Goal: Task Accomplishment & Management: Use online tool/utility

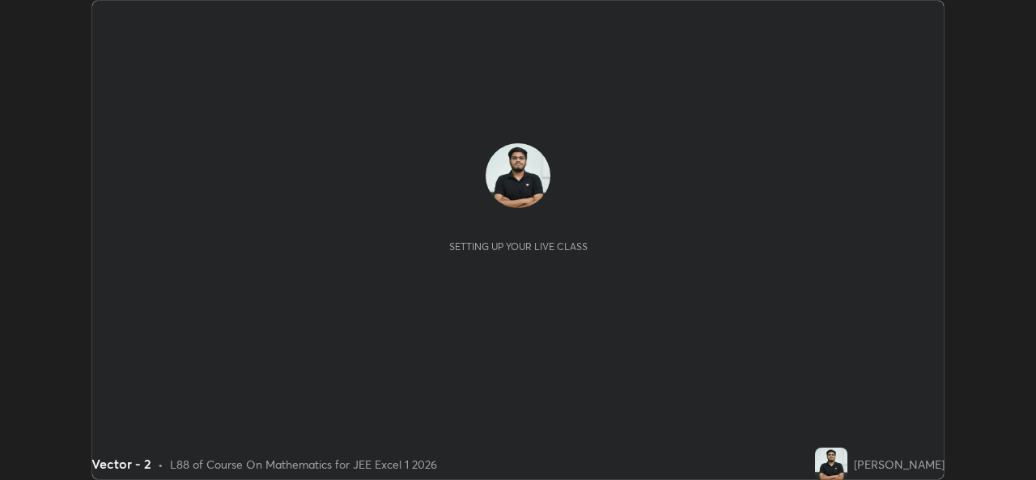
scroll to position [480, 1035]
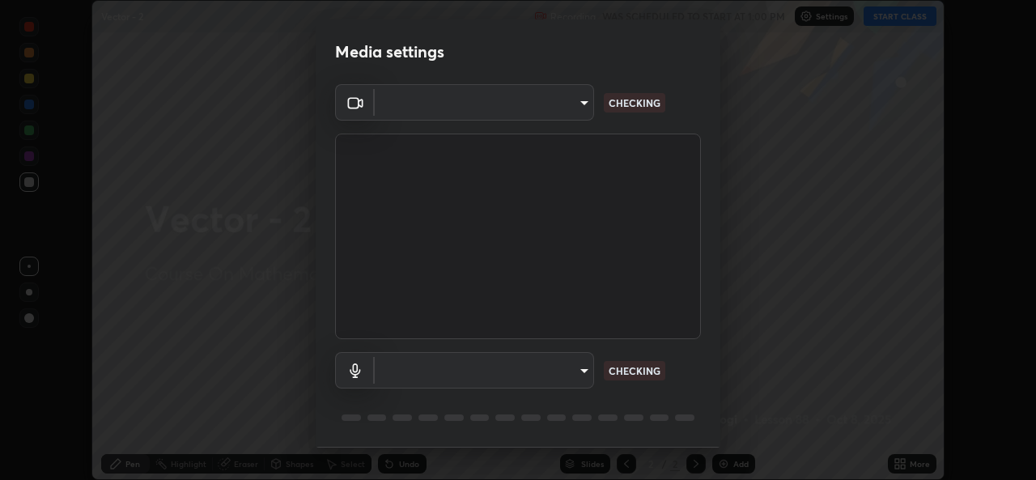
type input "02c526a7d083af2ea0f9b848da83c41b37d7728a07c2247aa6837277cf3aa32d"
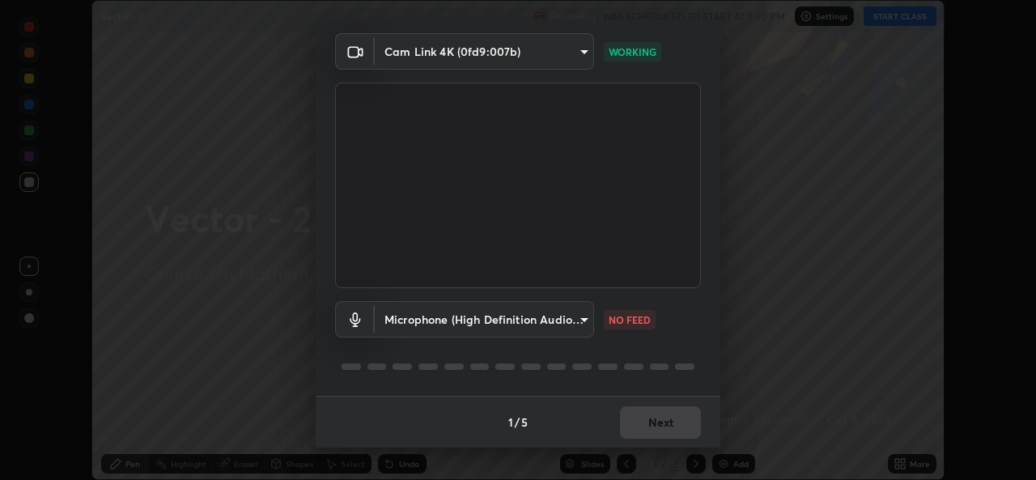
click at [578, 321] on body "Erase all Vector - 2 Recording WAS SCHEDULED TO START AT 1:00 PM Settings START…" at bounding box center [518, 240] width 1036 height 480
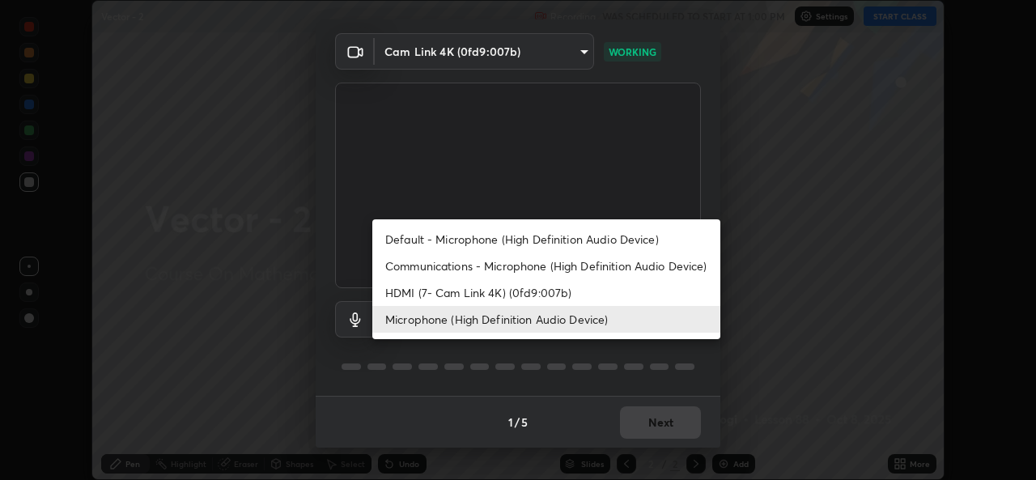
click at [449, 239] on li "Default - Microphone (High Definition Audio Device)" at bounding box center [546, 239] width 348 height 27
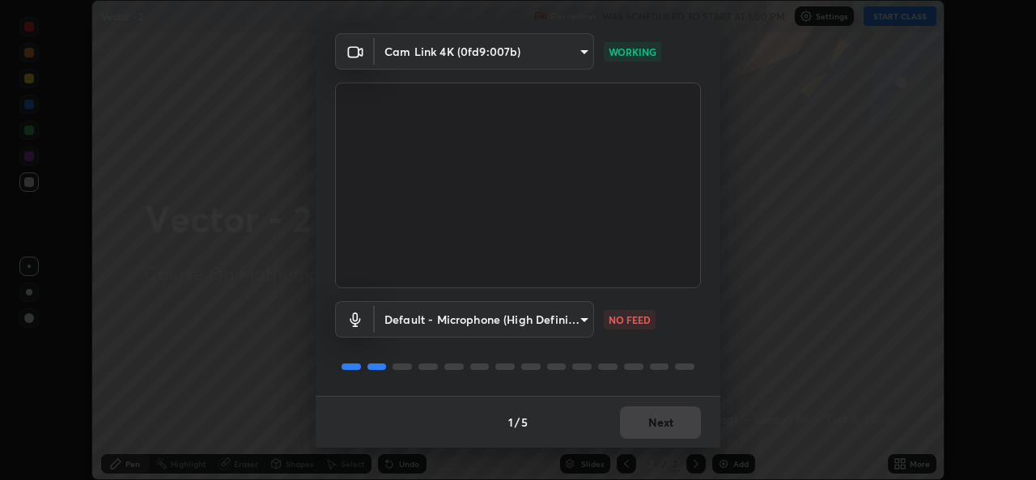
click at [473, 312] on body "Erase all Vector - 2 Recording WAS SCHEDULED TO START AT 1:00 PM Settings START…" at bounding box center [518, 240] width 1036 height 480
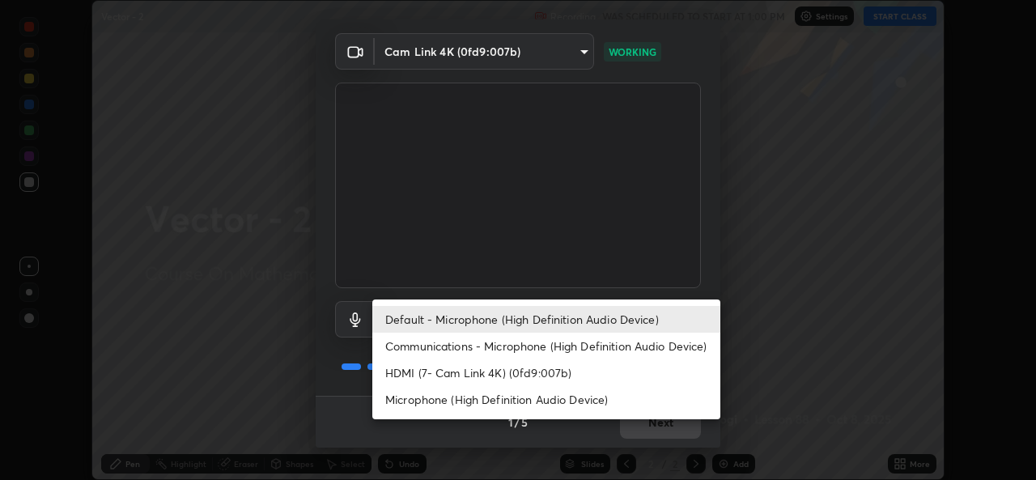
click at [432, 412] on li "Microphone (High Definition Audio Device)" at bounding box center [546, 399] width 348 height 27
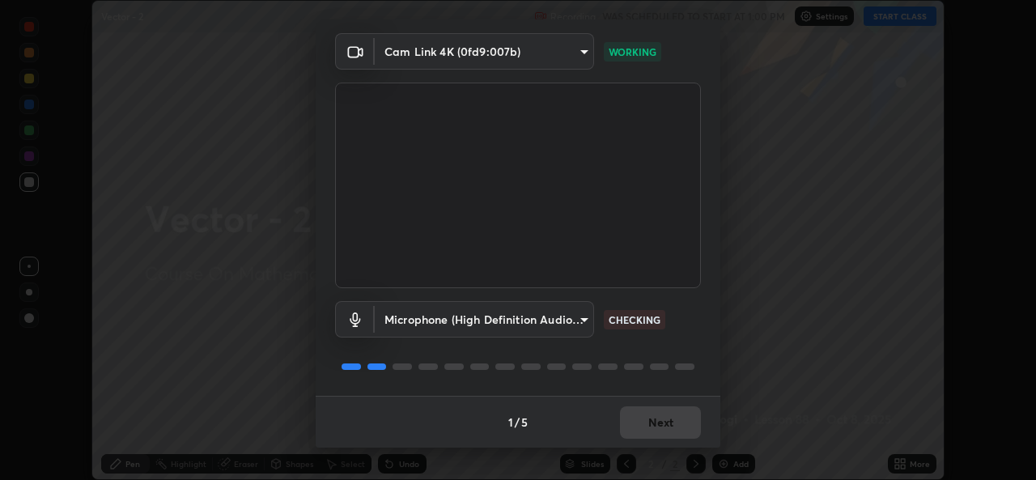
type input "1f9b2b7b856d792cc5f4e166810154640c8dc3d584de9c331c588b9cd70d1665"
click at [650, 418] on button "Next" at bounding box center [660, 422] width 81 height 32
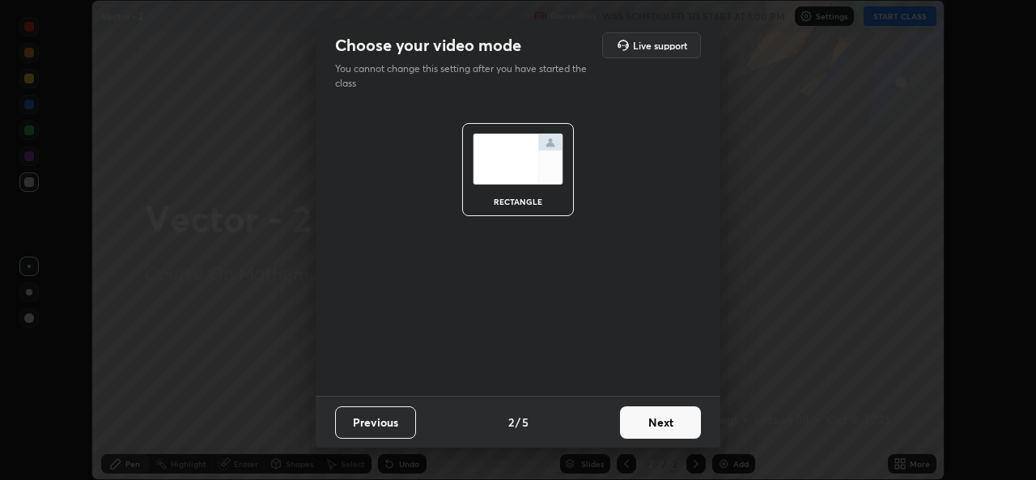
scroll to position [0, 0]
click at [650, 426] on button "Next" at bounding box center [660, 422] width 81 height 32
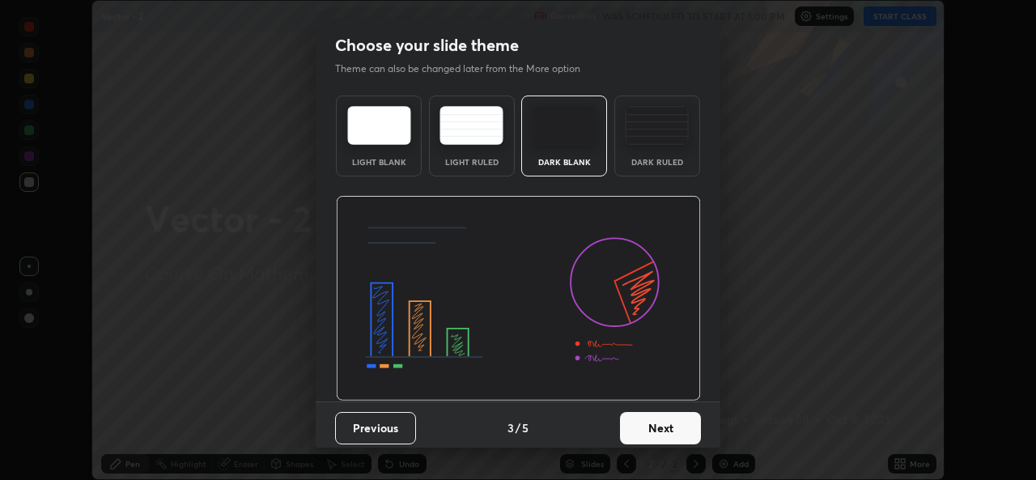
click at [680, 433] on button "Next" at bounding box center [660, 428] width 81 height 32
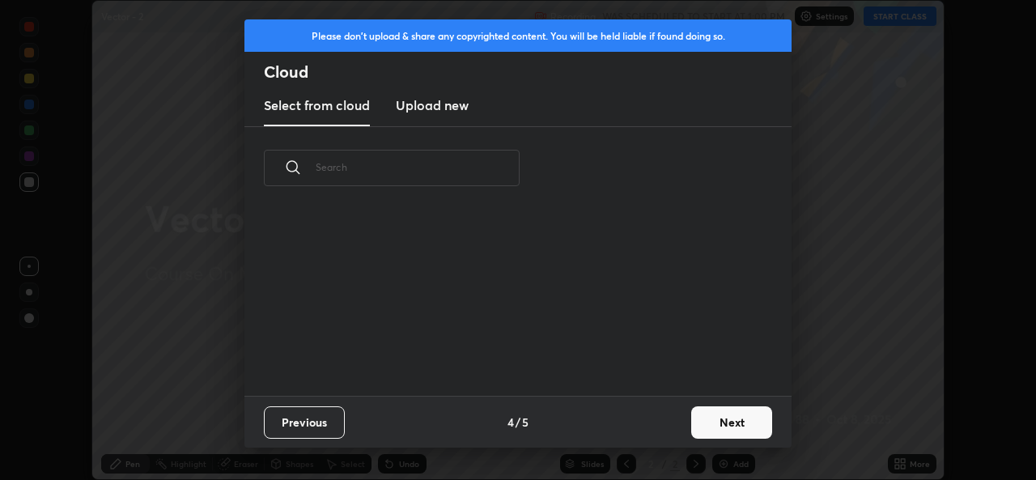
click at [710, 423] on button "Next" at bounding box center [731, 422] width 81 height 32
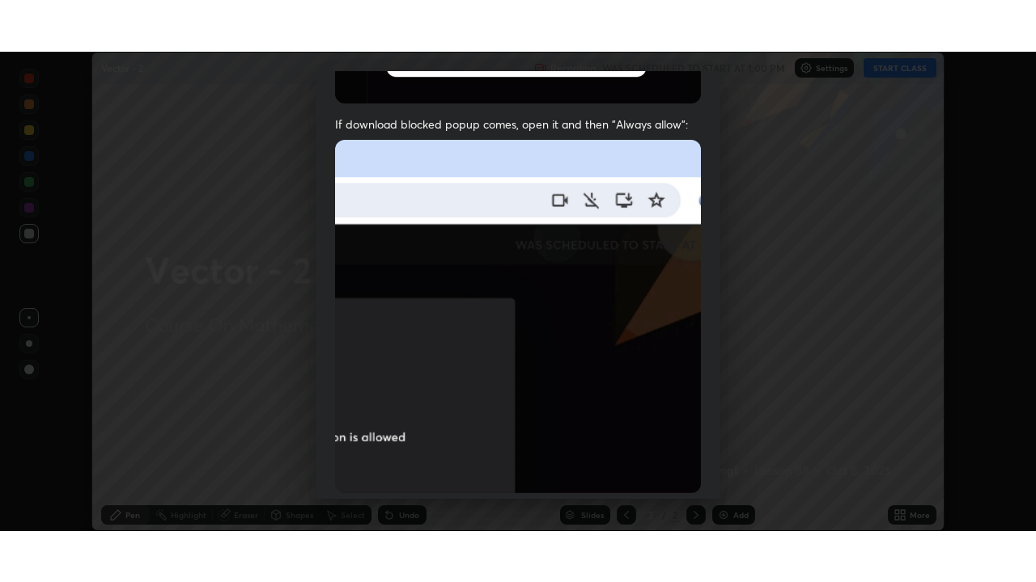
scroll to position [381, 0]
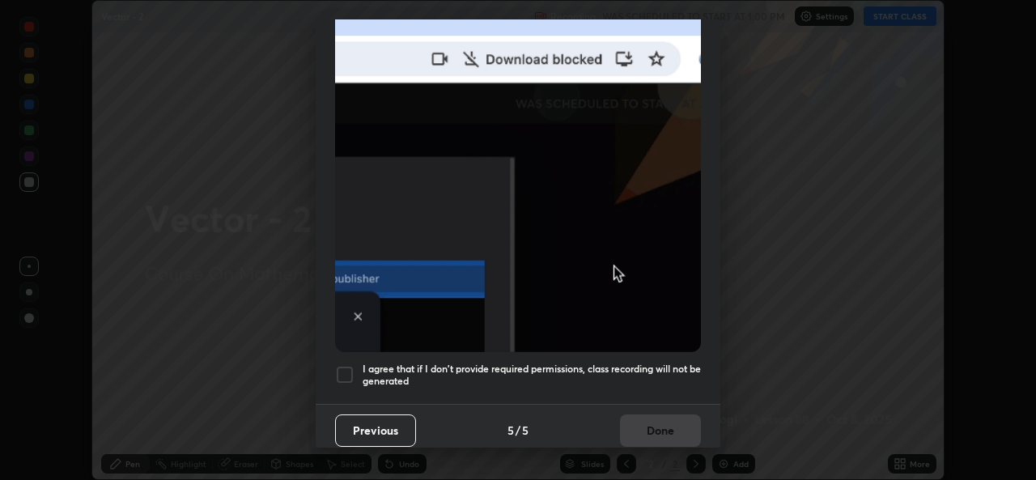
click at [348, 368] on div at bounding box center [344, 374] width 19 height 19
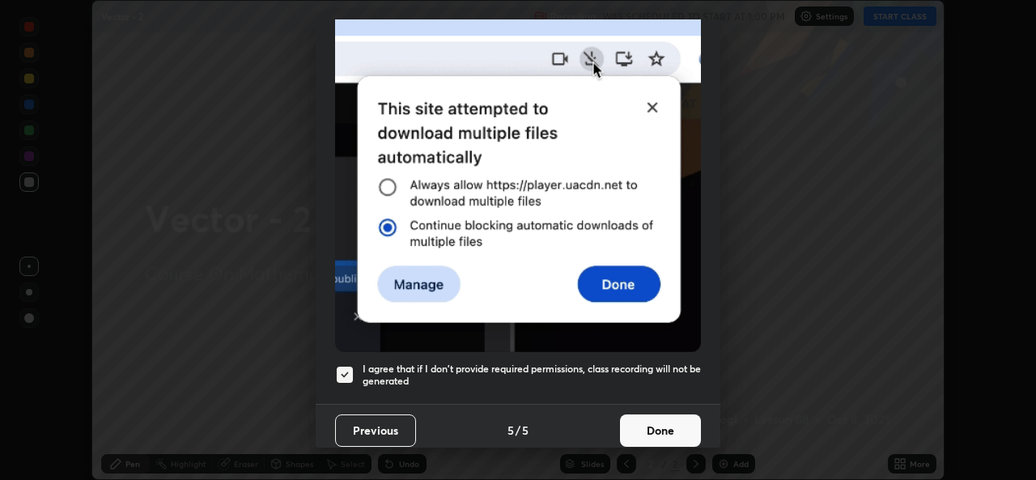
click at [641, 417] on button "Done" at bounding box center [660, 430] width 81 height 32
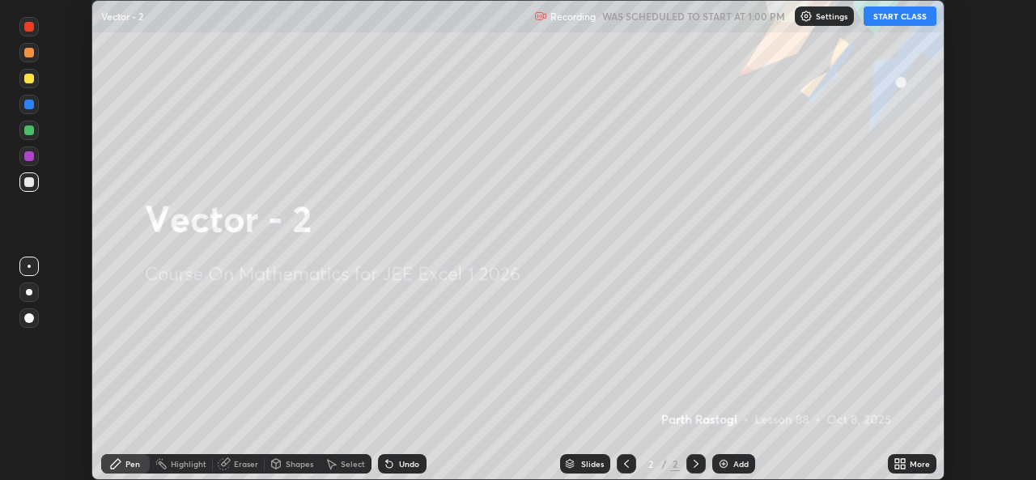
click at [895, 18] on button "START CLASS" at bounding box center [899, 15] width 73 height 19
click at [914, 458] on div "More" at bounding box center [911, 463] width 49 height 19
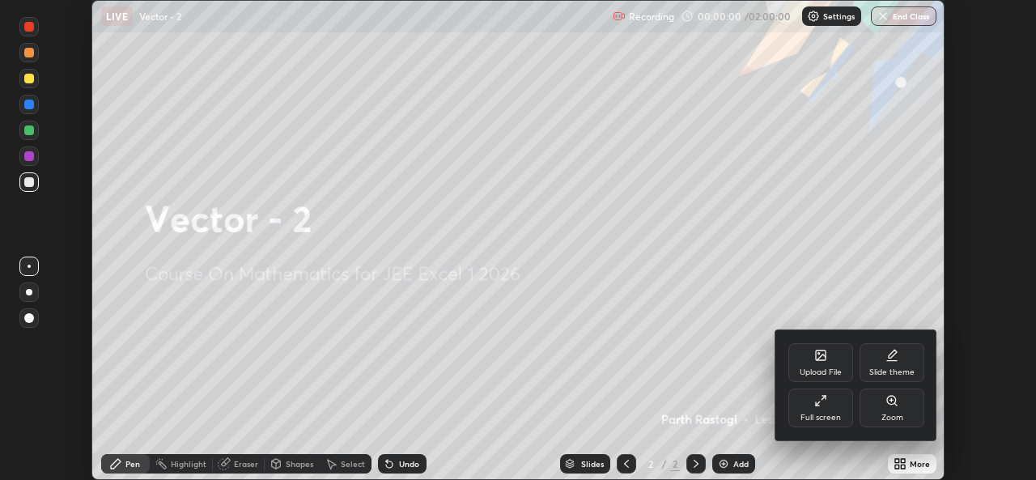
click at [826, 404] on icon at bounding box center [820, 400] width 13 height 13
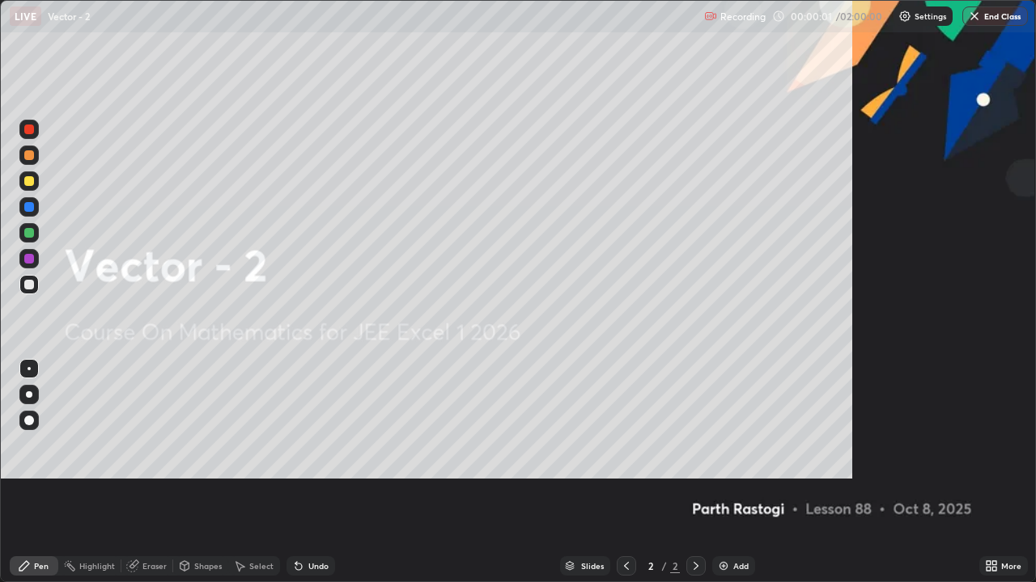
scroll to position [582, 1036]
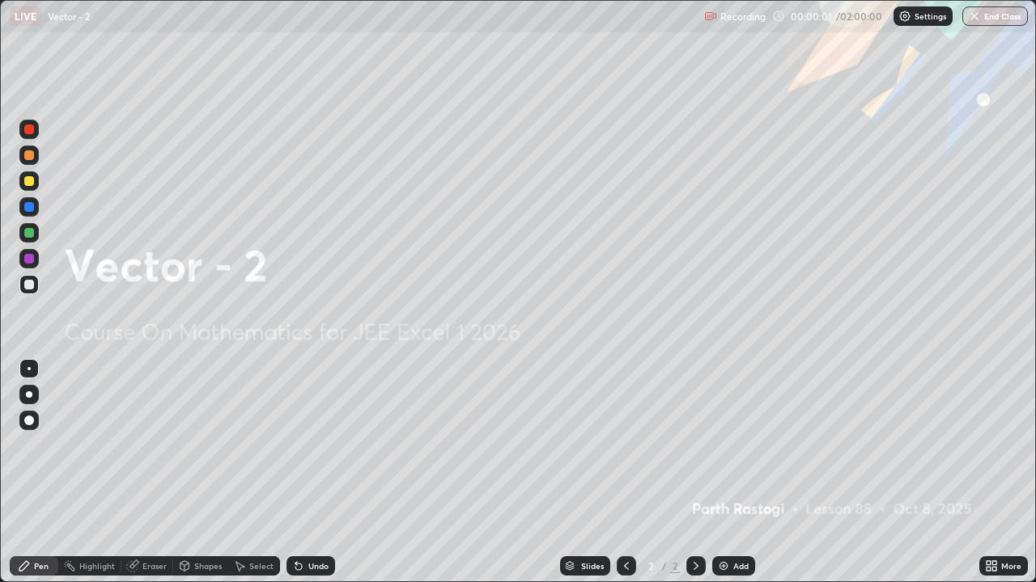
click at [732, 479] on div "Add" at bounding box center [733, 566] width 43 height 19
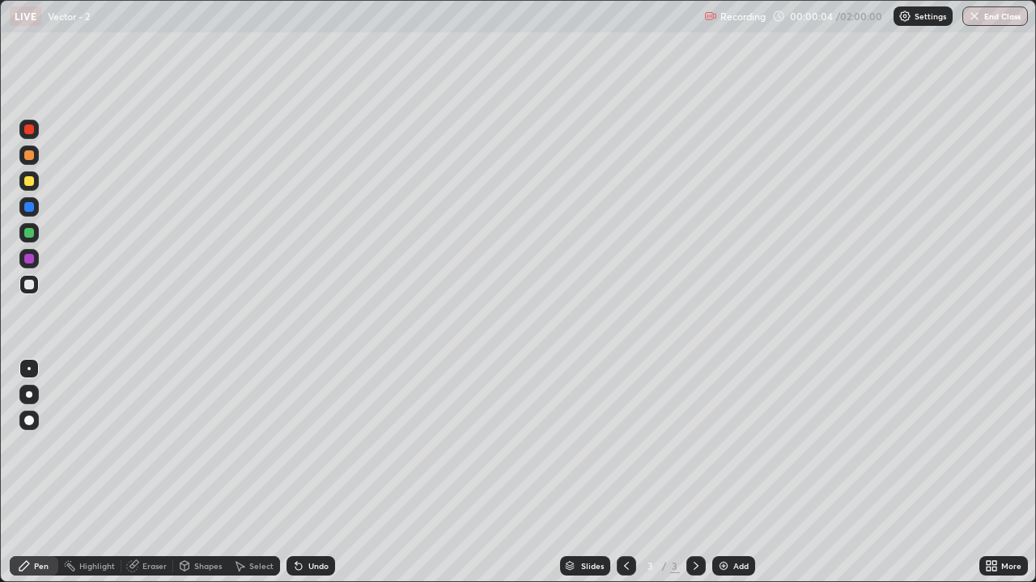
click at [31, 396] on div at bounding box center [29, 395] width 6 height 6
click at [28, 285] on div at bounding box center [29, 285] width 10 height 10
click at [32, 235] on div at bounding box center [29, 233] width 10 height 10
click at [622, 479] on icon at bounding box center [626, 566] width 13 height 13
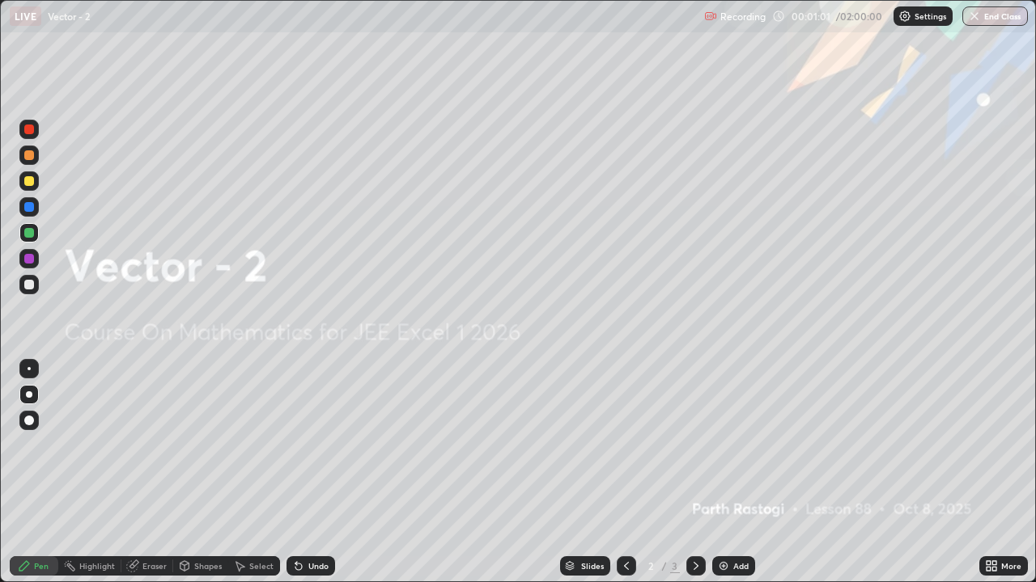
click at [736, 479] on div "Add" at bounding box center [733, 566] width 43 height 19
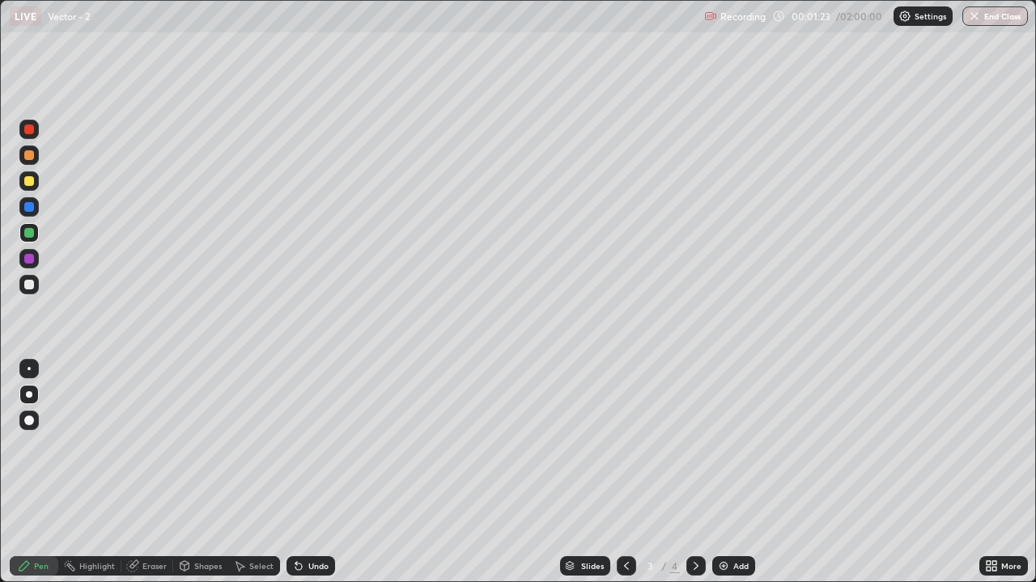
click at [142, 479] on div "Eraser" at bounding box center [147, 566] width 52 height 19
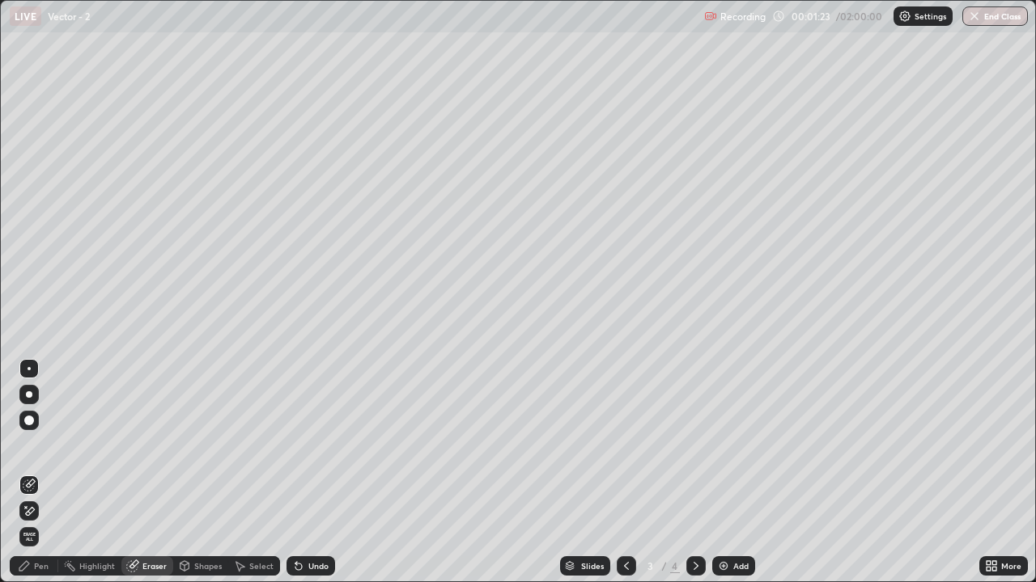
click at [36, 479] on div "Erase all" at bounding box center [28, 536] width 19 height 19
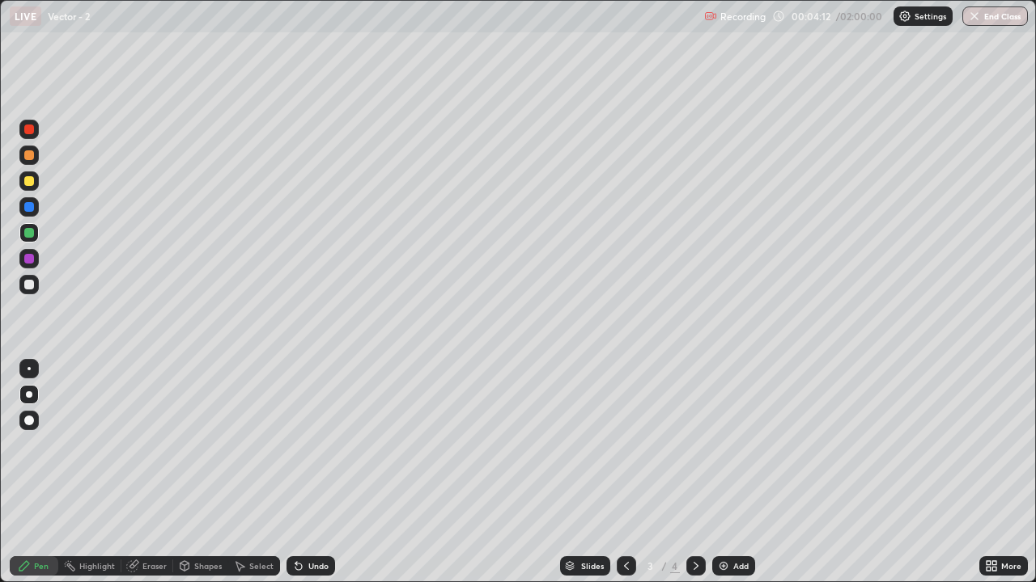
click at [744, 479] on div "Add" at bounding box center [733, 566] width 43 height 19
click at [141, 479] on div "Eraser" at bounding box center [147, 566] width 52 height 19
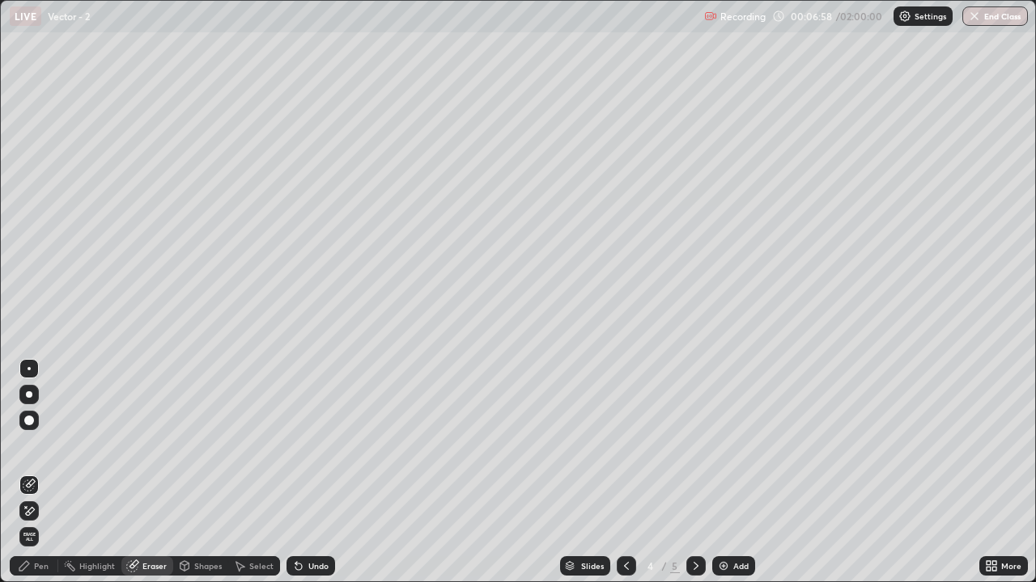
click at [41, 479] on div "Pen" at bounding box center [34, 566] width 49 height 19
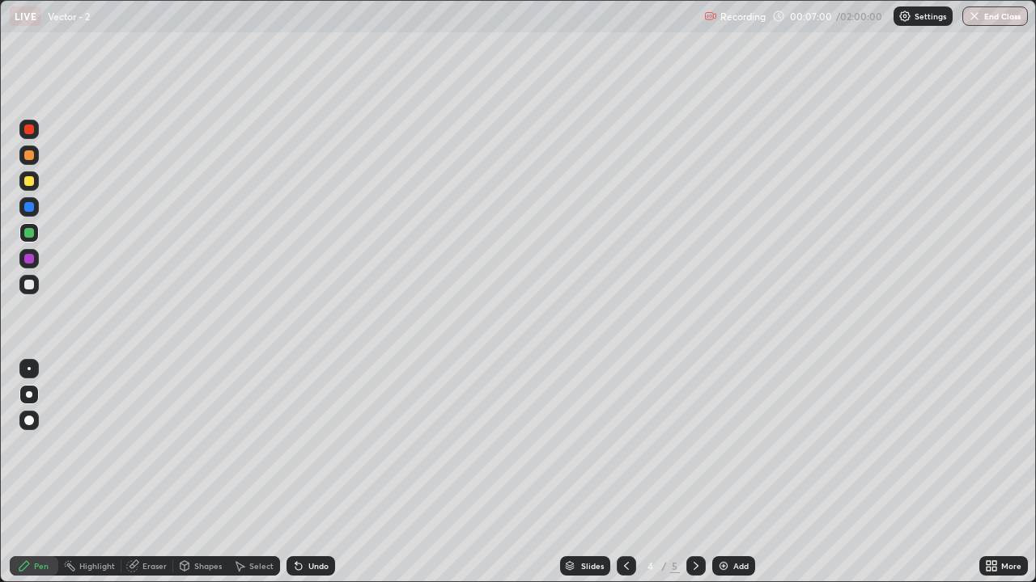
click at [146, 479] on div "Eraser" at bounding box center [147, 566] width 52 height 19
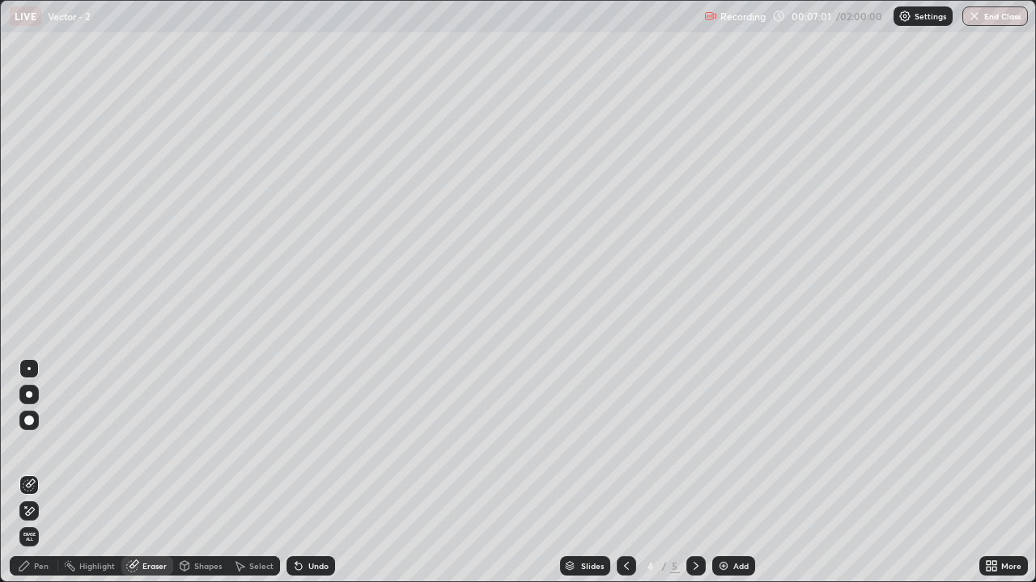
click at [32, 479] on icon at bounding box center [29, 512] width 13 height 14
click at [44, 479] on div "Pen" at bounding box center [34, 566] width 49 height 19
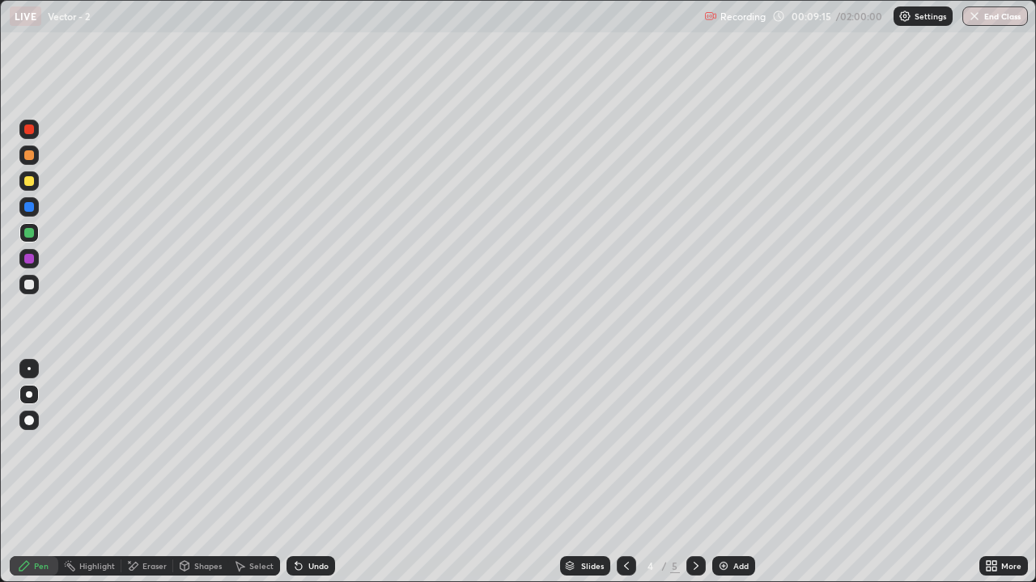
click at [745, 479] on div "Add" at bounding box center [733, 566] width 43 height 19
click at [153, 479] on div "Eraser" at bounding box center [154, 566] width 24 height 8
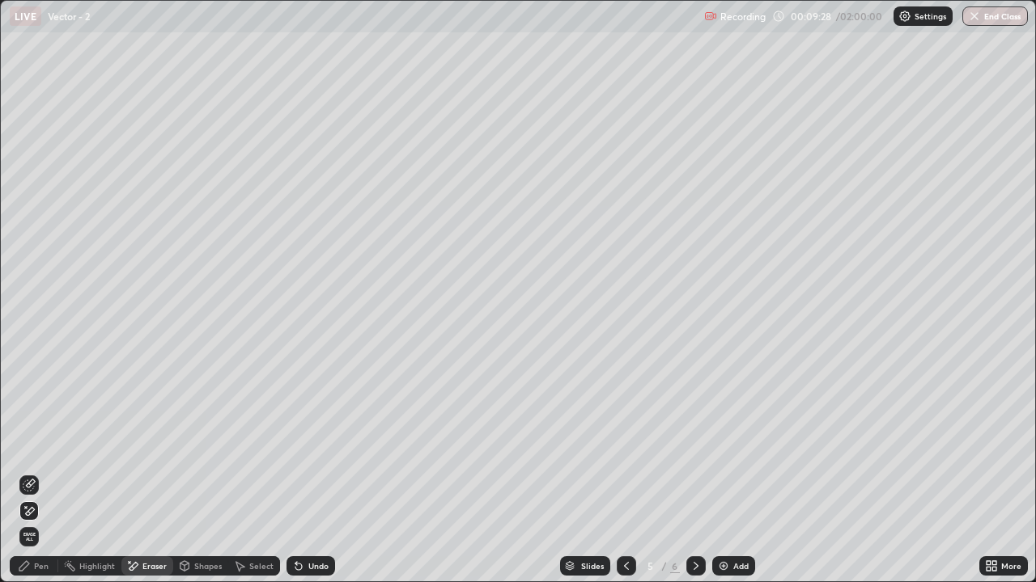
click at [28, 479] on span "Erase all" at bounding box center [29, 537] width 18 height 10
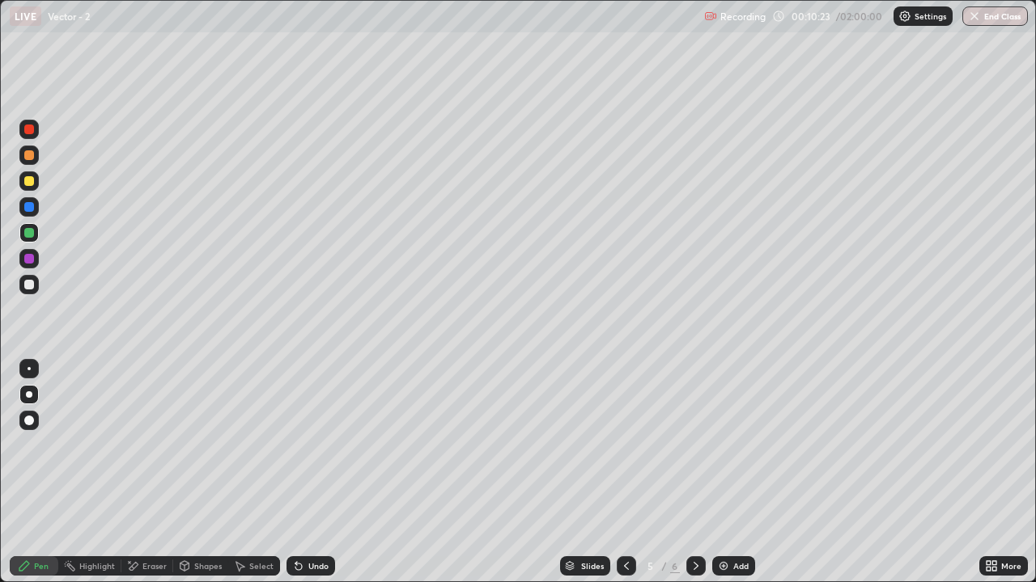
click at [152, 479] on div "Eraser" at bounding box center [154, 566] width 24 height 8
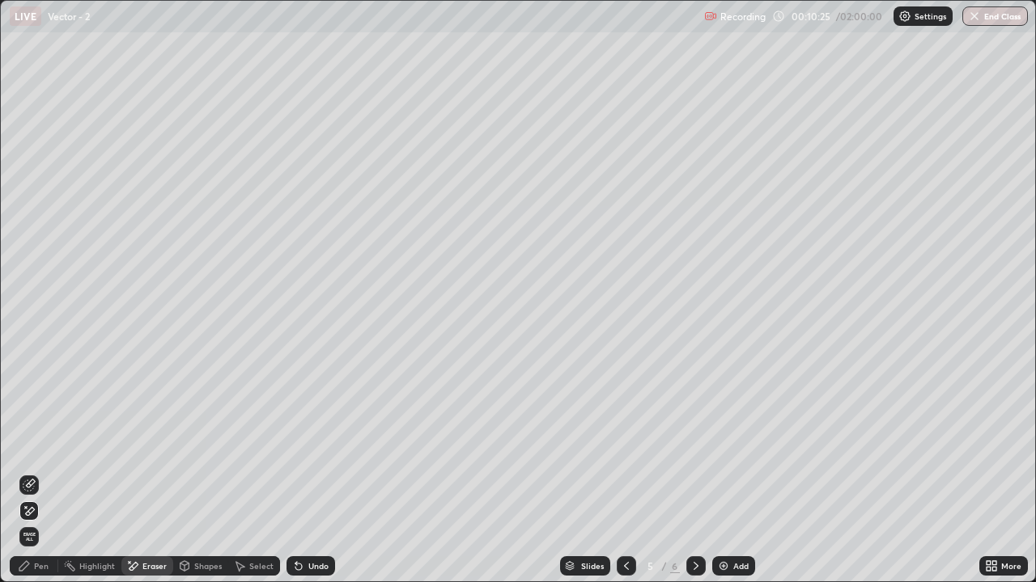
click at [43, 479] on div "Pen" at bounding box center [34, 566] width 49 height 19
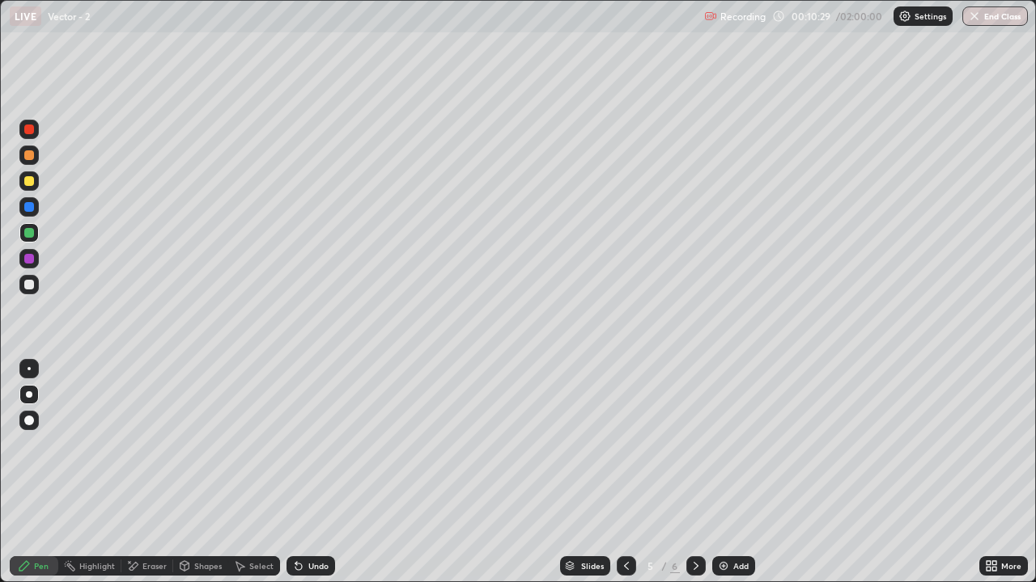
click at [319, 479] on div "Undo" at bounding box center [318, 566] width 20 height 8
click at [743, 479] on div "Add" at bounding box center [733, 566] width 43 height 19
click at [312, 479] on div "Undo" at bounding box center [318, 566] width 20 height 8
click at [311, 479] on div "Undo" at bounding box center [318, 566] width 20 height 8
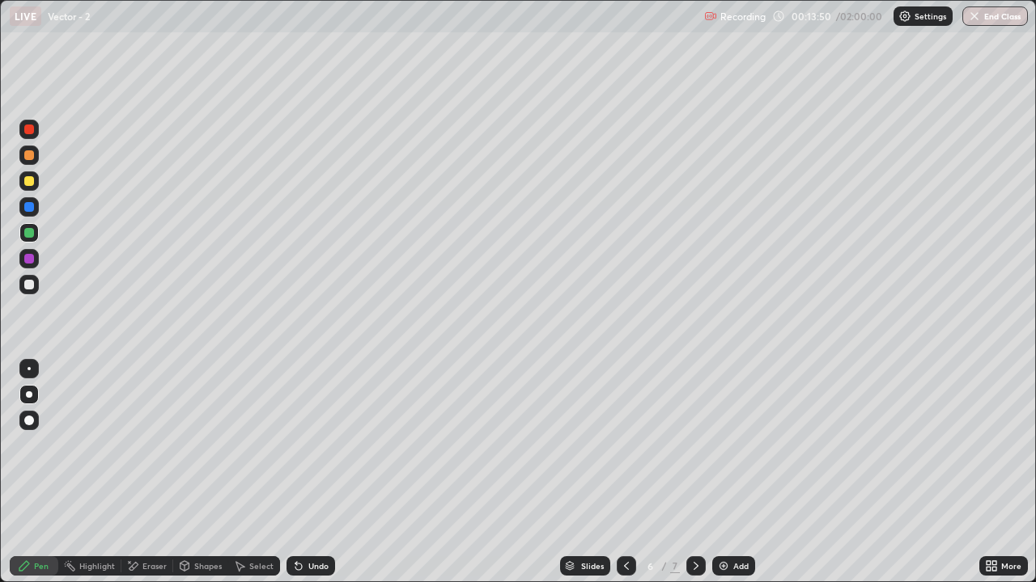
click at [316, 479] on div "Undo" at bounding box center [318, 566] width 20 height 8
click at [146, 479] on div "Eraser" at bounding box center [154, 566] width 24 height 8
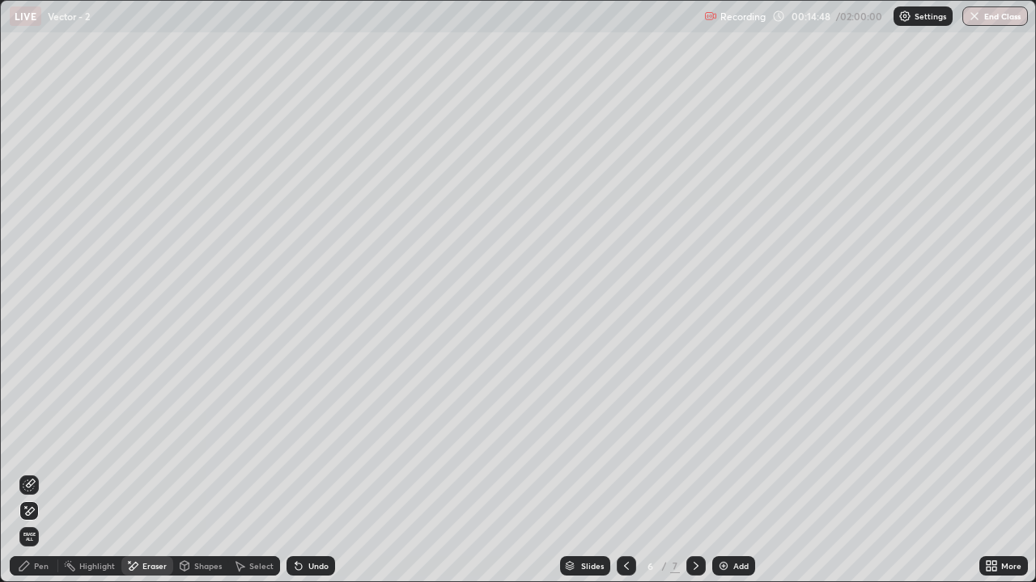
click at [49, 479] on div "Pen" at bounding box center [34, 566] width 49 height 19
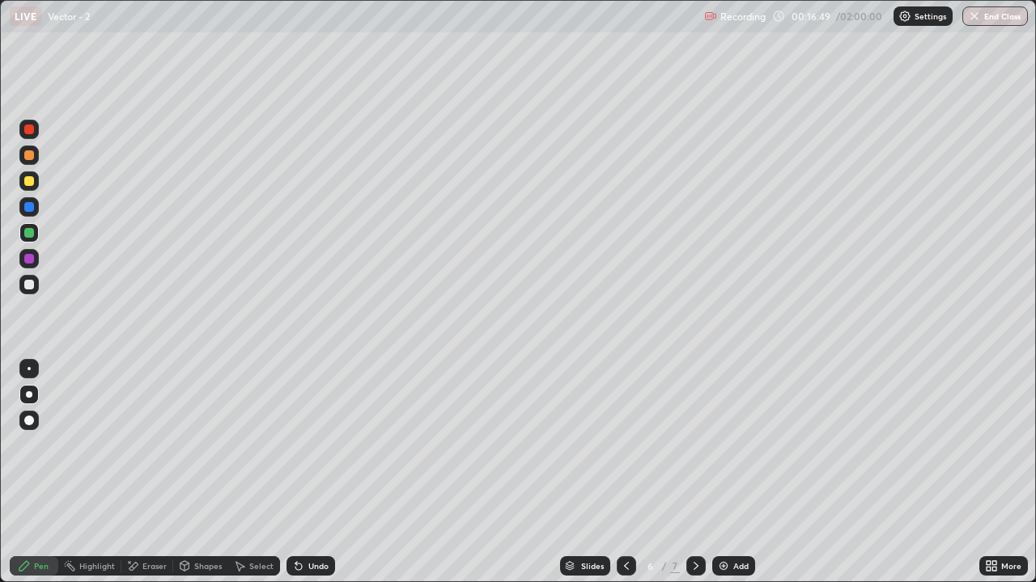
click at [322, 479] on div "Undo" at bounding box center [318, 566] width 20 height 8
click at [739, 479] on div "Add" at bounding box center [733, 566] width 43 height 19
click at [321, 479] on div "Undo" at bounding box center [318, 566] width 20 height 8
click at [320, 479] on div "Undo" at bounding box center [318, 566] width 20 height 8
click at [738, 479] on div "Add" at bounding box center [733, 566] width 43 height 19
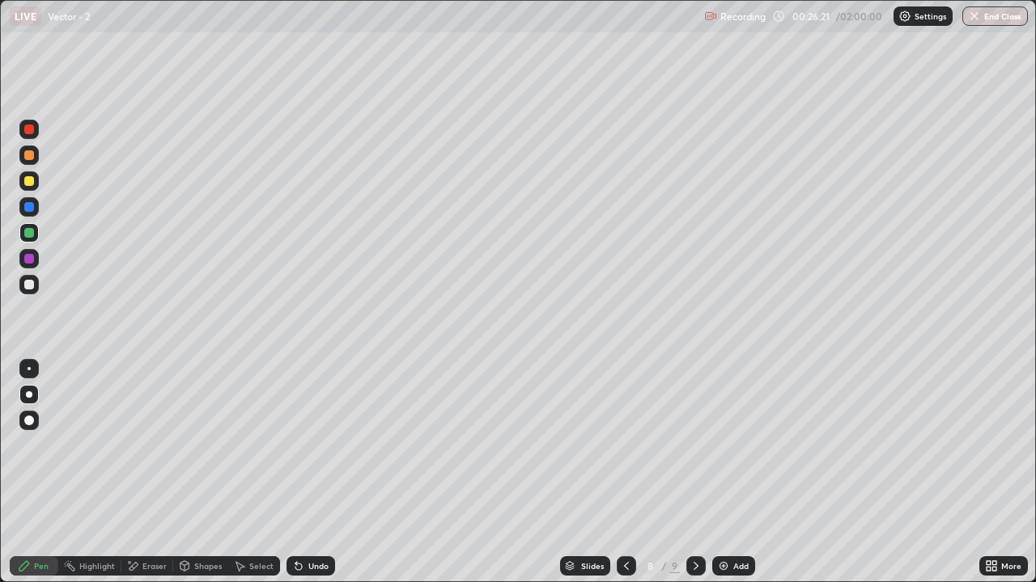
click at [739, 479] on div "Add" at bounding box center [733, 566] width 43 height 19
click at [147, 479] on div "Eraser" at bounding box center [147, 566] width 52 height 19
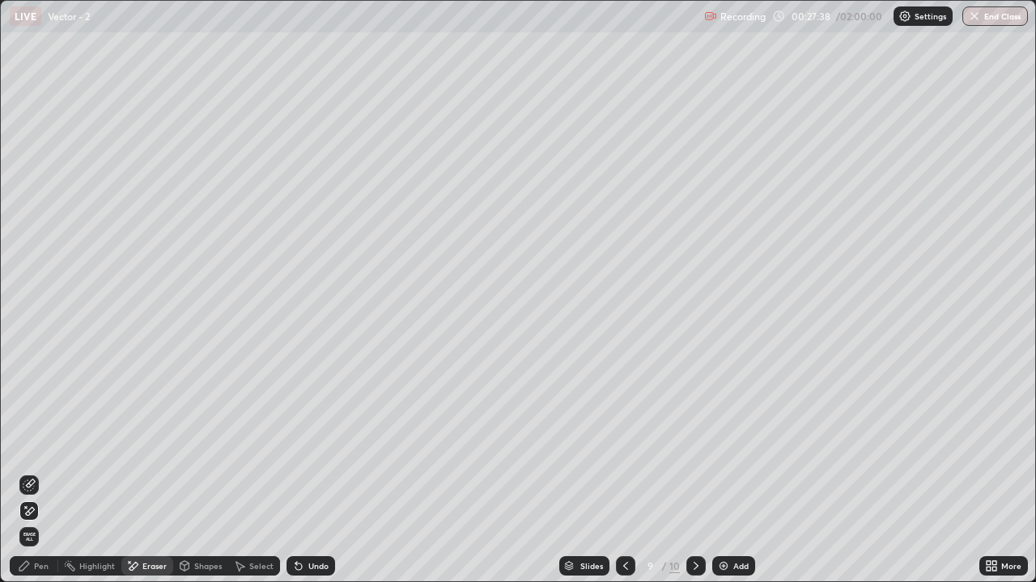
click at [38, 479] on div "Pen" at bounding box center [34, 566] width 49 height 19
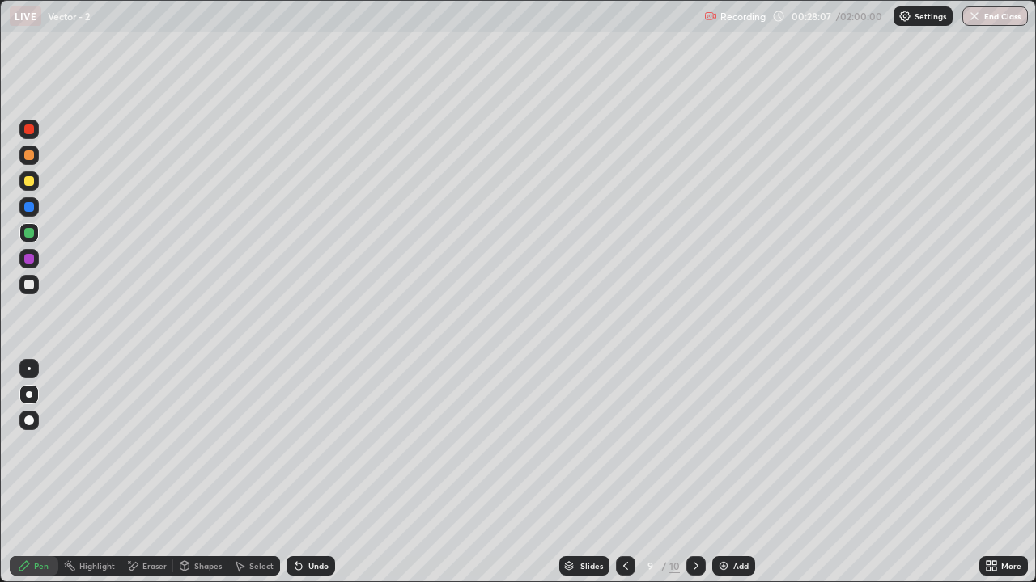
click at [320, 479] on div "Undo" at bounding box center [318, 566] width 20 height 8
click at [142, 479] on div "Eraser" at bounding box center [147, 566] width 52 height 19
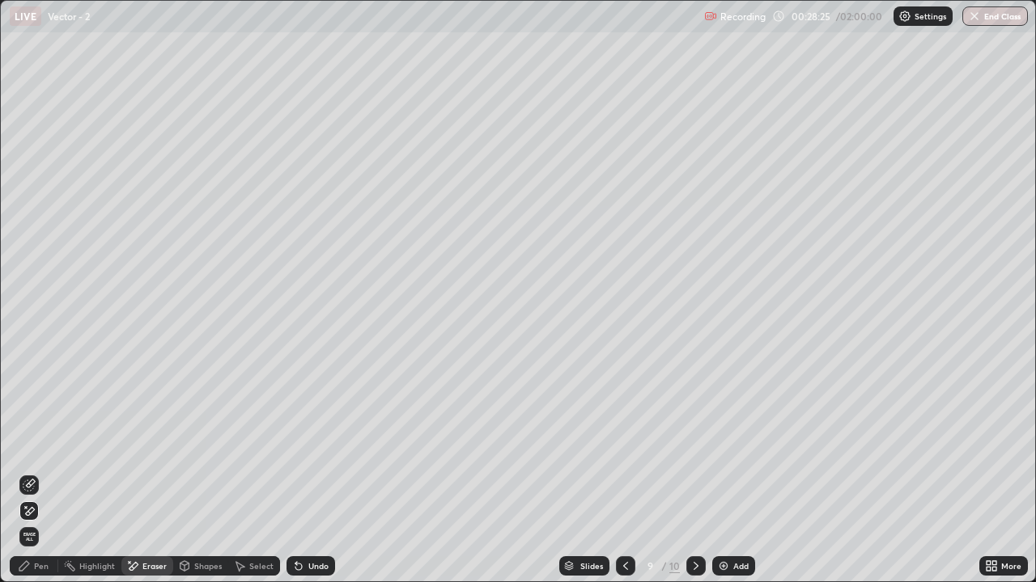
click at [41, 479] on div "Pen" at bounding box center [34, 566] width 49 height 19
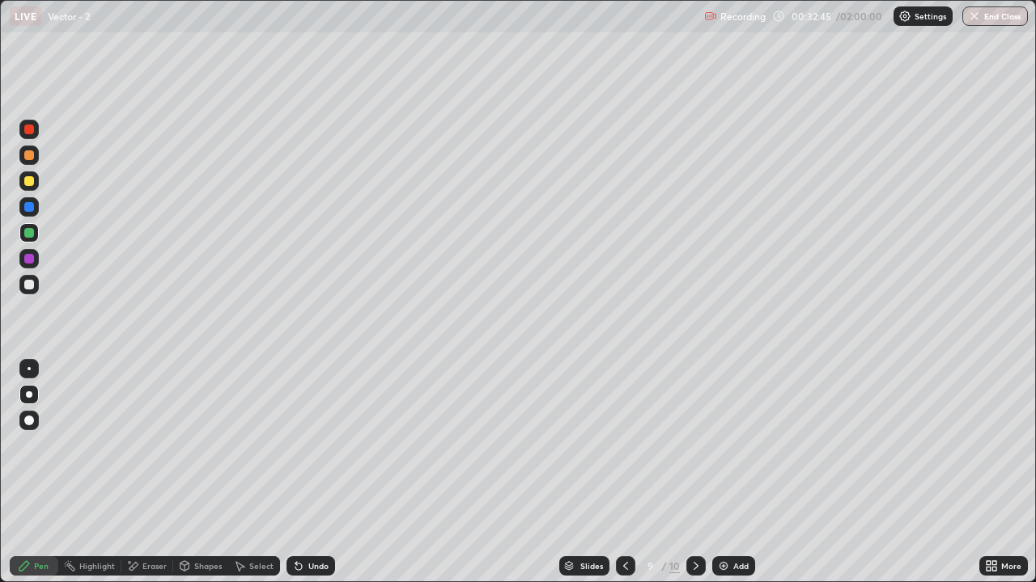
click at [147, 479] on div "Eraser" at bounding box center [147, 566] width 52 height 19
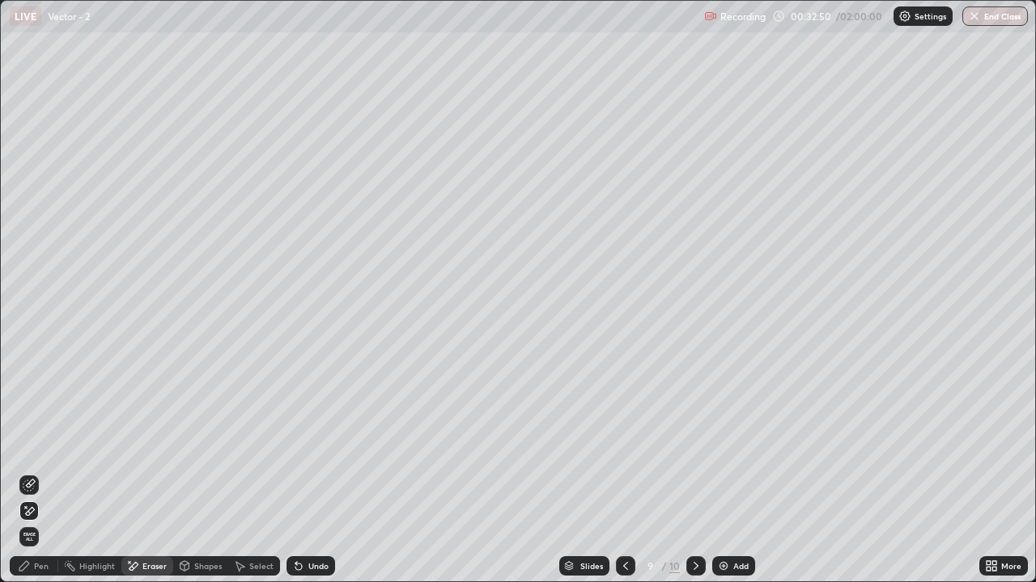
click at [41, 479] on div "Pen" at bounding box center [41, 566] width 15 height 8
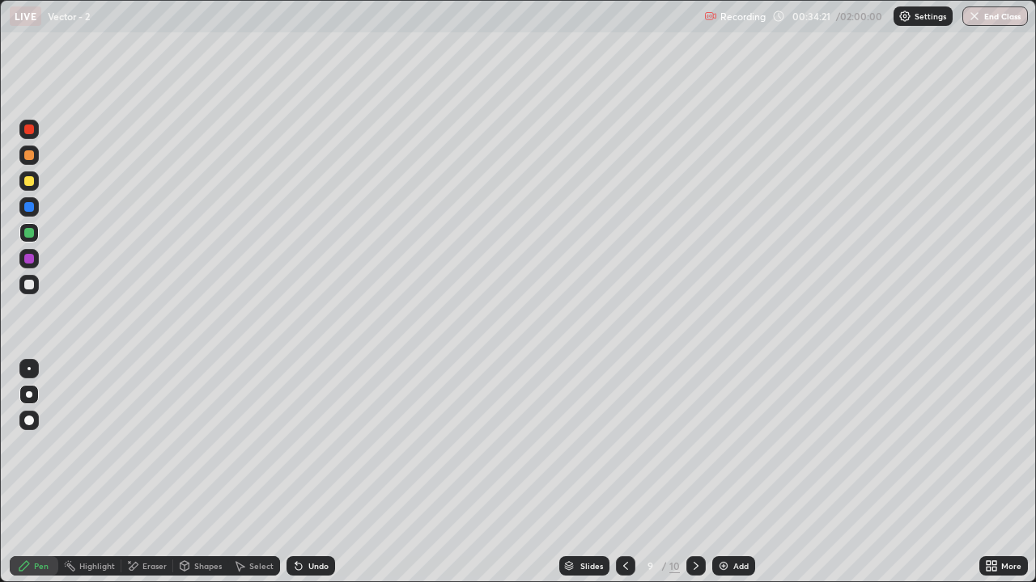
click at [155, 479] on div "Eraser" at bounding box center [147, 566] width 52 height 19
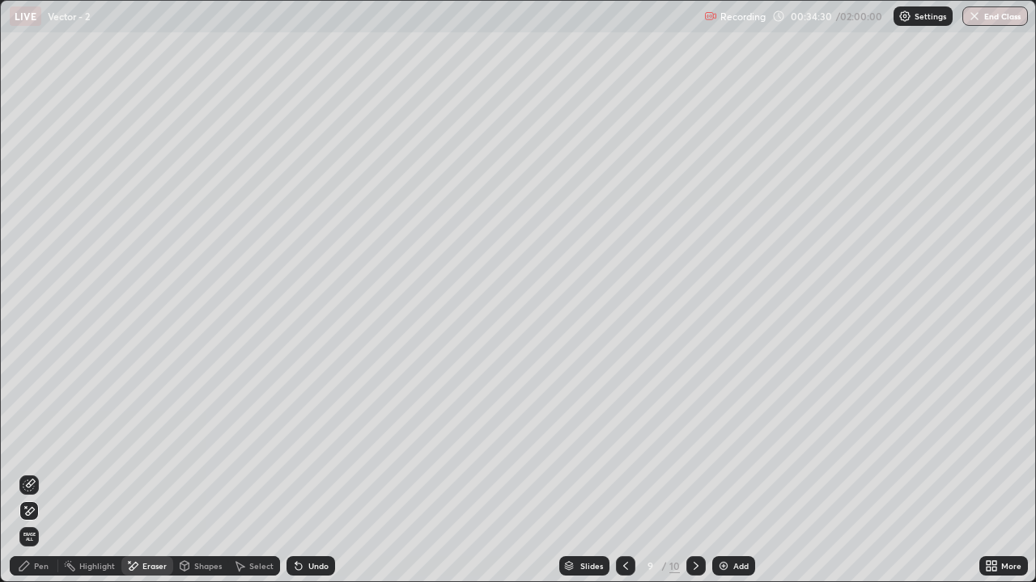
click at [46, 479] on div "Pen" at bounding box center [41, 566] width 15 height 8
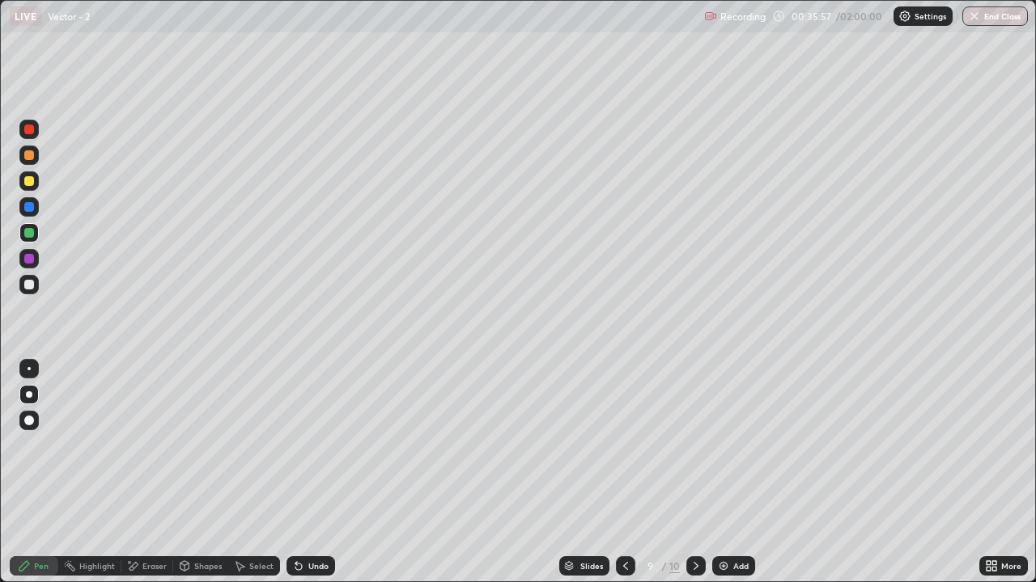
click at [150, 479] on div "Eraser" at bounding box center [154, 566] width 24 height 8
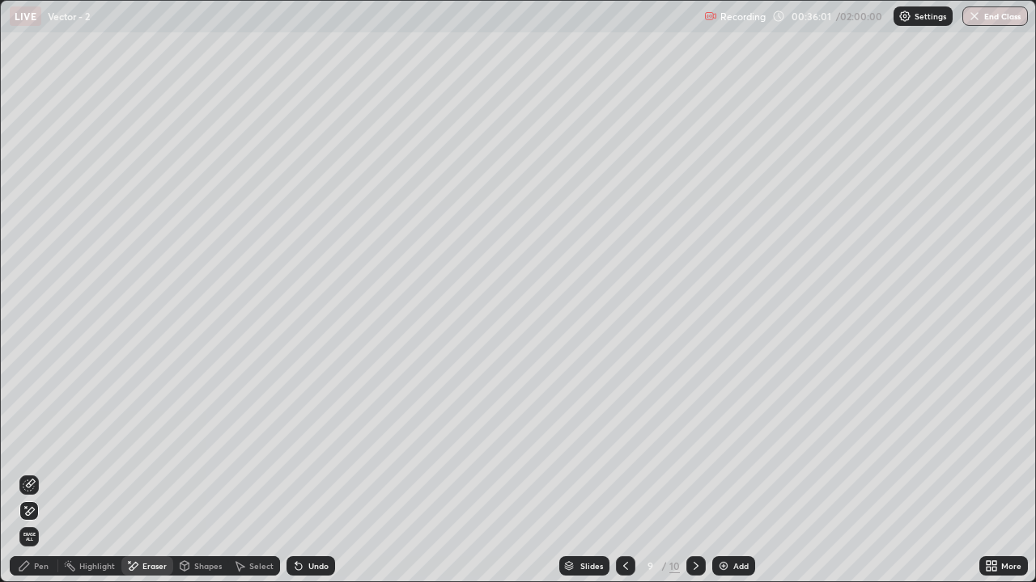
click at [49, 479] on div "Pen" at bounding box center [34, 566] width 49 height 19
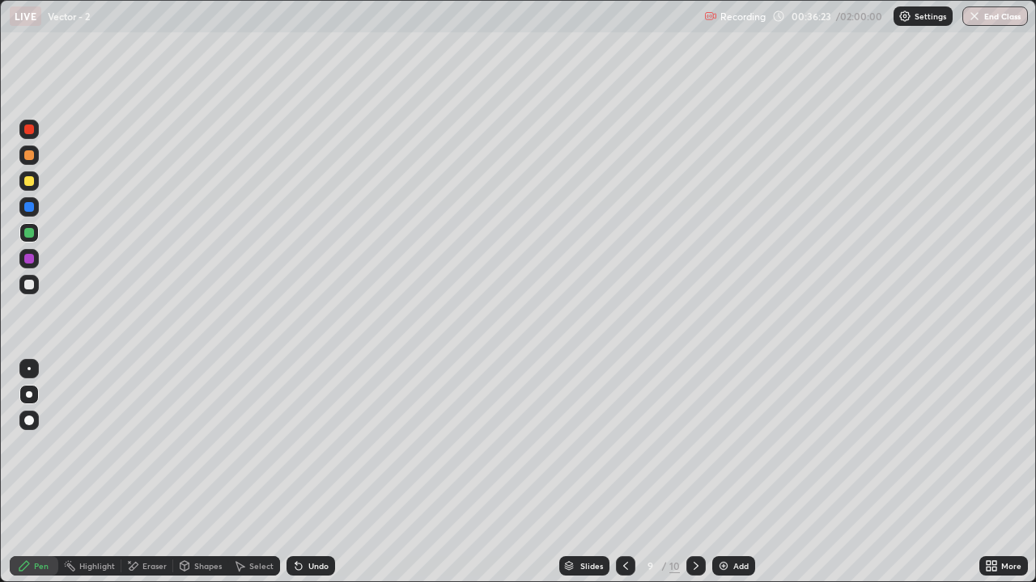
click at [143, 479] on div "Eraser" at bounding box center [154, 566] width 24 height 8
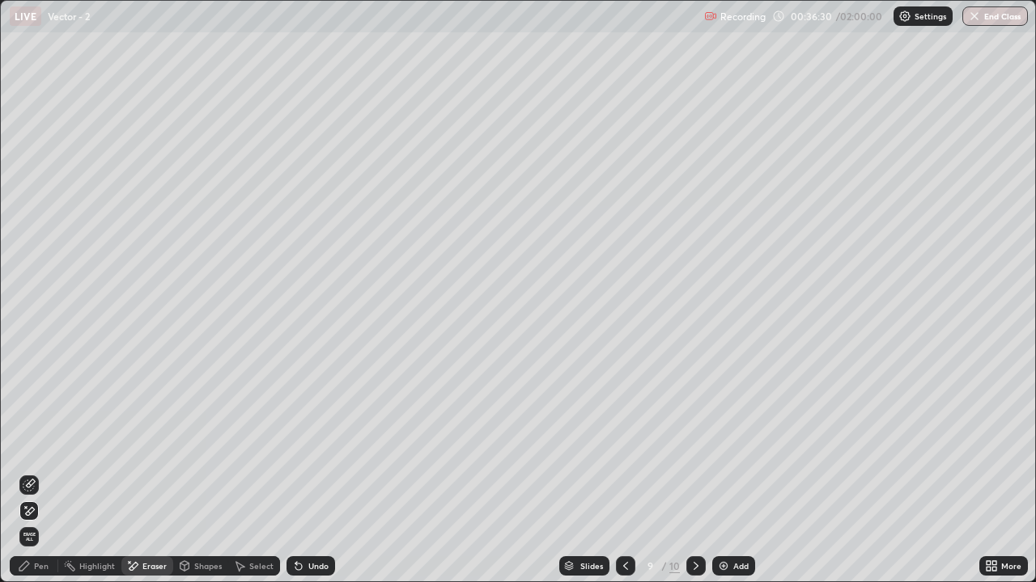
click at [40, 479] on div "Pen" at bounding box center [34, 566] width 49 height 19
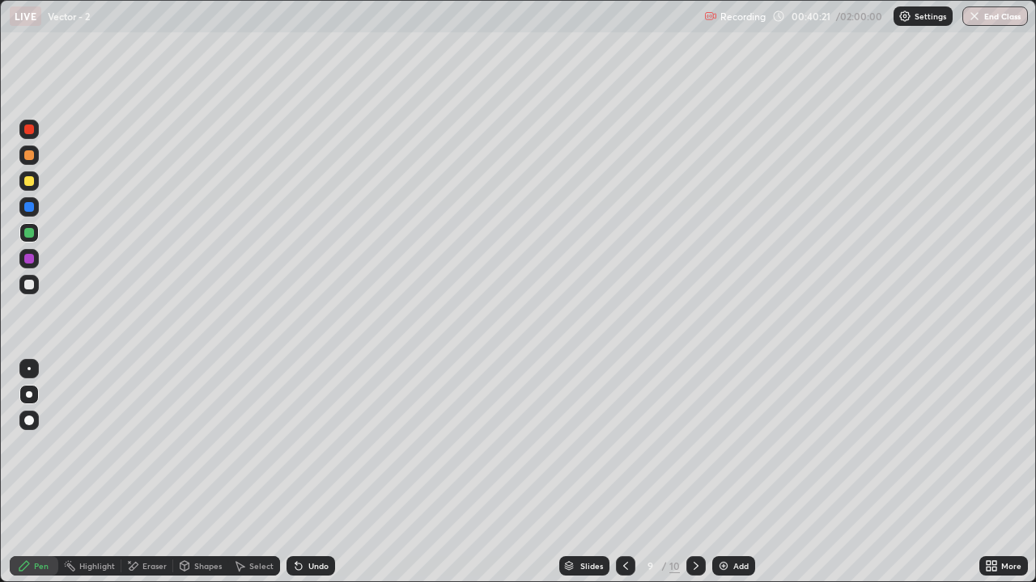
click at [695, 479] on icon at bounding box center [695, 566] width 13 height 13
click at [30, 291] on div at bounding box center [28, 284] width 19 height 19
click at [193, 479] on div "Shapes" at bounding box center [200, 566] width 55 height 19
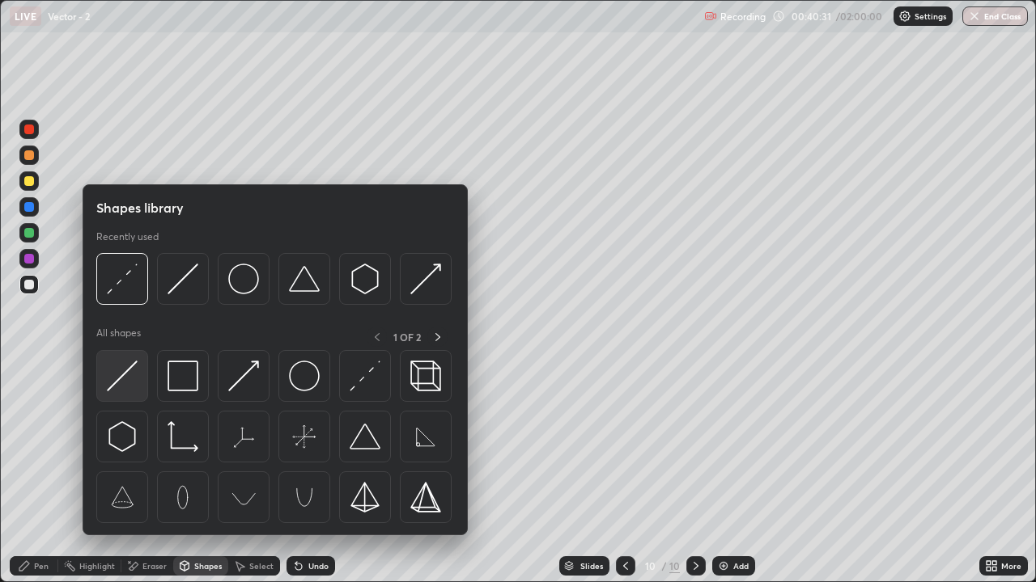
click at [121, 379] on img at bounding box center [122, 376] width 31 height 31
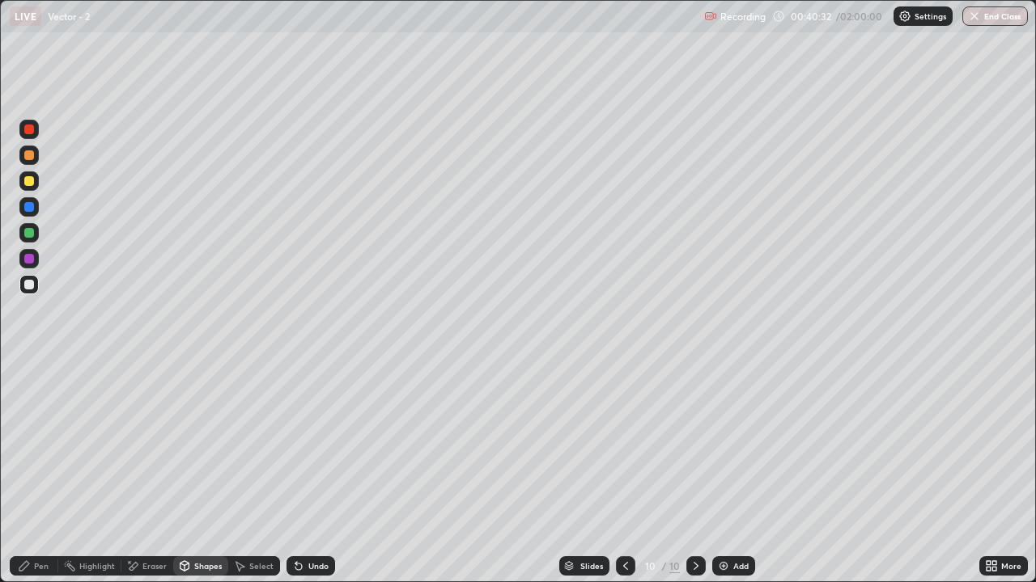
click at [40, 479] on div "Pen" at bounding box center [41, 566] width 15 height 8
click at [192, 479] on div "Shapes" at bounding box center [200, 566] width 55 height 19
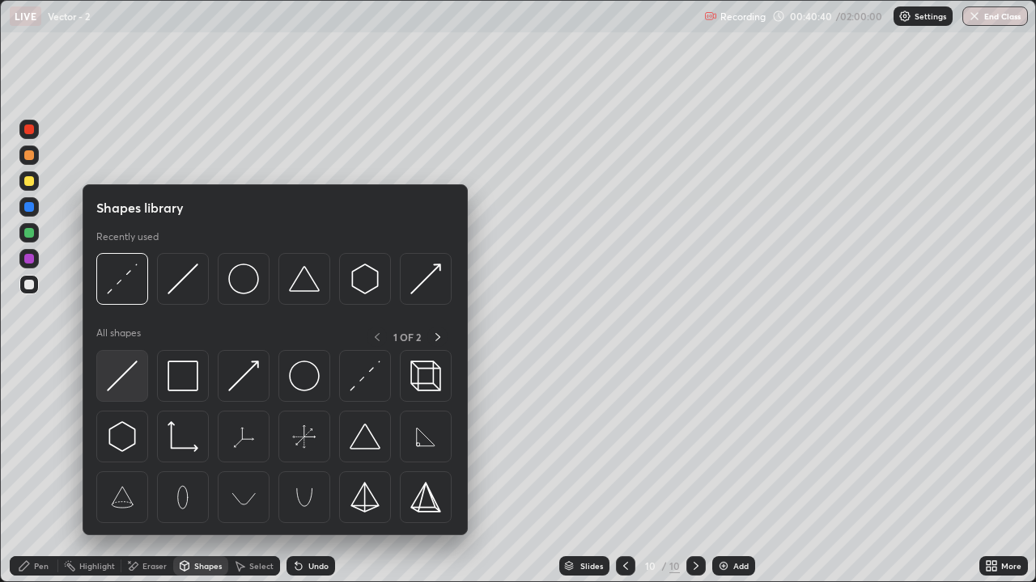
click at [125, 389] on img at bounding box center [122, 376] width 31 height 31
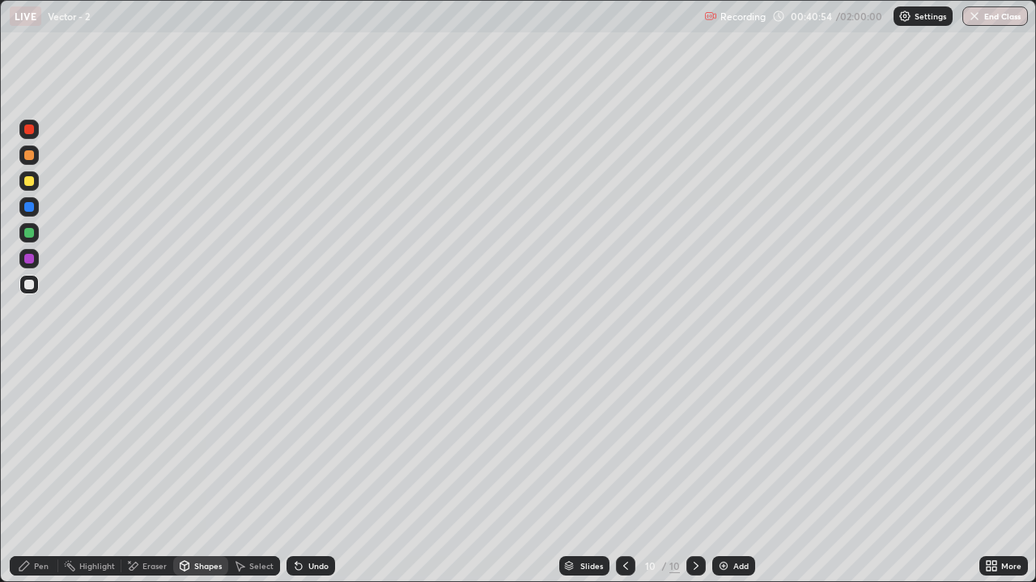
click at [39, 479] on div "Pen" at bounding box center [34, 566] width 49 height 19
click at [201, 479] on div "Shapes" at bounding box center [200, 566] width 55 height 19
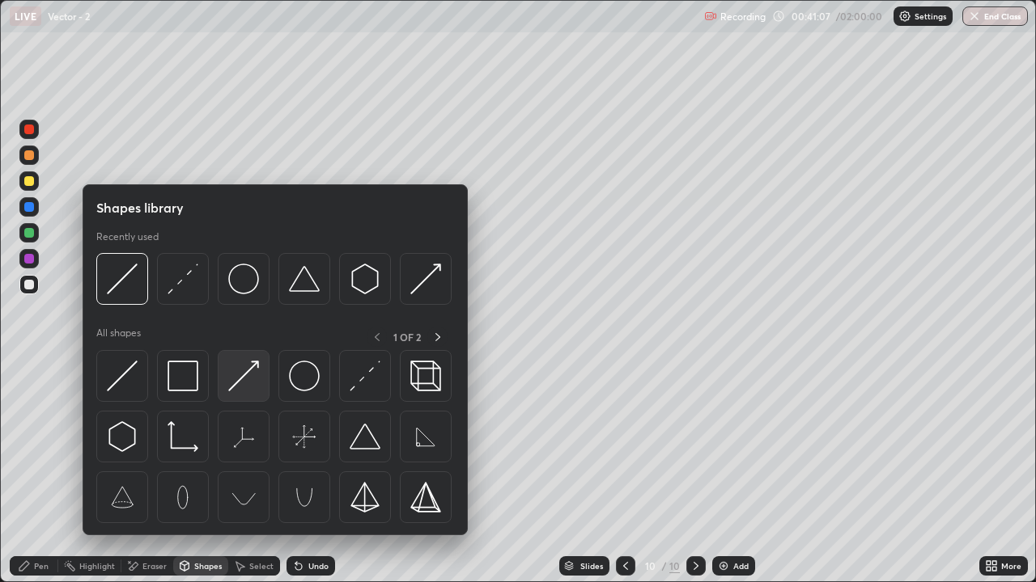
click at [243, 379] on img at bounding box center [243, 376] width 31 height 31
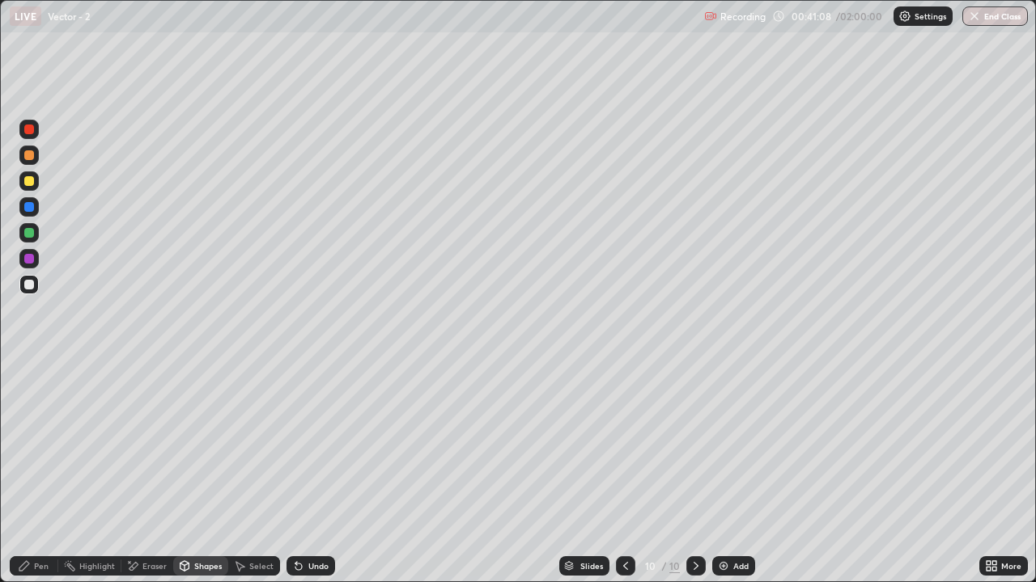
click at [30, 181] on div at bounding box center [29, 181] width 10 height 10
click at [48, 479] on div "Pen" at bounding box center [41, 566] width 15 height 8
click at [36, 293] on div at bounding box center [28, 285] width 19 height 26
click at [192, 479] on div "Shapes" at bounding box center [200, 566] width 55 height 19
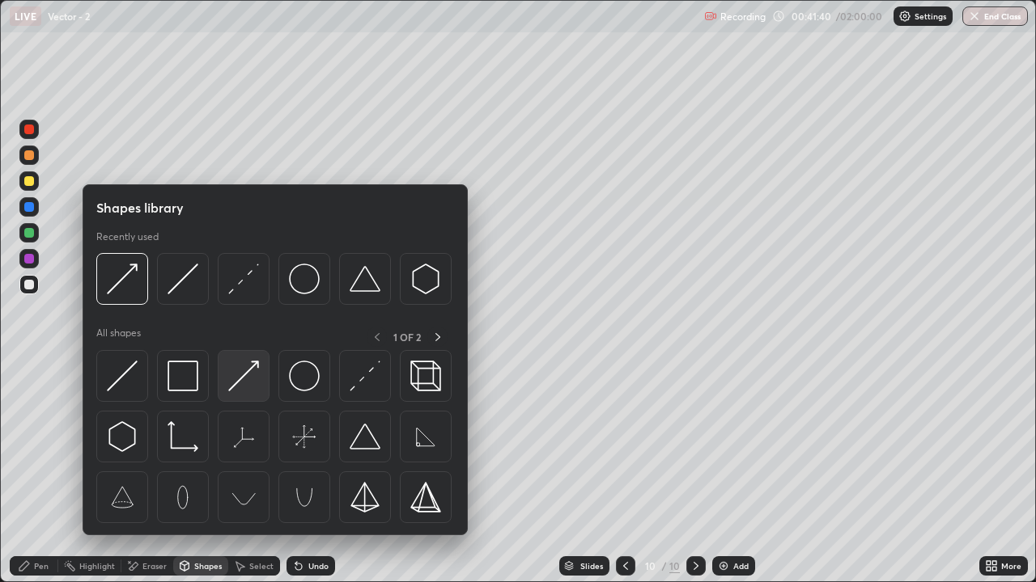
click at [252, 382] on img at bounding box center [243, 376] width 31 height 31
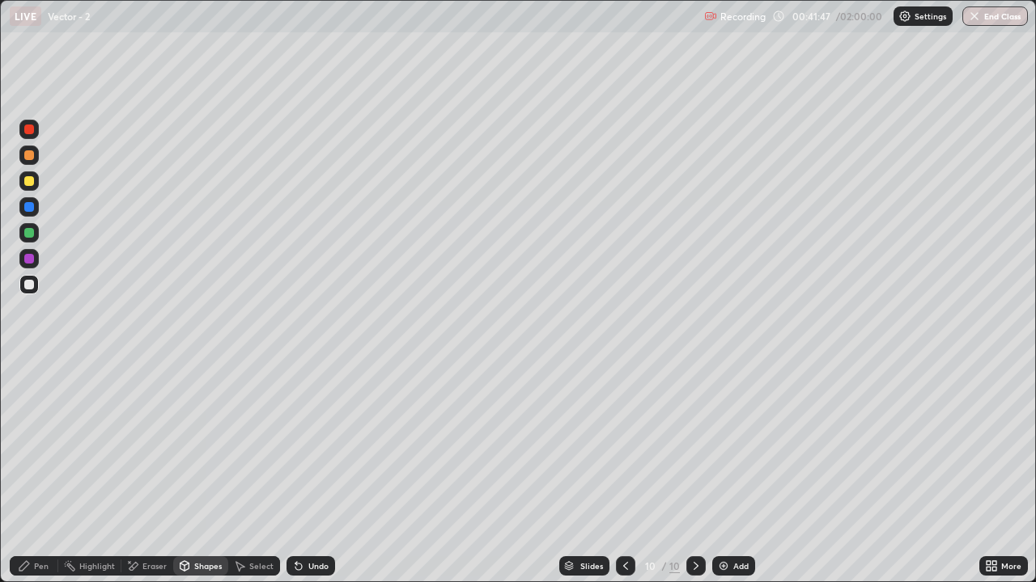
click at [31, 479] on div "Pen" at bounding box center [34, 566] width 49 height 19
click at [30, 479] on icon at bounding box center [24, 566] width 13 height 13
click at [31, 234] on div at bounding box center [29, 233] width 10 height 10
click at [31, 286] on div at bounding box center [29, 285] width 10 height 10
click at [199, 479] on div "Shapes" at bounding box center [208, 566] width 28 height 8
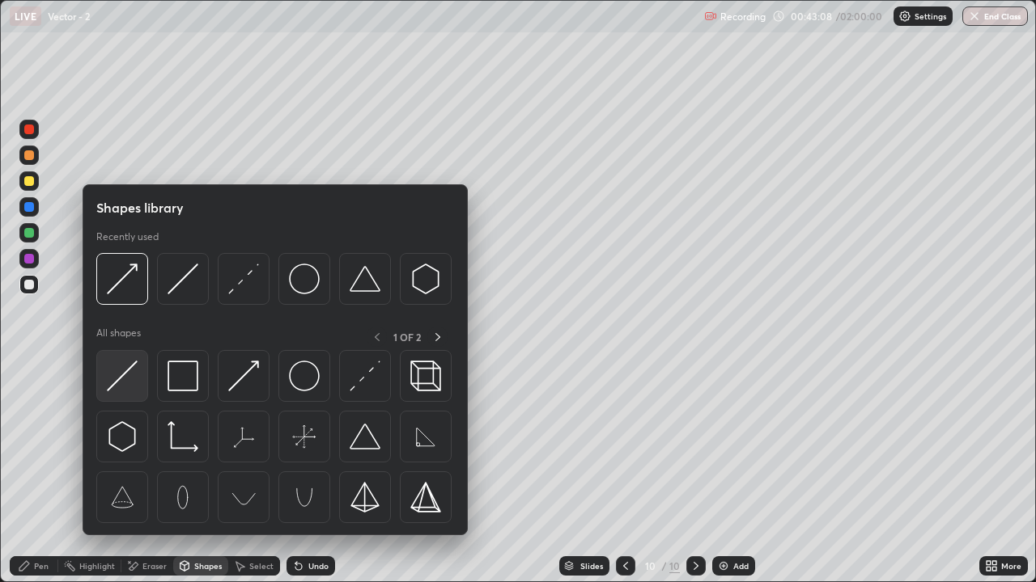
click at [116, 379] on img at bounding box center [122, 376] width 31 height 31
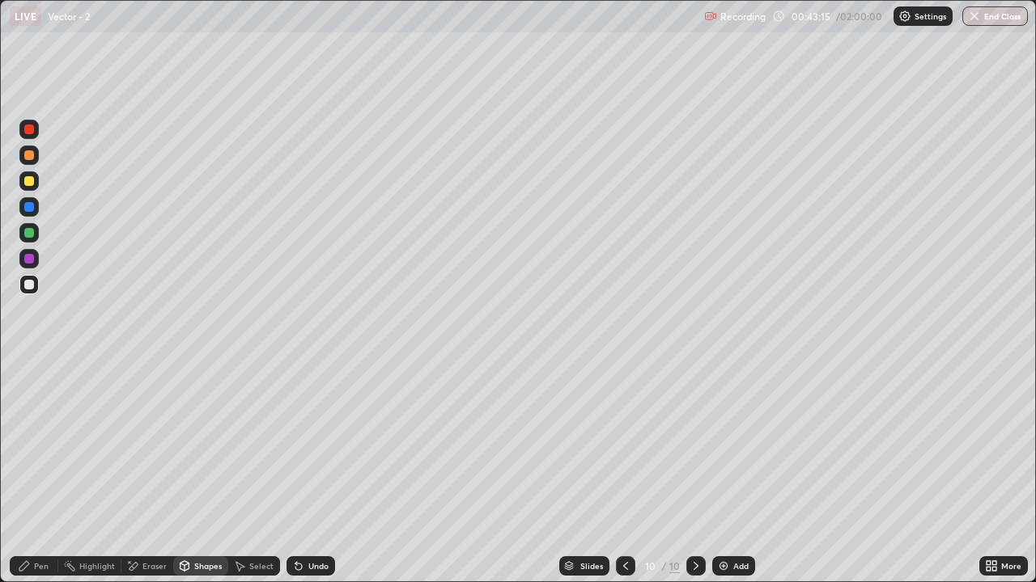
click at [196, 479] on div "Shapes" at bounding box center [208, 566] width 28 height 8
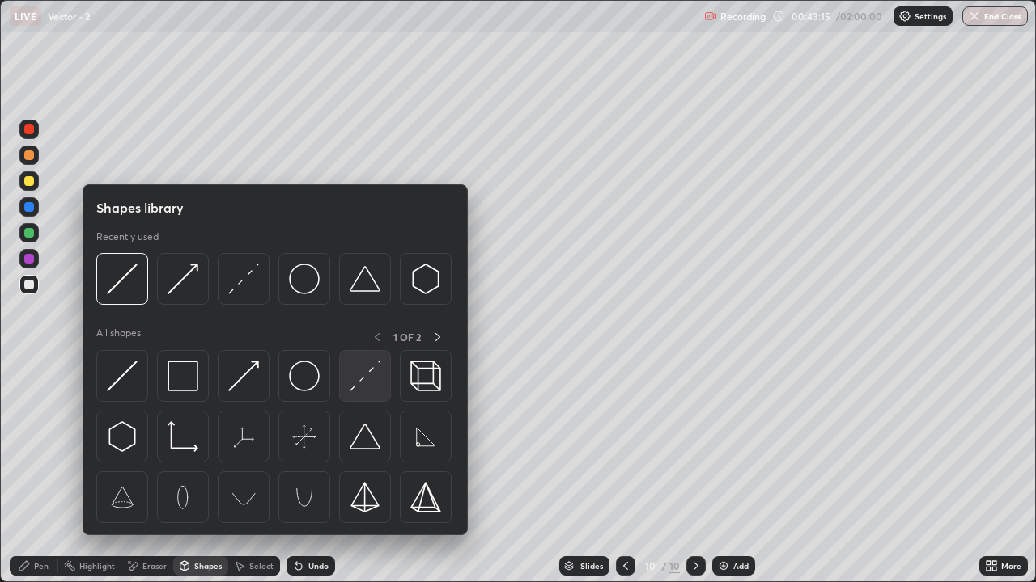
click at [357, 383] on img at bounding box center [364, 376] width 31 height 31
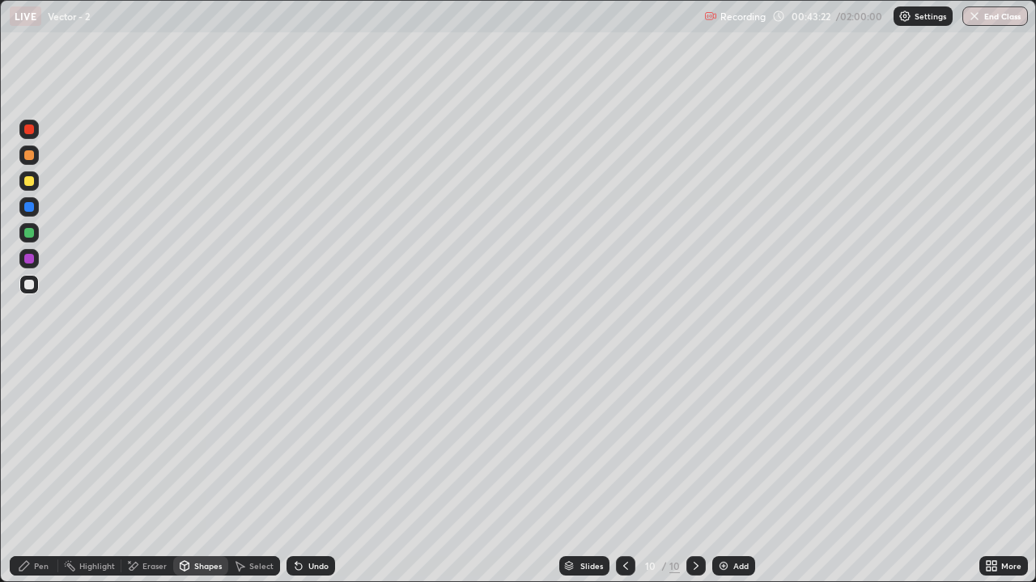
click at [26, 479] on icon at bounding box center [24, 566] width 10 height 10
click at [28, 286] on div at bounding box center [29, 285] width 10 height 10
click at [317, 479] on div "Undo" at bounding box center [318, 566] width 20 height 8
click at [316, 479] on div "Undo" at bounding box center [318, 566] width 20 height 8
click at [26, 185] on div at bounding box center [28, 181] width 19 height 19
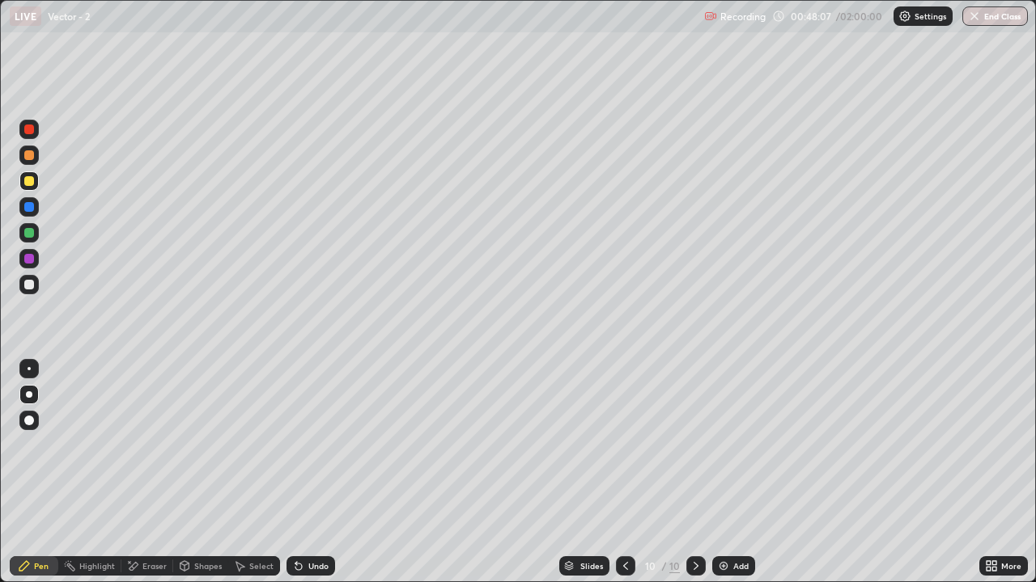
click at [739, 479] on div "Add" at bounding box center [740, 566] width 15 height 8
click at [199, 479] on div "Shapes" at bounding box center [208, 566] width 28 height 8
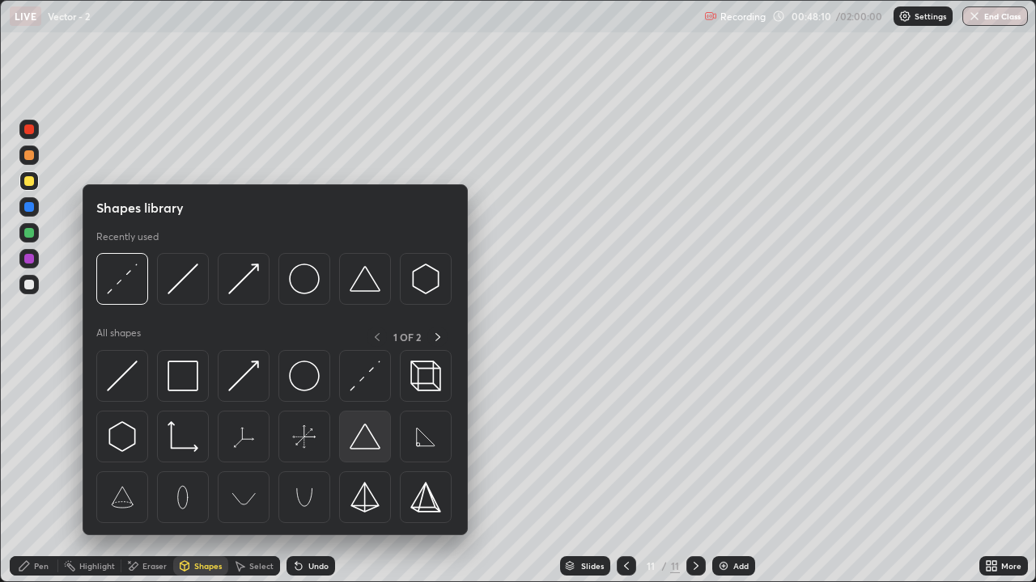
click at [366, 438] on img at bounding box center [364, 436] width 31 height 31
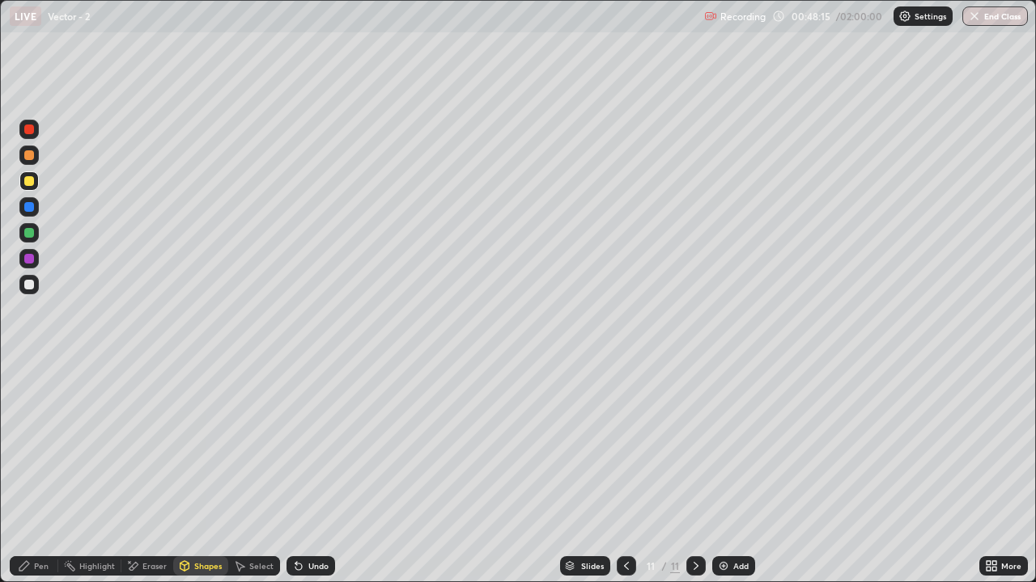
click at [33, 479] on div "Pen" at bounding box center [34, 566] width 49 height 19
click at [140, 479] on div "Eraser" at bounding box center [147, 566] width 52 height 19
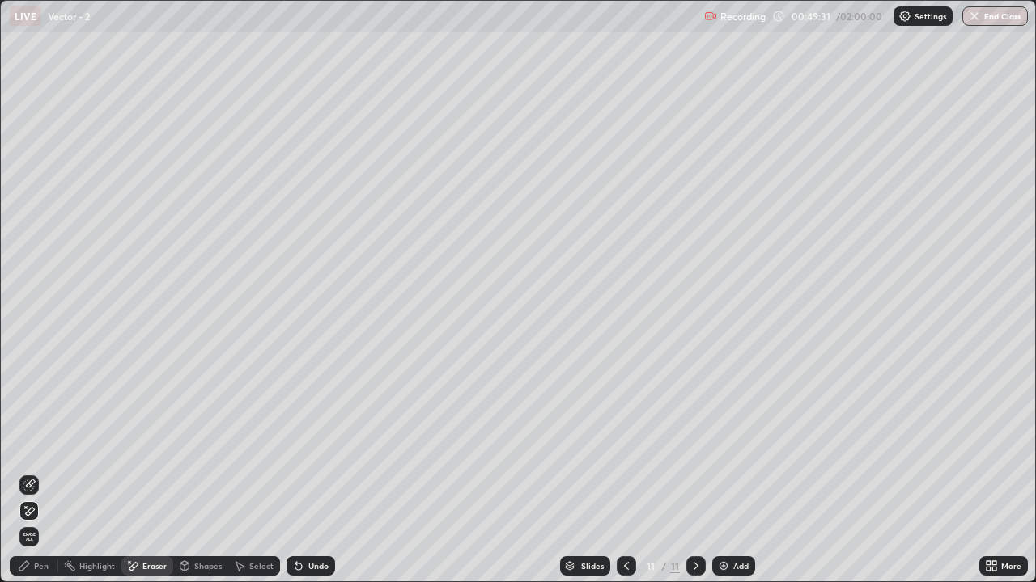
click at [44, 479] on div "Pen" at bounding box center [34, 566] width 49 height 19
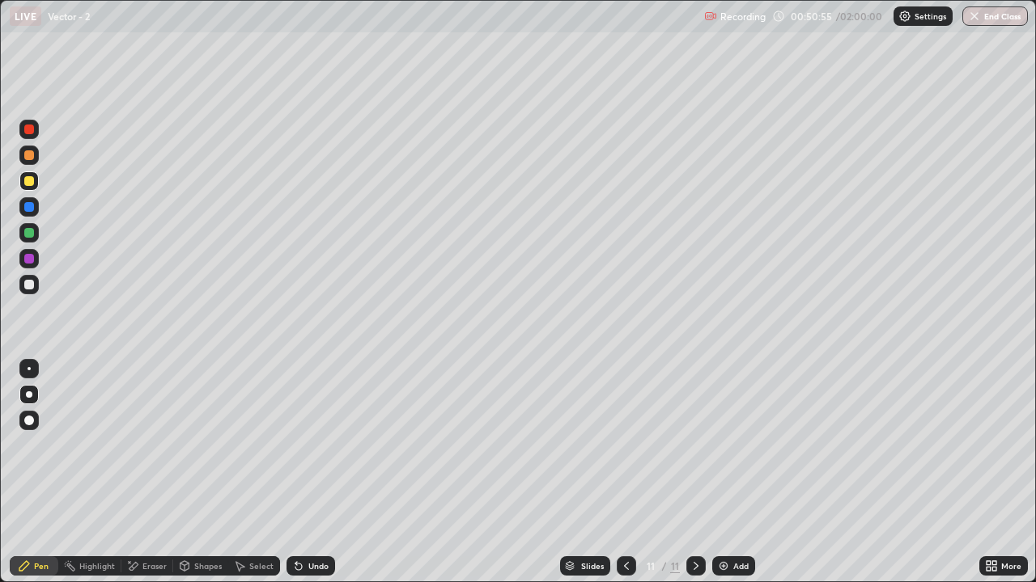
click at [29, 235] on div at bounding box center [29, 233] width 10 height 10
click at [384, 479] on div "Slides 11 / 11 Add" at bounding box center [657, 566] width 644 height 32
click at [726, 479] on img at bounding box center [723, 566] width 13 height 13
click at [201, 479] on div "Shapes" at bounding box center [208, 566] width 28 height 8
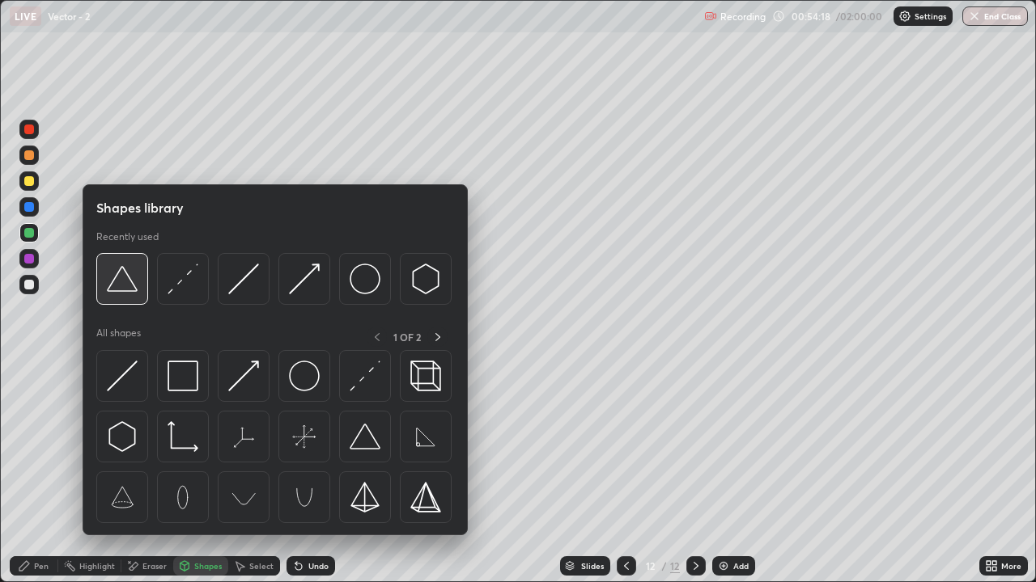
click at [121, 282] on img at bounding box center [122, 279] width 31 height 31
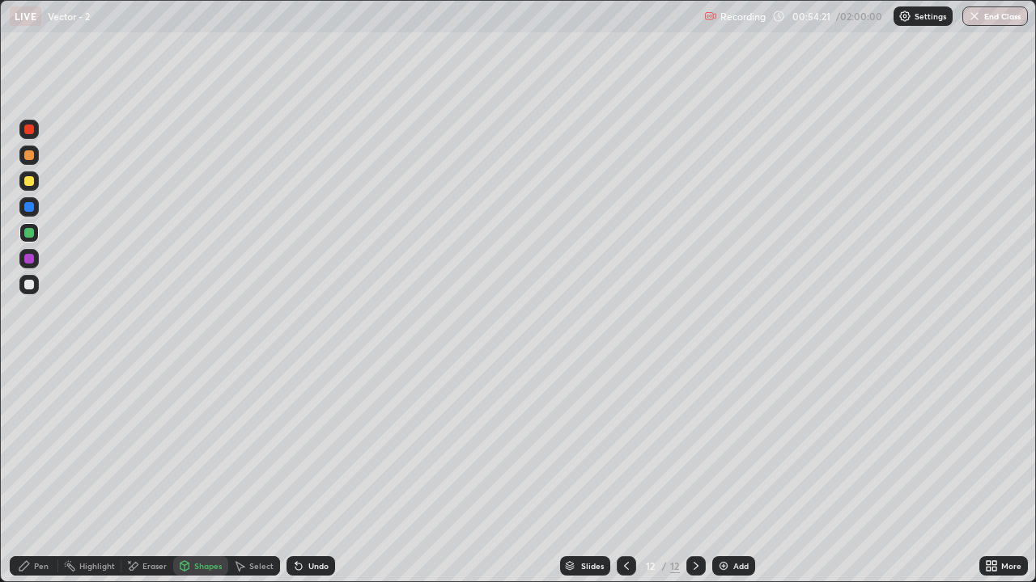
click at [41, 479] on div "Pen" at bounding box center [34, 566] width 49 height 19
click at [204, 479] on div "Shapes" at bounding box center [208, 566] width 28 height 8
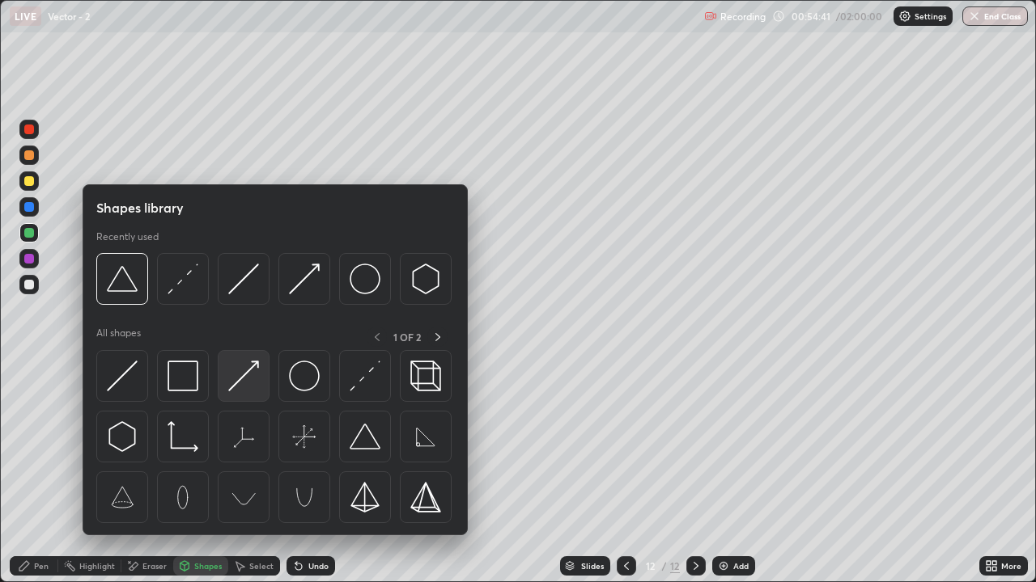
click at [241, 383] on img at bounding box center [243, 376] width 31 height 31
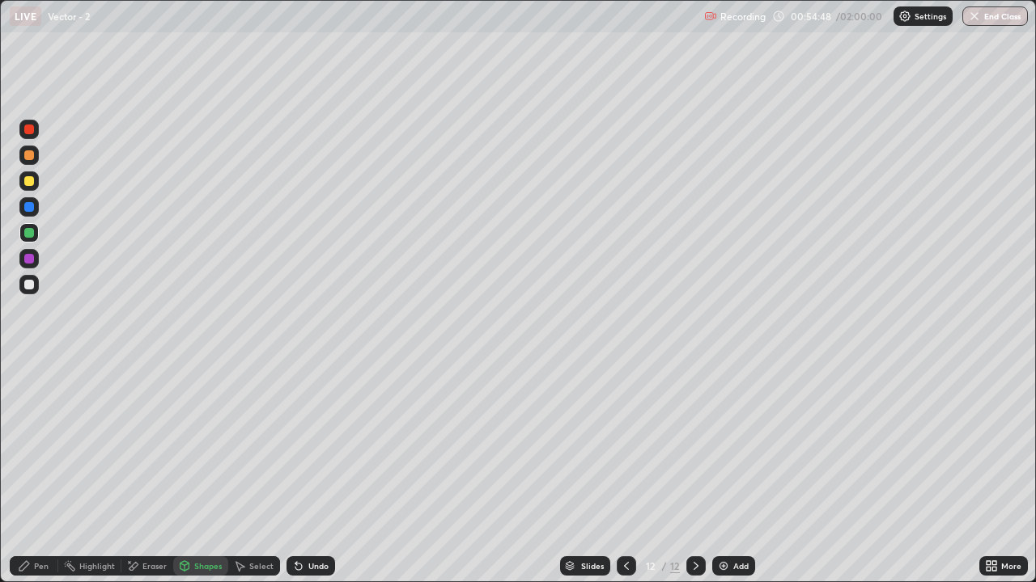
click at [40, 479] on div "Pen" at bounding box center [41, 566] width 15 height 8
click at [622, 479] on div at bounding box center [625, 566] width 19 height 19
click at [693, 479] on icon at bounding box center [695, 566] width 5 height 8
click at [193, 479] on div "Shapes" at bounding box center [200, 566] width 55 height 19
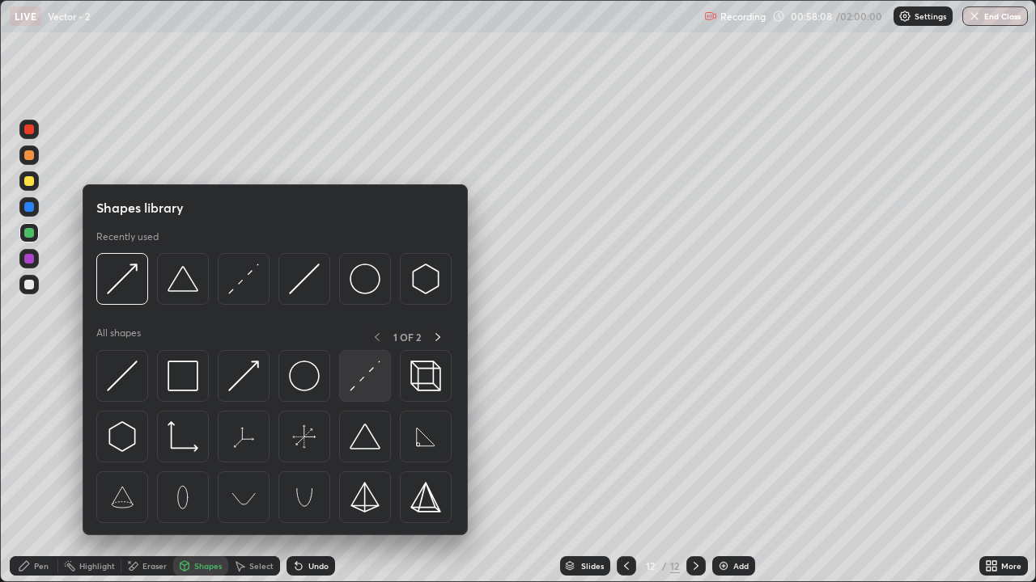
click at [367, 380] on img at bounding box center [364, 376] width 31 height 31
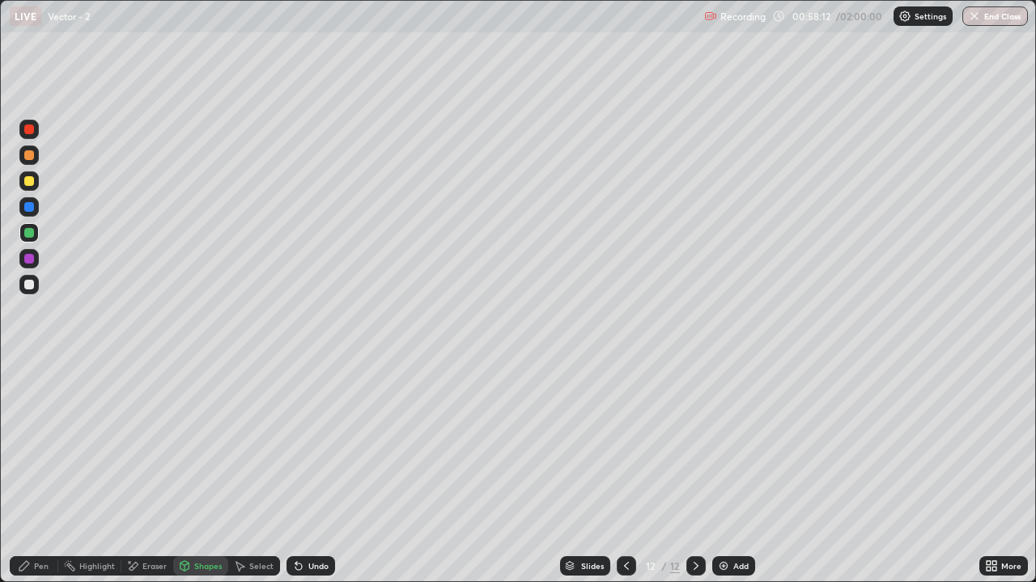
click at [41, 479] on div "Pen" at bounding box center [34, 566] width 49 height 19
click at [730, 479] on div "Add" at bounding box center [733, 566] width 43 height 19
click at [29, 284] on div at bounding box center [29, 285] width 10 height 10
click at [30, 236] on div at bounding box center [29, 233] width 10 height 10
click at [28, 288] on div at bounding box center [29, 285] width 10 height 10
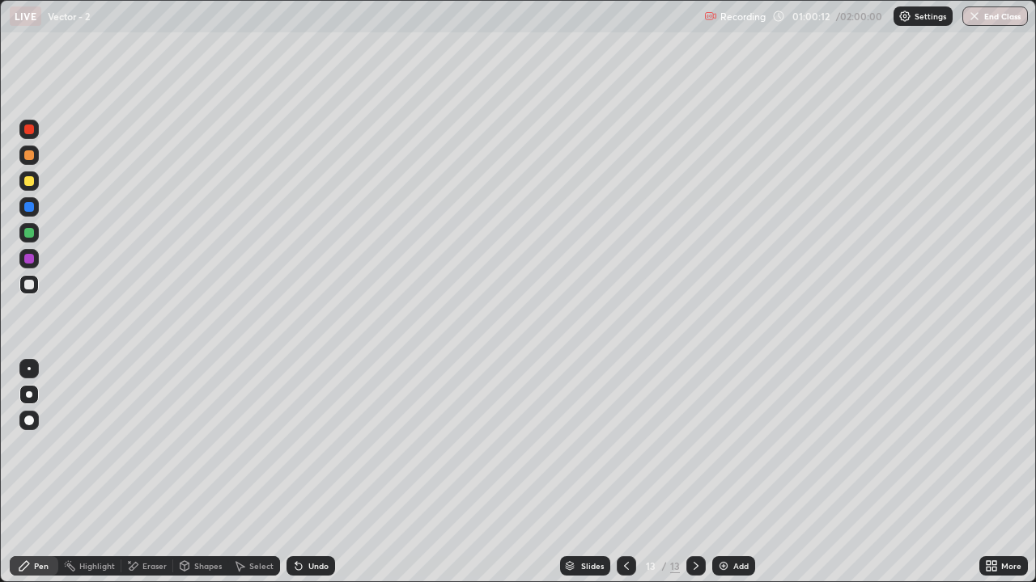
click at [24, 479] on icon at bounding box center [24, 566] width 13 height 13
click at [23, 286] on div at bounding box center [28, 284] width 19 height 19
click at [201, 479] on div "Shapes" at bounding box center [208, 566] width 28 height 8
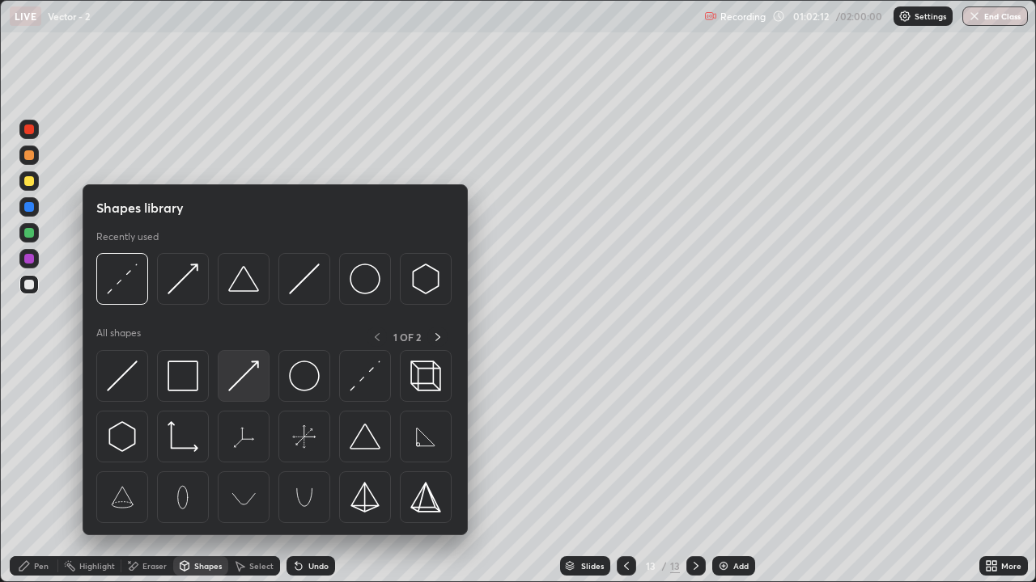
click at [244, 381] on img at bounding box center [243, 376] width 31 height 31
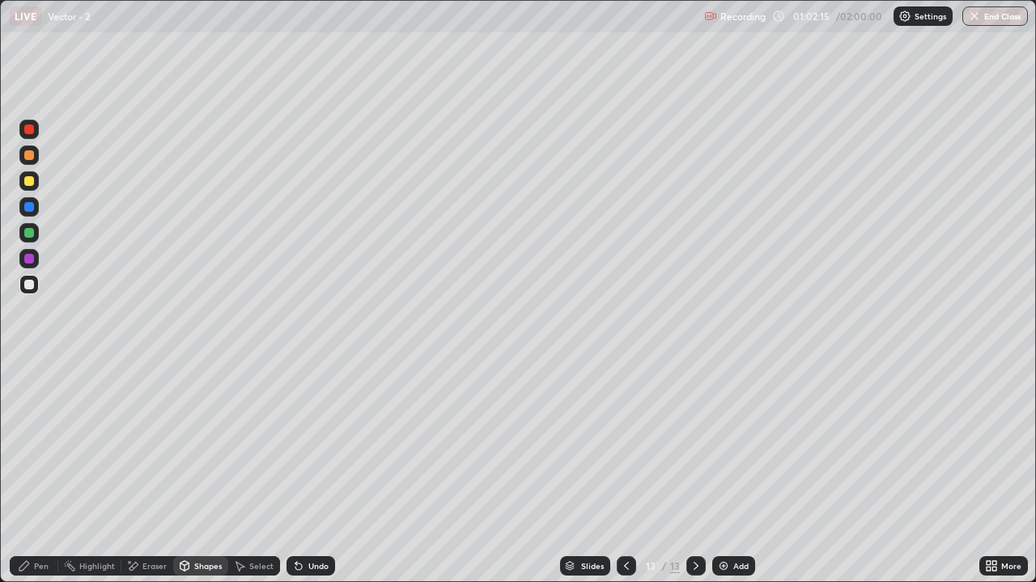
click at [264, 479] on div "Select" at bounding box center [254, 566] width 52 height 19
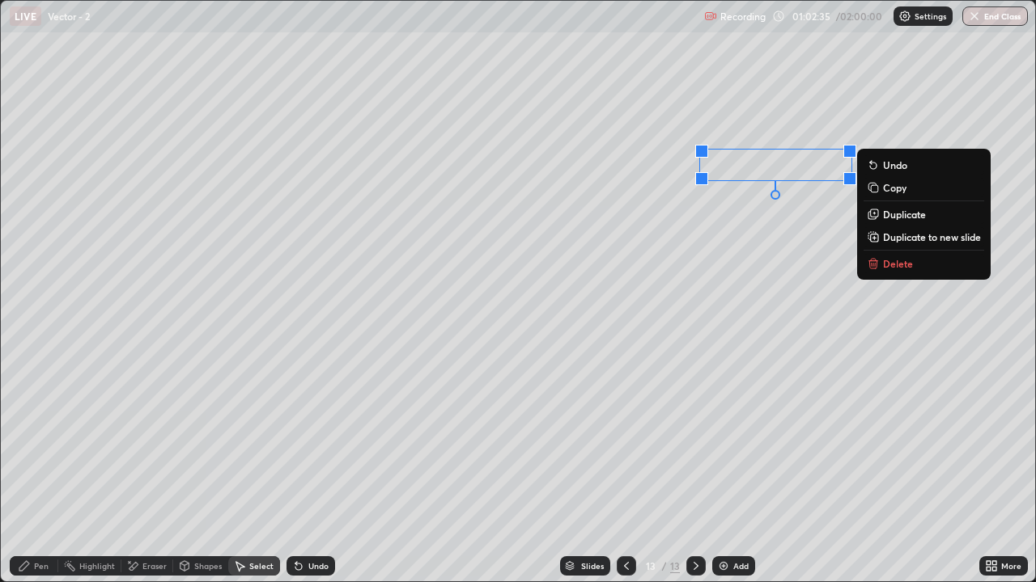
click at [303, 479] on div "Undo" at bounding box center [310, 566] width 49 height 19
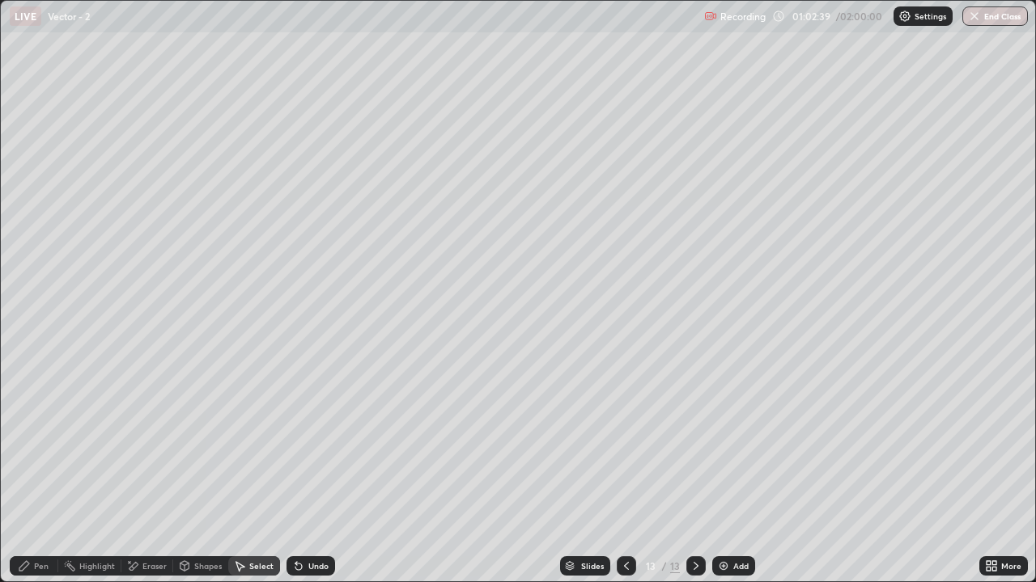
click at [31, 479] on div "Pen" at bounding box center [34, 566] width 49 height 19
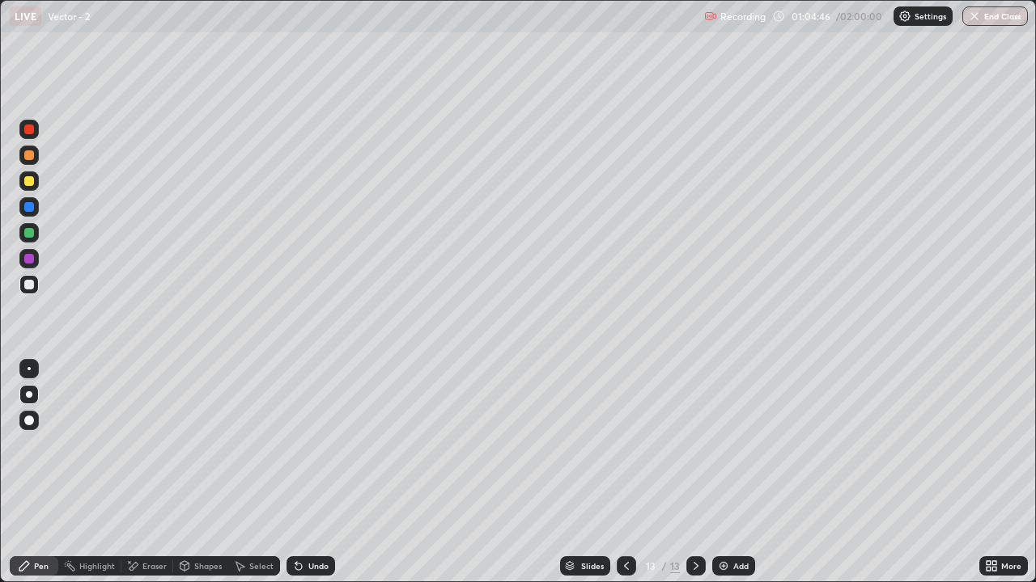
click at [148, 479] on div "Eraser" at bounding box center [147, 566] width 52 height 19
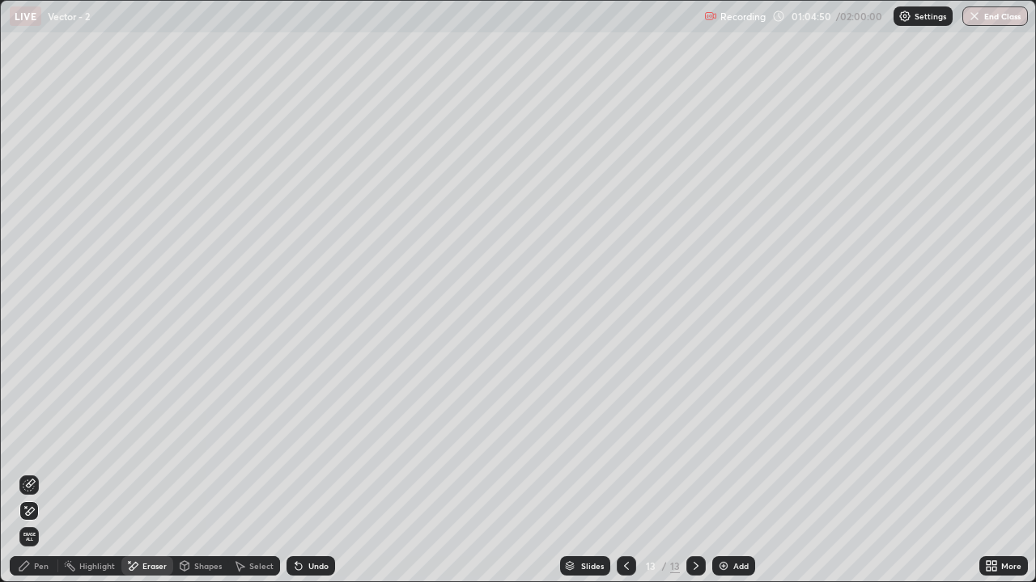
click at [36, 479] on div "Pen" at bounding box center [34, 566] width 49 height 19
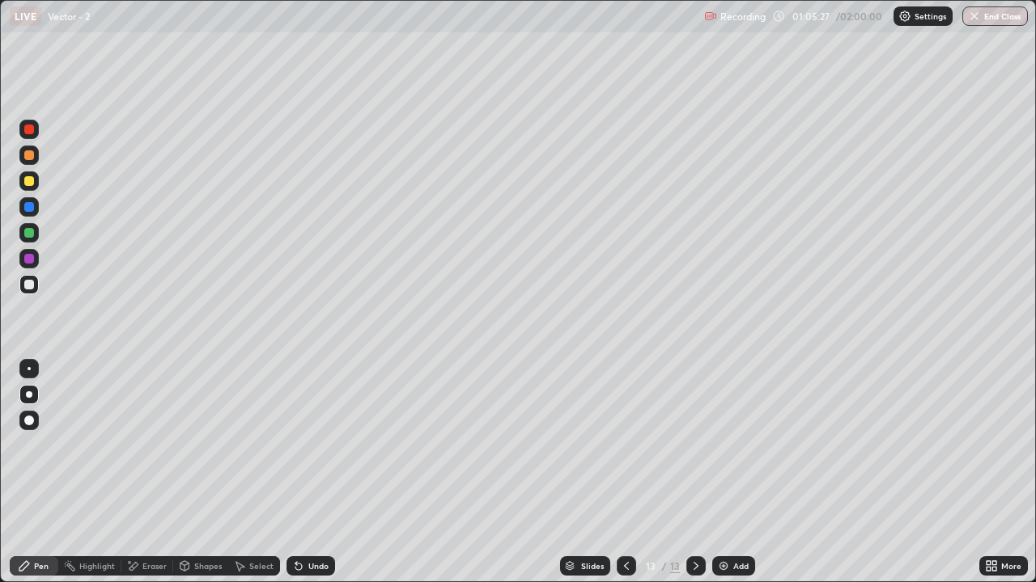
click at [326, 479] on div "Undo" at bounding box center [310, 566] width 49 height 19
click at [320, 479] on div "Undo" at bounding box center [318, 566] width 20 height 8
click at [28, 292] on div at bounding box center [28, 284] width 19 height 19
click at [320, 479] on div "Undo" at bounding box center [318, 566] width 20 height 8
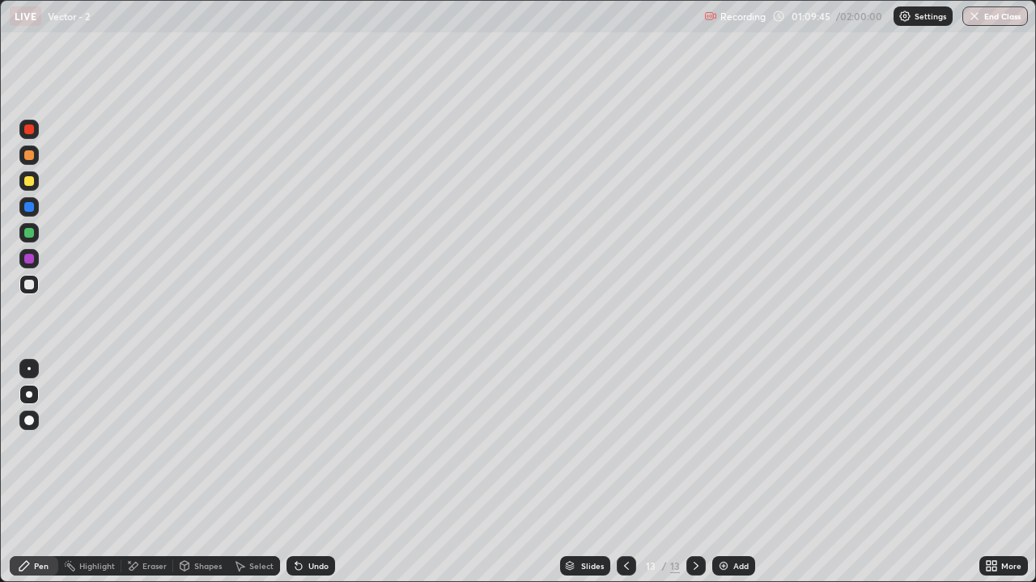
click at [742, 479] on div "Add" at bounding box center [733, 566] width 43 height 19
click at [36, 479] on div "Pen" at bounding box center [34, 566] width 49 height 19
click at [24, 185] on div at bounding box center [28, 181] width 19 height 19
click at [28, 293] on div at bounding box center [28, 284] width 19 height 19
click at [617, 479] on div at bounding box center [625, 566] width 19 height 19
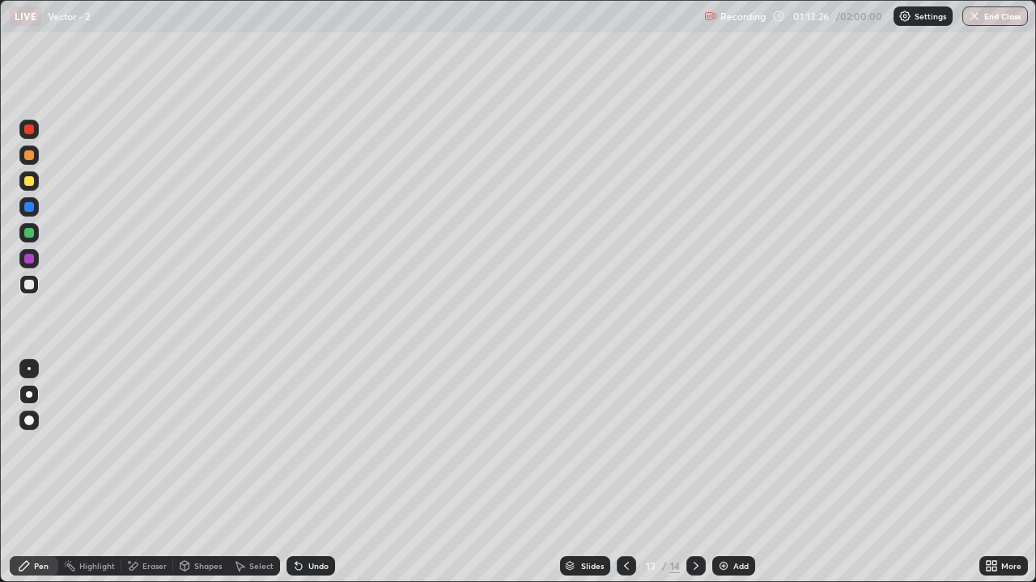
click at [701, 479] on div at bounding box center [695, 566] width 19 height 32
click at [29, 234] on div at bounding box center [29, 233] width 10 height 10
click at [315, 479] on div "Undo" at bounding box center [318, 566] width 20 height 8
click at [313, 479] on div "Undo" at bounding box center [310, 566] width 49 height 19
click at [310, 479] on div "Undo" at bounding box center [318, 566] width 20 height 8
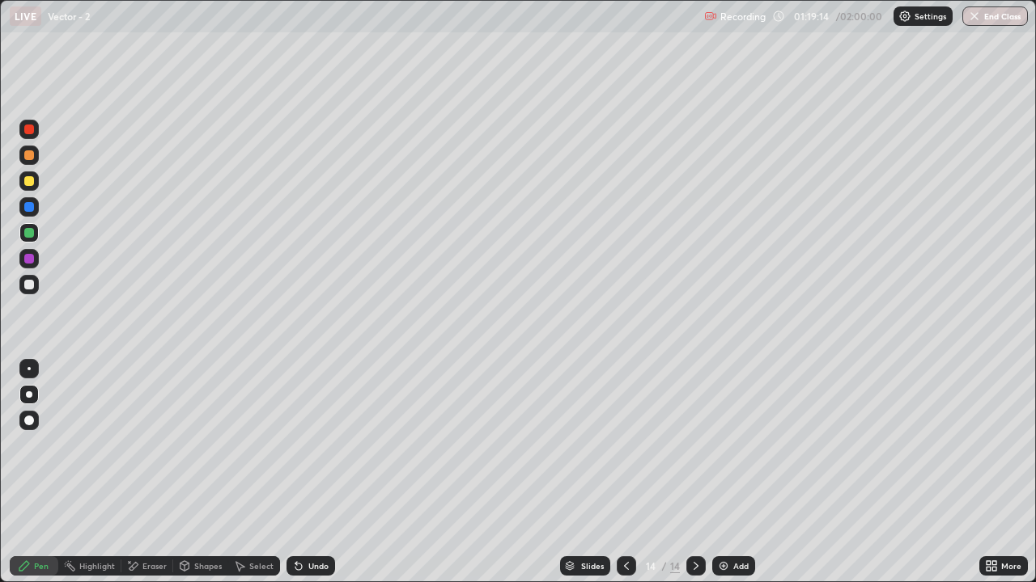
click at [729, 479] on div "Add" at bounding box center [733, 566] width 43 height 19
click at [186, 479] on div "Shapes" at bounding box center [200, 566] width 55 height 19
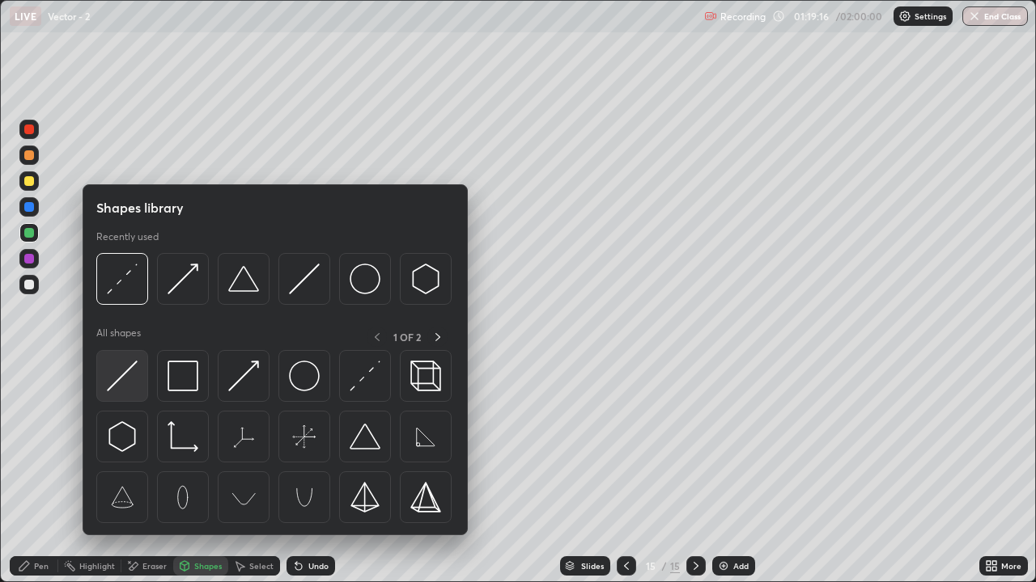
click at [124, 374] on img at bounding box center [122, 376] width 31 height 31
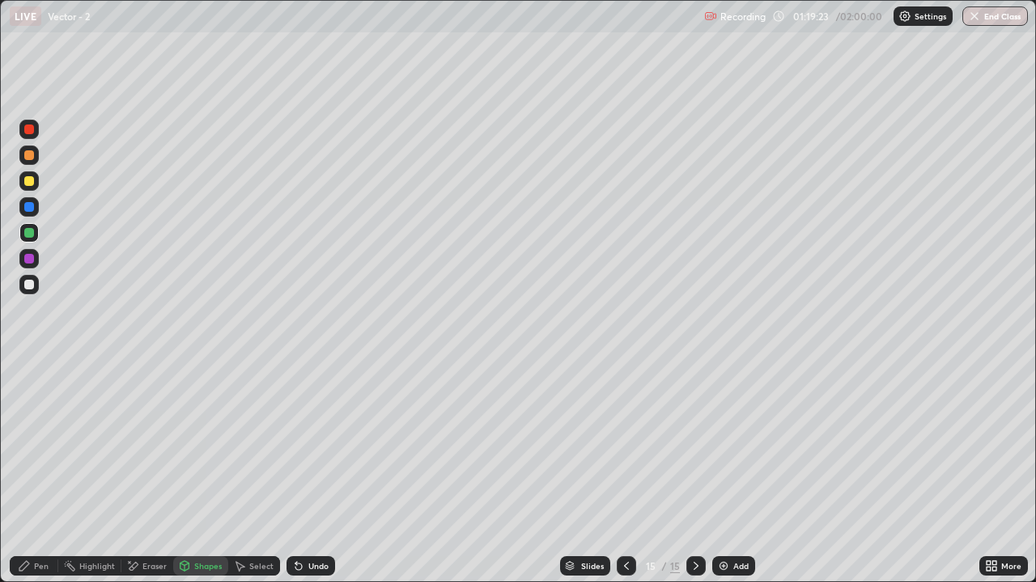
click at [207, 479] on div "Shapes" at bounding box center [208, 566] width 28 height 8
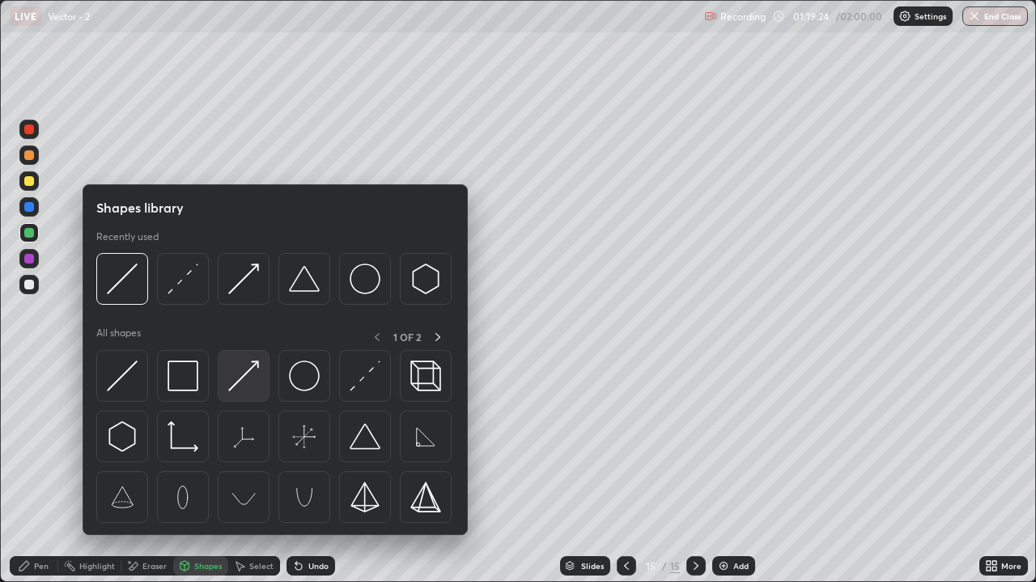
click at [242, 380] on img at bounding box center [243, 376] width 31 height 31
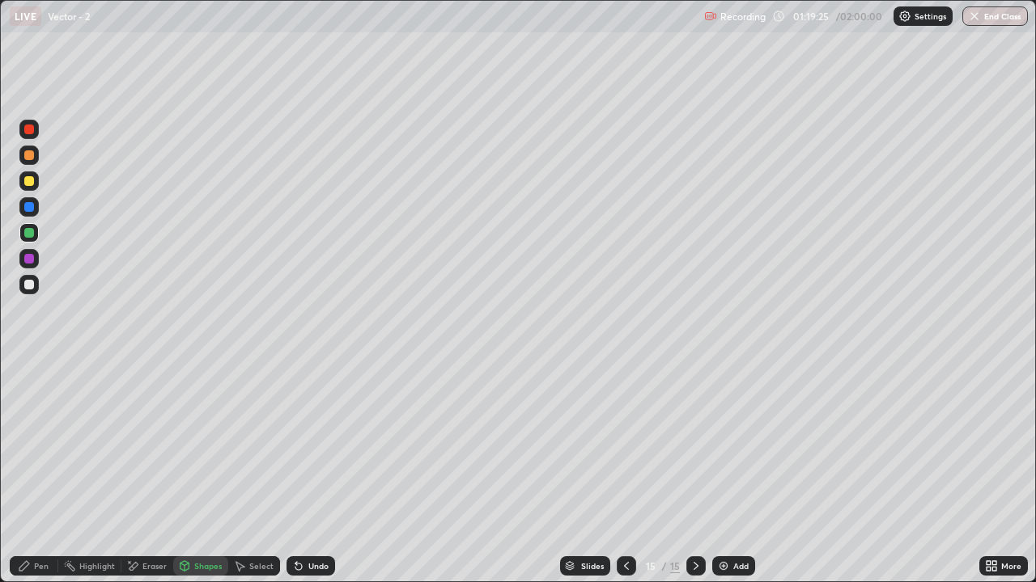
click at [31, 188] on div at bounding box center [28, 181] width 19 height 19
click at [45, 479] on div "Pen" at bounding box center [34, 566] width 49 height 19
click at [146, 479] on div "Eraser" at bounding box center [147, 566] width 52 height 19
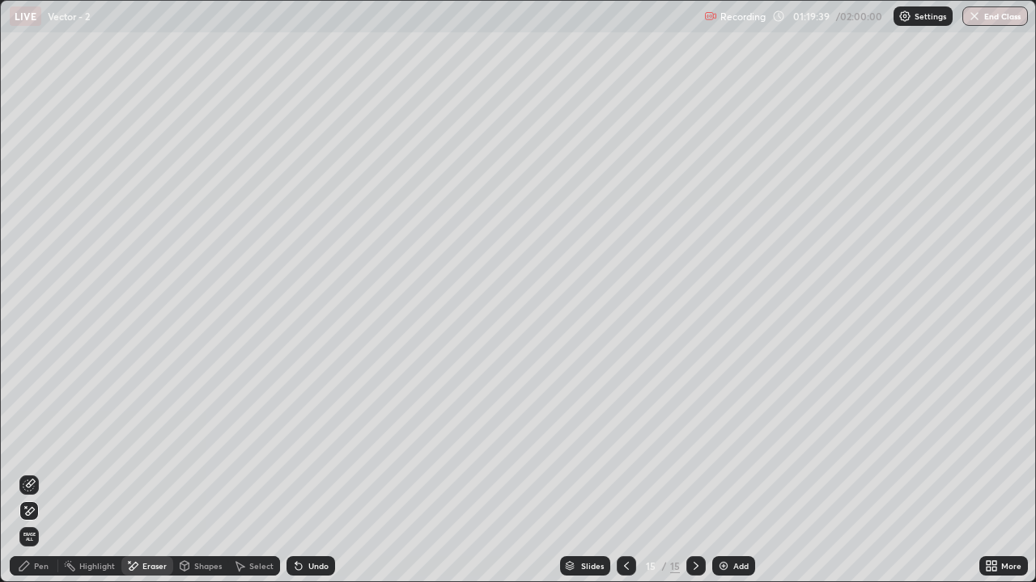
click at [44, 479] on div "Pen" at bounding box center [34, 566] width 49 height 19
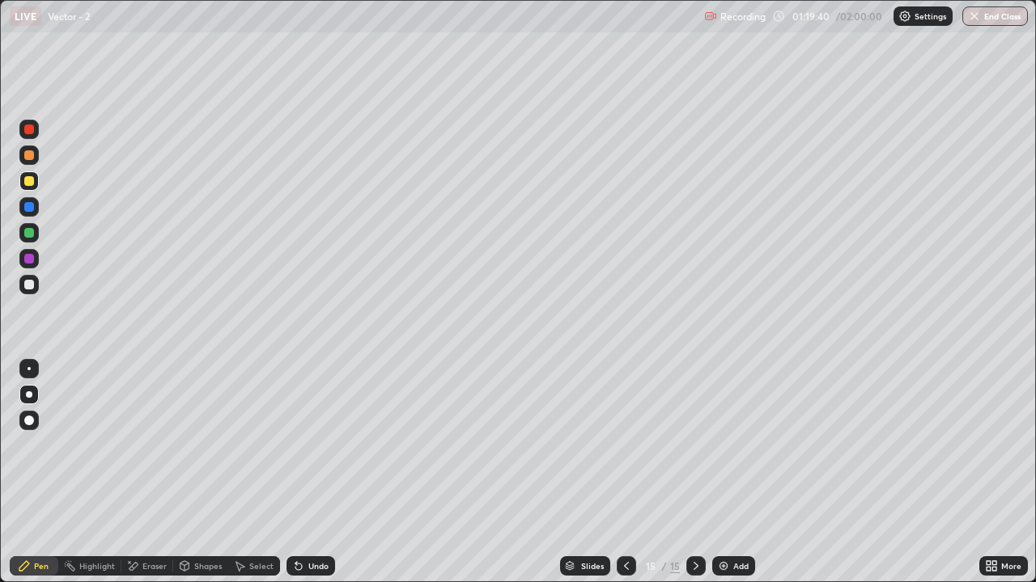
click at [26, 286] on div at bounding box center [29, 285] width 10 height 10
click at [622, 479] on icon at bounding box center [626, 566] width 13 height 13
click at [698, 479] on div at bounding box center [695, 566] width 19 height 19
click at [625, 479] on icon at bounding box center [626, 566] width 13 height 13
click at [697, 479] on div at bounding box center [695, 566] width 19 height 19
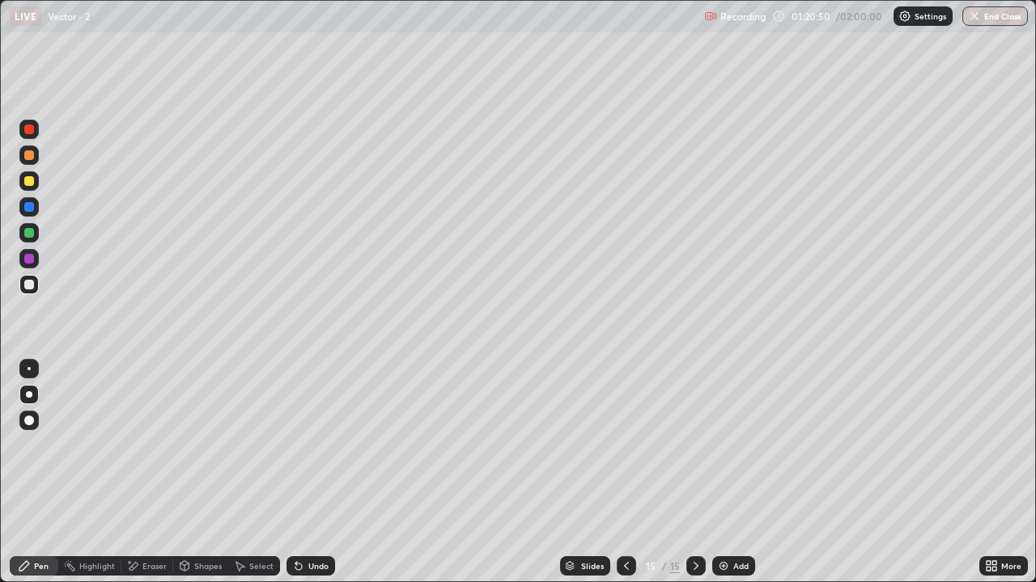
click at [625, 479] on icon at bounding box center [626, 566] width 13 height 13
click at [696, 479] on icon at bounding box center [695, 566] width 13 height 13
click at [311, 479] on div "Undo" at bounding box center [318, 566] width 20 height 8
click at [316, 479] on div "Undo" at bounding box center [318, 566] width 20 height 8
click at [320, 479] on div "Undo" at bounding box center [318, 566] width 20 height 8
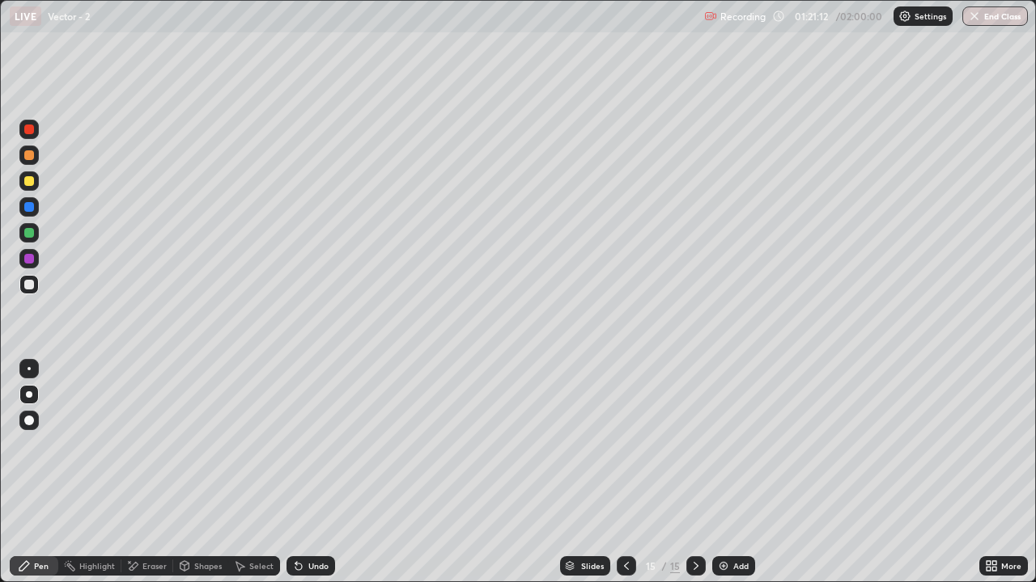
click at [626, 479] on icon at bounding box center [626, 566] width 5 height 8
click at [694, 479] on div at bounding box center [695, 566] width 19 height 32
click at [623, 479] on icon at bounding box center [626, 566] width 13 height 13
click at [693, 479] on icon at bounding box center [695, 566] width 13 height 13
click at [200, 479] on div "Shapes" at bounding box center [208, 566] width 28 height 8
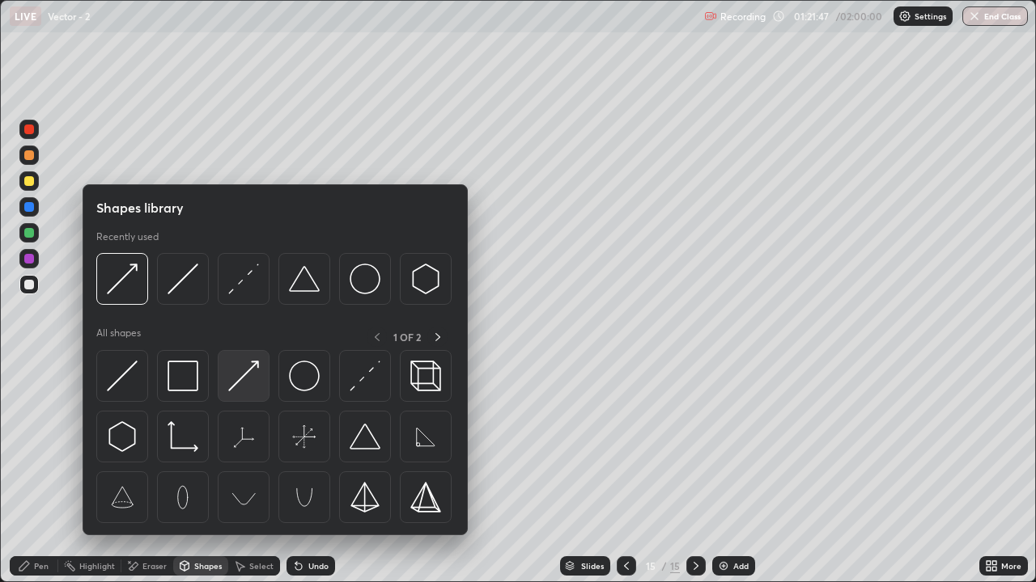
click at [244, 380] on img at bounding box center [243, 376] width 31 height 31
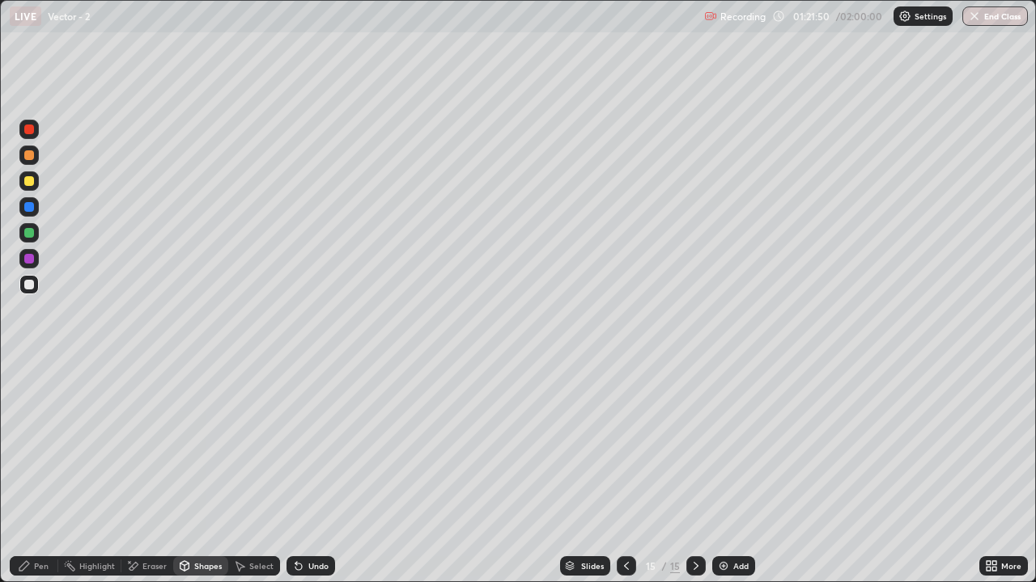
click at [26, 236] on div at bounding box center [29, 233] width 10 height 10
click at [29, 479] on icon at bounding box center [24, 566] width 13 height 13
click at [29, 286] on div at bounding box center [29, 285] width 10 height 10
click at [616, 479] on div at bounding box center [625, 566] width 19 height 19
click at [692, 479] on icon at bounding box center [695, 566] width 13 height 13
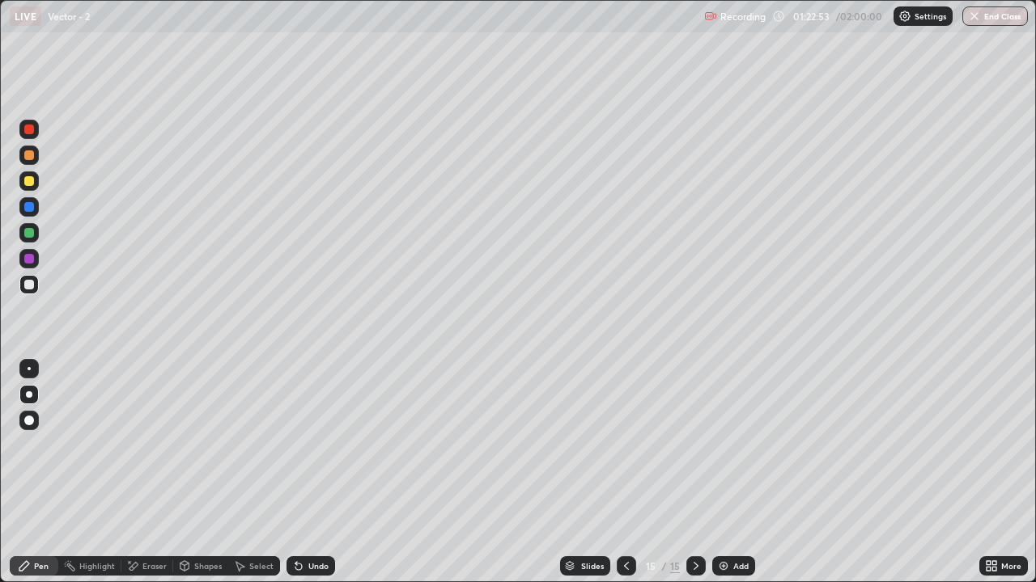
click at [28, 159] on div at bounding box center [29, 155] width 10 height 10
click at [145, 479] on div "Eraser" at bounding box center [154, 566] width 24 height 8
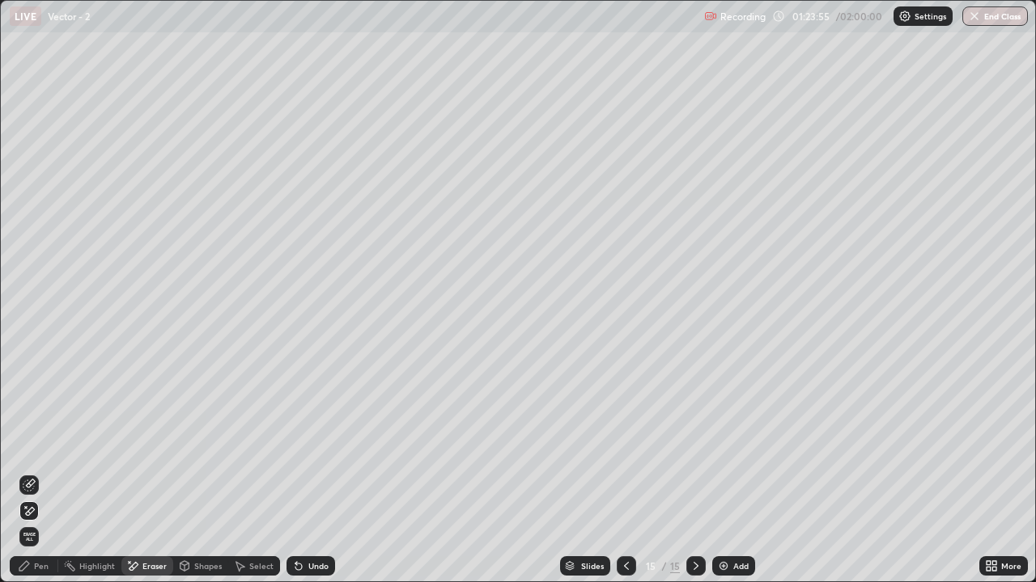
click at [40, 479] on div "Pen" at bounding box center [34, 566] width 49 height 19
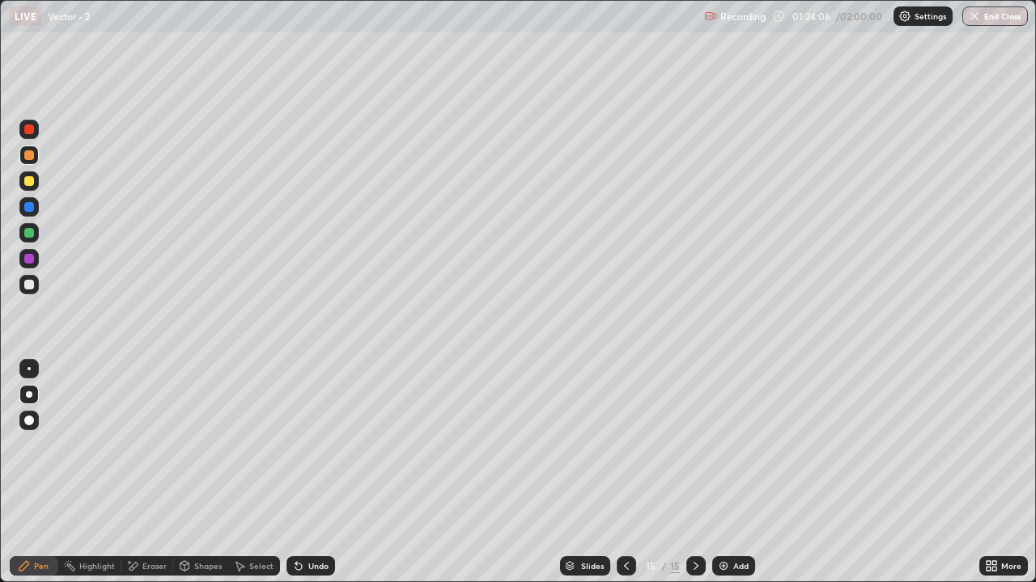
click at [313, 479] on div "Undo" at bounding box center [318, 566] width 20 height 8
click at [316, 479] on div "Undo" at bounding box center [318, 566] width 20 height 8
click at [625, 479] on div at bounding box center [625, 566] width 19 height 19
click at [697, 479] on icon at bounding box center [695, 566] width 13 height 13
click at [312, 479] on div "Undo" at bounding box center [310, 566] width 49 height 19
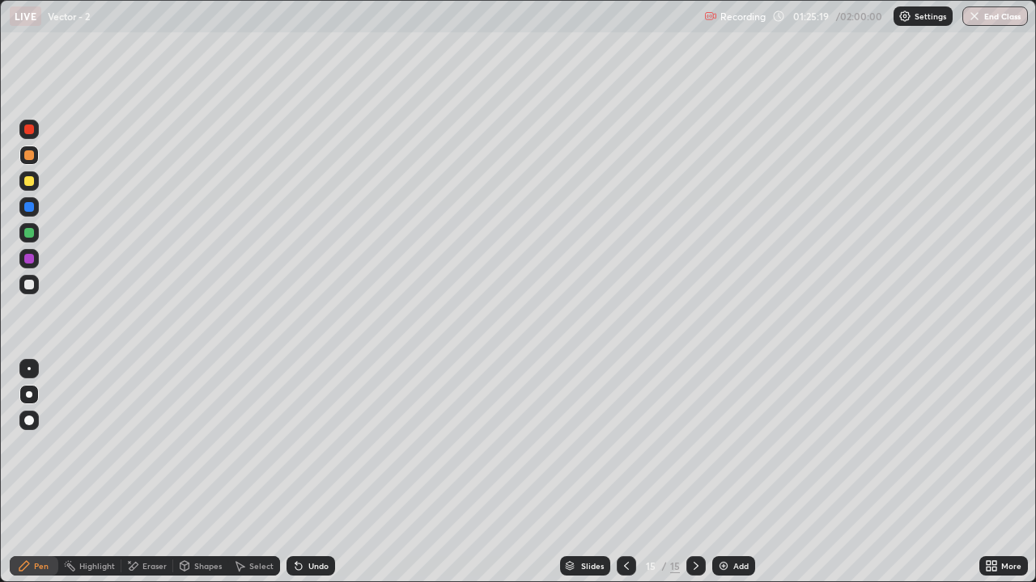
click at [311, 479] on div "Undo" at bounding box center [310, 566] width 49 height 19
click at [151, 479] on div "Eraser" at bounding box center [147, 566] width 52 height 19
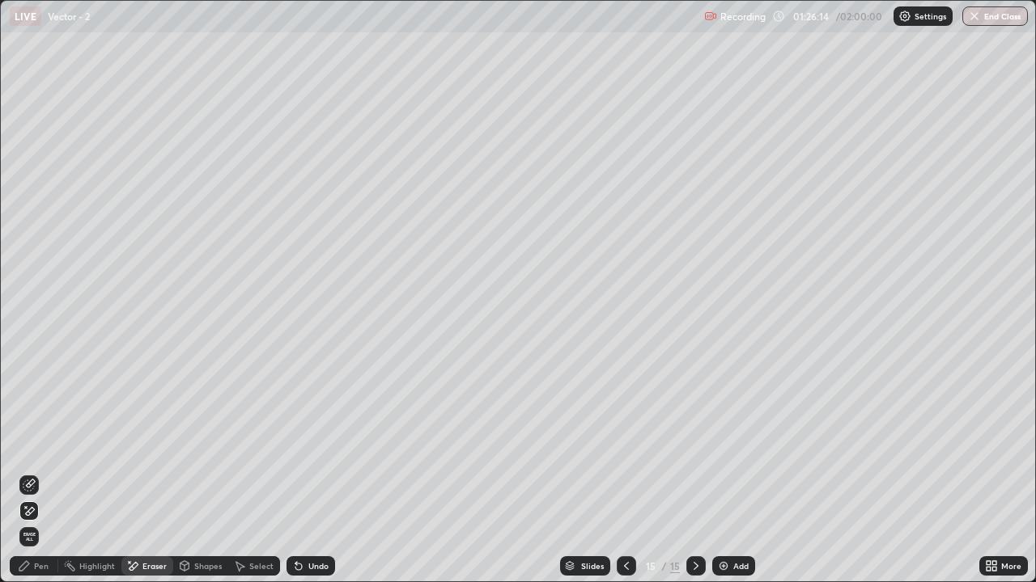
click at [38, 479] on div "Pen" at bounding box center [34, 566] width 49 height 19
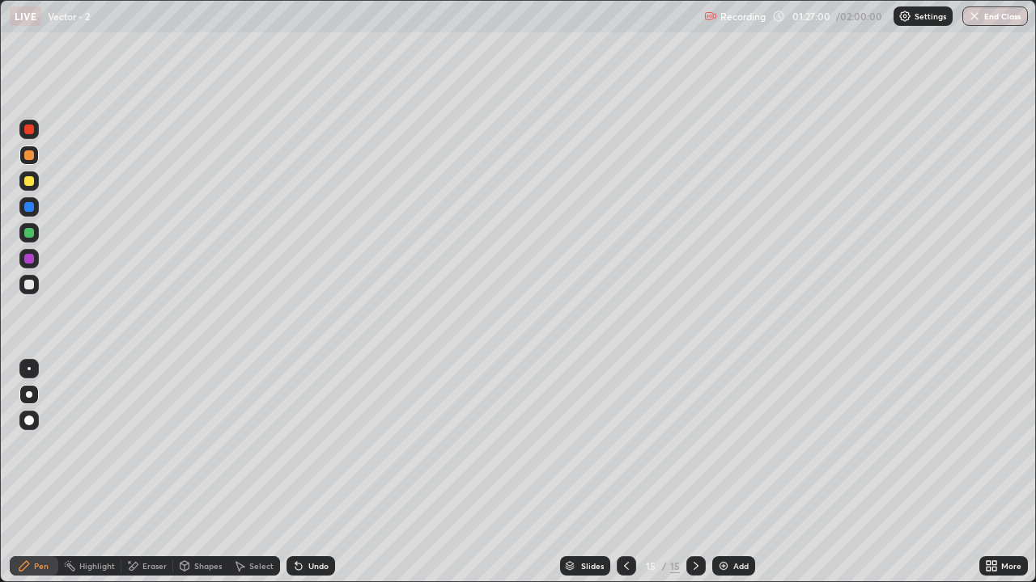
click at [314, 479] on div "Undo" at bounding box center [310, 566] width 49 height 19
click at [147, 479] on div "Eraser" at bounding box center [154, 566] width 24 height 8
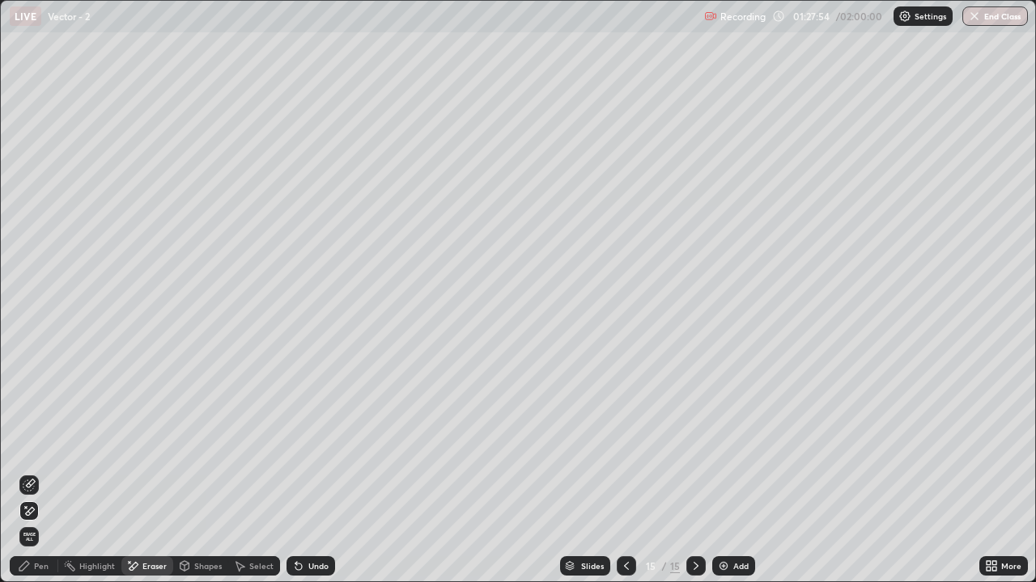
click at [32, 479] on icon at bounding box center [30, 484] width 9 height 8
click at [33, 479] on div "Pen" at bounding box center [34, 566] width 49 height 19
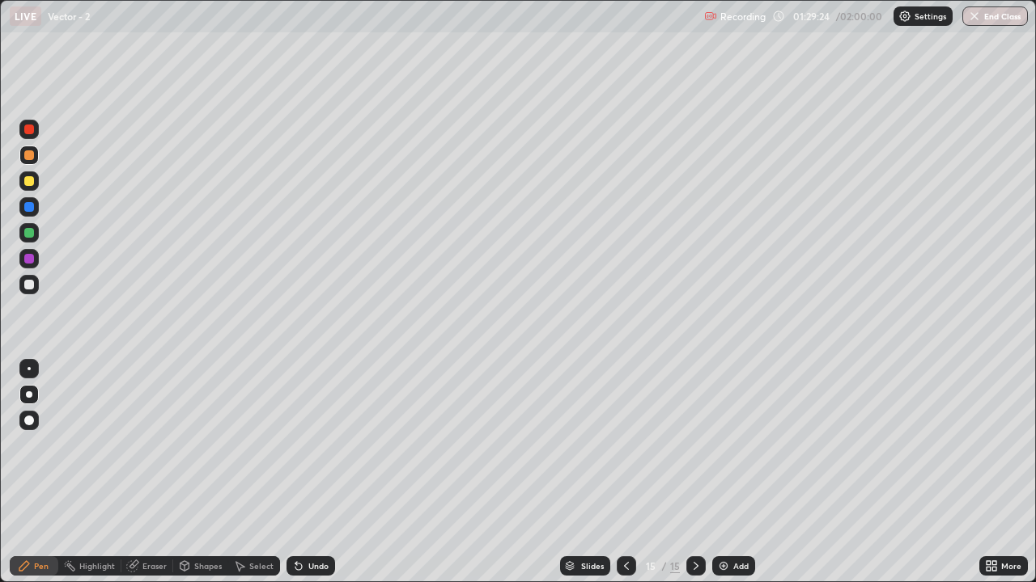
click at [741, 479] on div "Add" at bounding box center [740, 566] width 15 height 8
click at [29, 234] on div at bounding box center [29, 233] width 10 height 10
click at [324, 479] on div "Undo" at bounding box center [318, 566] width 20 height 8
click at [331, 479] on div "Undo" at bounding box center [310, 566] width 49 height 19
click at [328, 479] on div "Undo" at bounding box center [310, 566] width 49 height 19
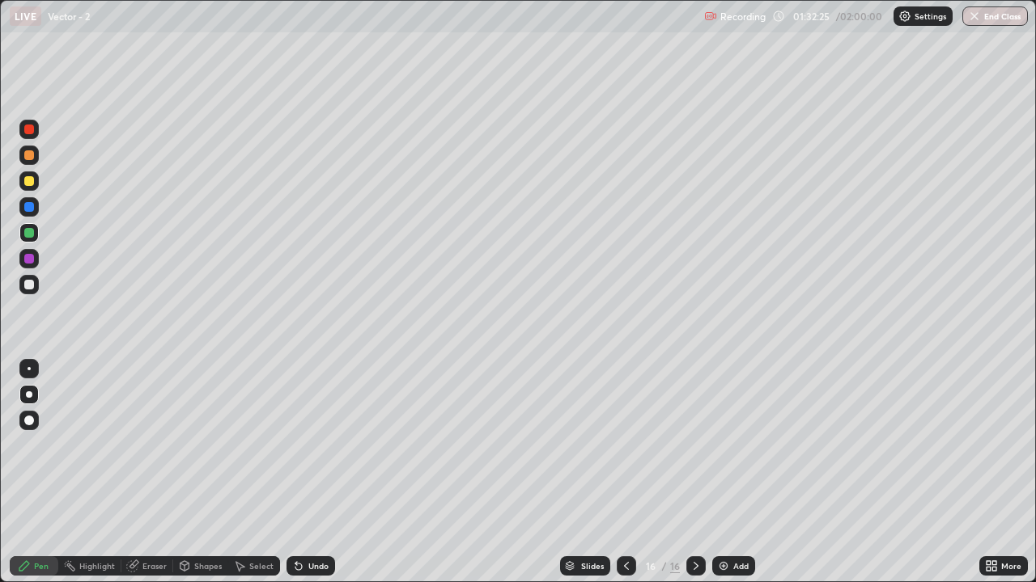
click at [625, 479] on icon at bounding box center [626, 566] width 13 height 13
click at [693, 479] on div at bounding box center [695, 566] width 19 height 19
click at [195, 479] on div "Shapes" at bounding box center [200, 566] width 55 height 19
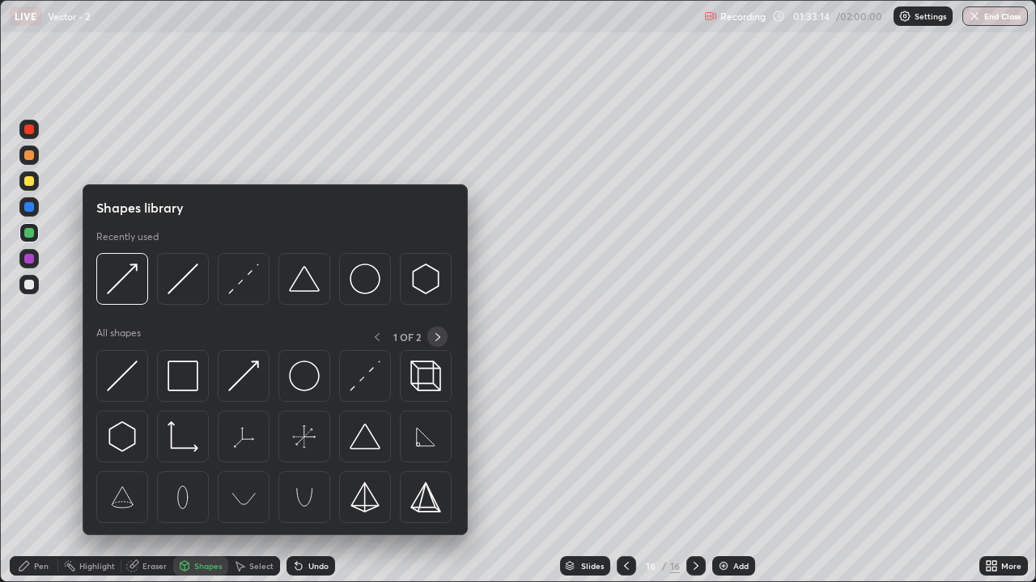
click at [437, 337] on icon at bounding box center [437, 337] width 13 height 13
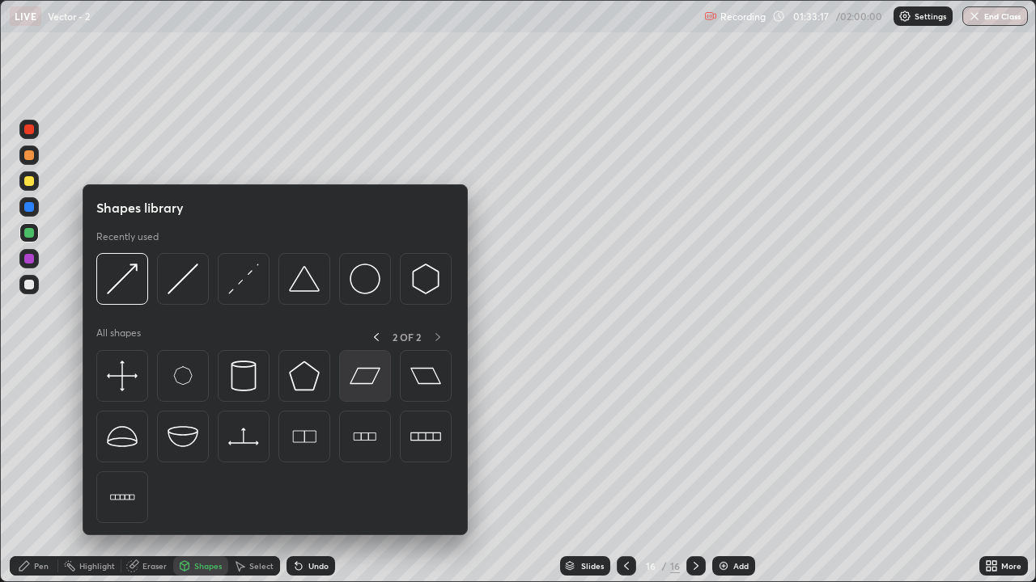
click at [368, 381] on img at bounding box center [364, 376] width 31 height 31
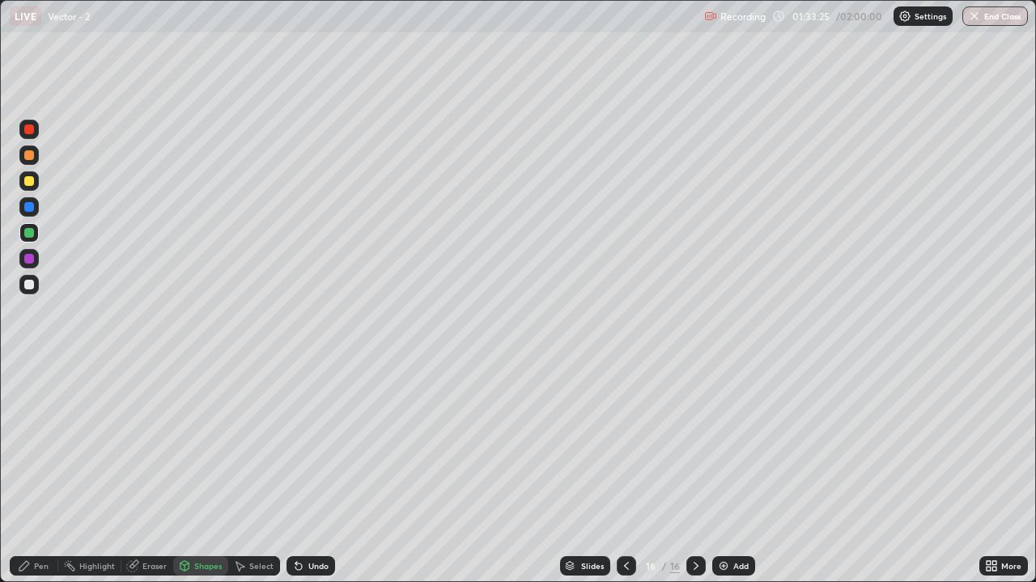
click at [184, 479] on icon at bounding box center [184, 568] width 0 height 6
click at [26, 479] on icon at bounding box center [24, 566] width 10 height 10
click at [30, 182] on div at bounding box center [29, 181] width 10 height 10
click at [201, 479] on div "Shapes" at bounding box center [208, 566] width 28 height 8
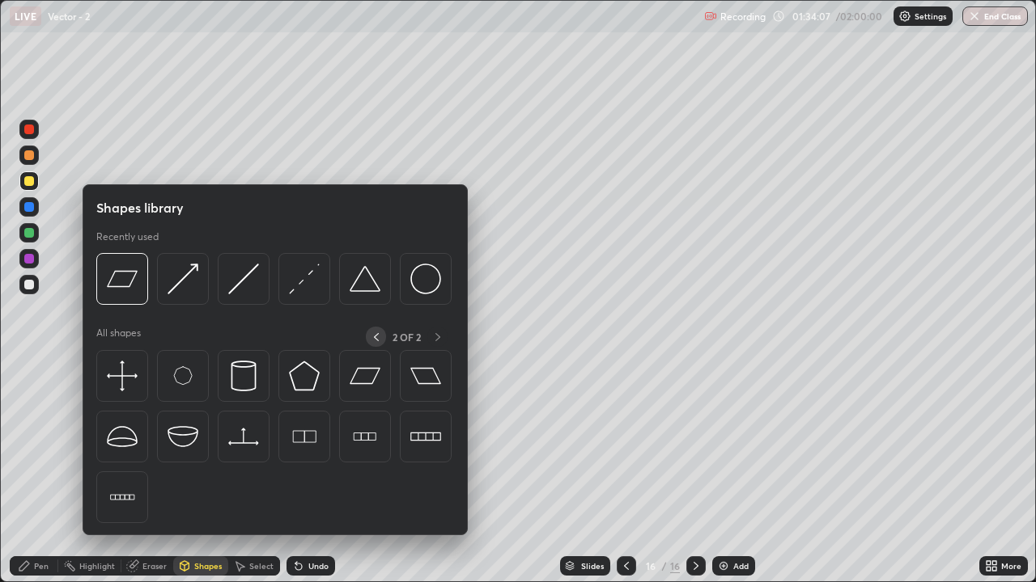
click at [375, 337] on icon at bounding box center [376, 337] width 13 height 13
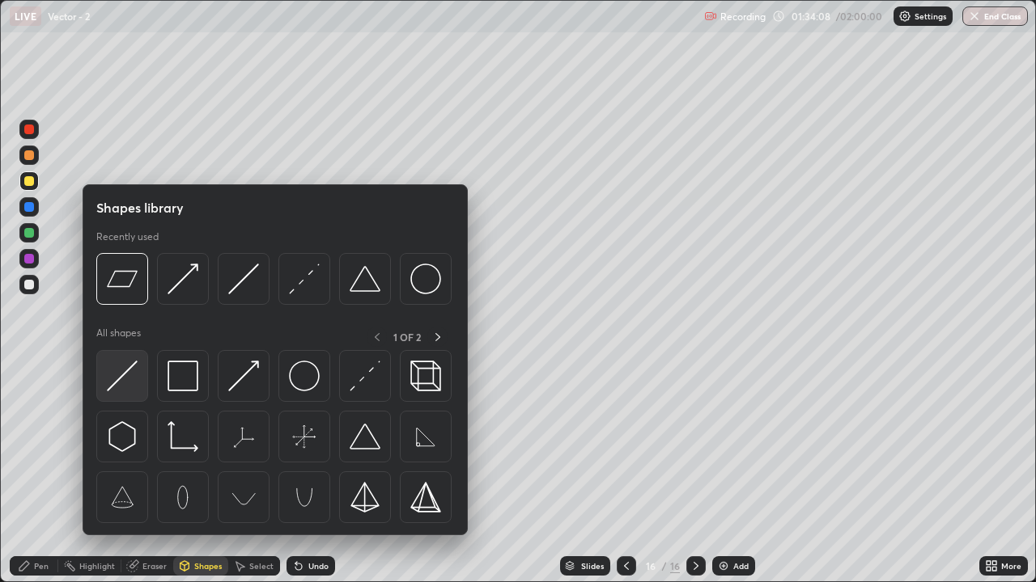
click at [129, 377] on img at bounding box center [122, 376] width 31 height 31
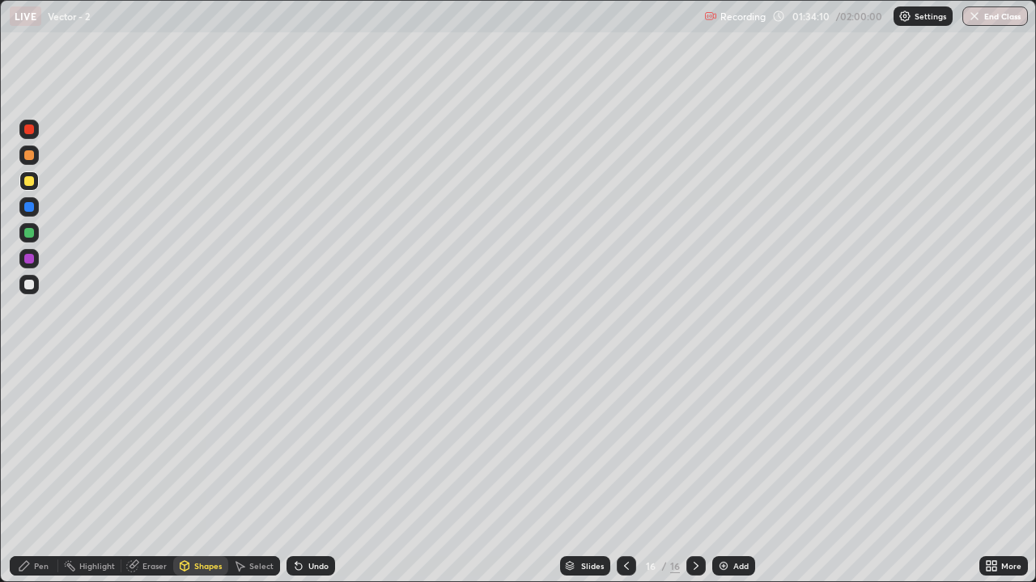
click at [29, 156] on div at bounding box center [29, 155] width 10 height 10
click at [40, 479] on div "Pen" at bounding box center [41, 566] width 15 height 8
click at [27, 282] on div at bounding box center [29, 285] width 10 height 10
click at [320, 479] on div "Undo" at bounding box center [318, 566] width 20 height 8
click at [321, 479] on div "Undo" at bounding box center [318, 566] width 20 height 8
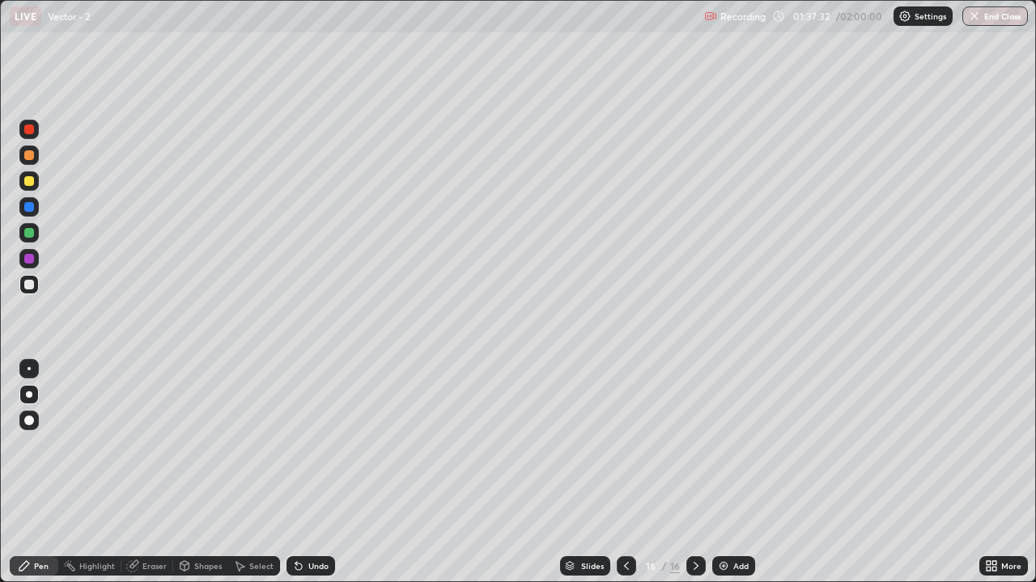
click at [316, 479] on div "Undo" at bounding box center [318, 566] width 20 height 8
click at [318, 479] on div "Undo" at bounding box center [318, 566] width 20 height 8
click at [308, 479] on div "Undo" at bounding box center [318, 566] width 20 height 8
click at [29, 286] on div at bounding box center [29, 285] width 10 height 10
click at [730, 479] on div "Add" at bounding box center [733, 566] width 43 height 19
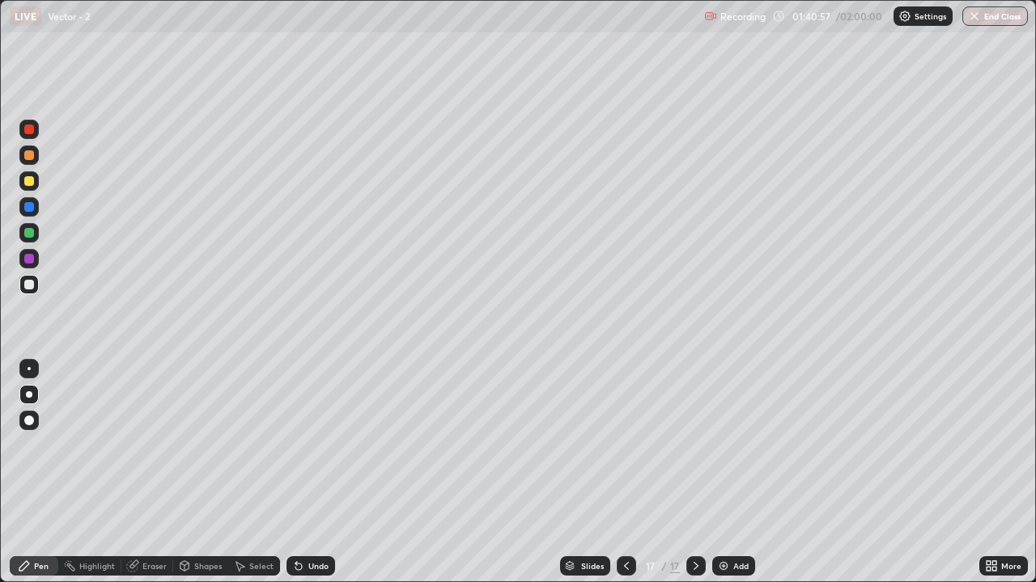
click at [28, 231] on div at bounding box center [29, 233] width 10 height 10
click at [23, 289] on div at bounding box center [28, 284] width 19 height 19
click at [313, 479] on div "Undo" at bounding box center [310, 566] width 49 height 19
click at [316, 479] on div "Undo" at bounding box center [310, 566] width 49 height 19
click at [316, 479] on div "Undo" at bounding box center [318, 566] width 20 height 8
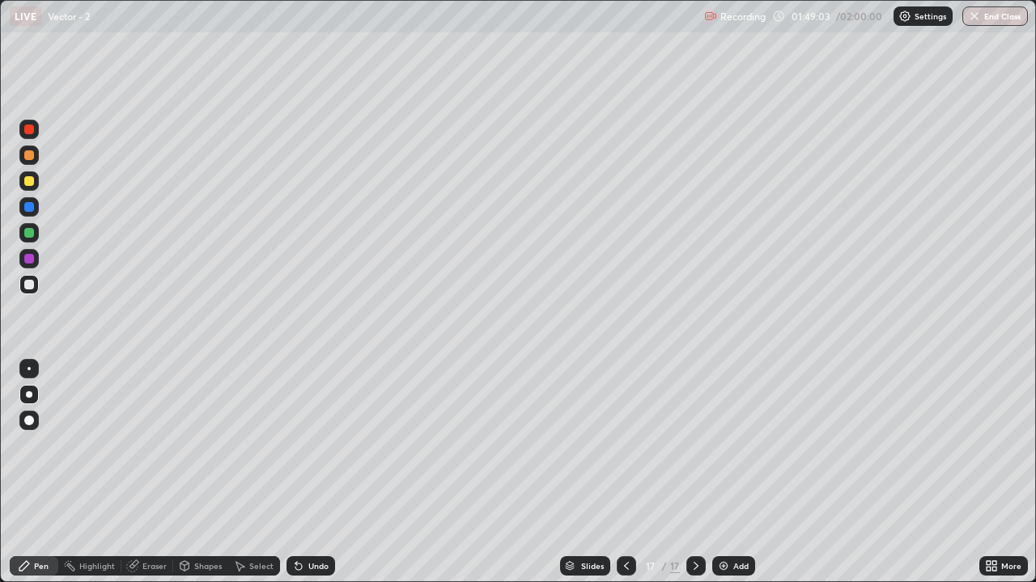
click at [324, 479] on div "Undo" at bounding box center [318, 566] width 20 height 8
click at [30, 234] on div at bounding box center [29, 233] width 10 height 10
click at [311, 479] on div "Undo" at bounding box center [318, 566] width 20 height 8
click at [311, 479] on div "Undo" at bounding box center [310, 566] width 49 height 19
click at [310, 479] on div "Undo" at bounding box center [310, 566] width 49 height 19
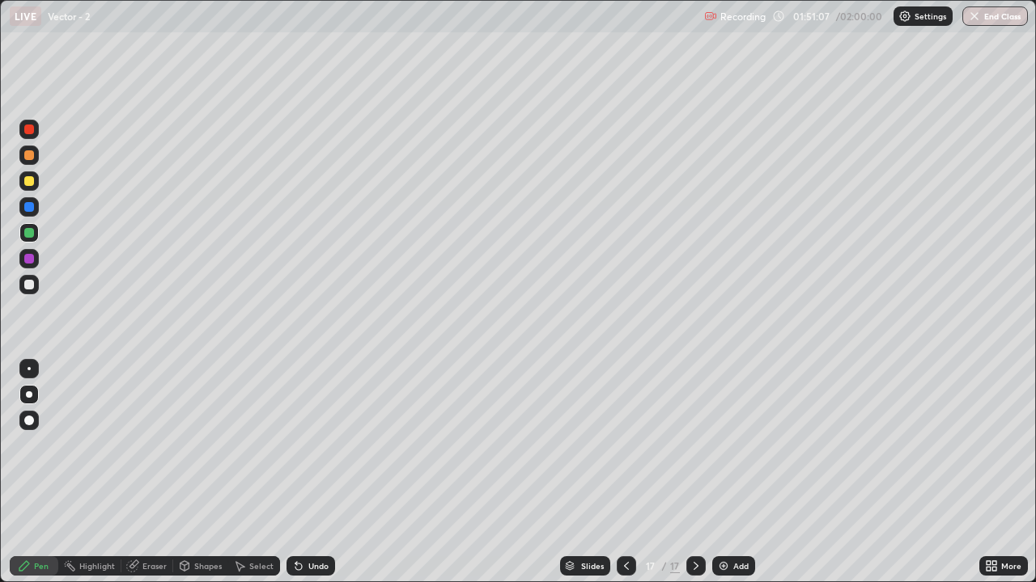
click at [29, 182] on div at bounding box center [29, 181] width 10 height 10
click at [311, 479] on div "Undo" at bounding box center [318, 566] width 20 height 8
click at [312, 479] on div "Undo" at bounding box center [318, 566] width 20 height 8
click at [321, 479] on div "Undo" at bounding box center [310, 566] width 49 height 19
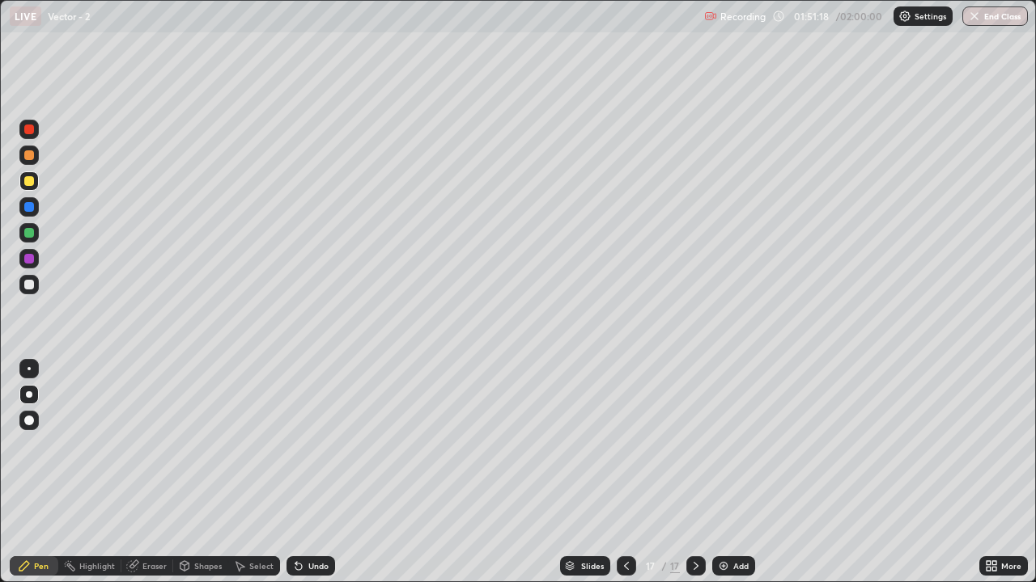
click at [316, 479] on div "Undo" at bounding box center [310, 566] width 49 height 19
click at [311, 479] on div "Undo" at bounding box center [310, 566] width 49 height 19
click at [726, 479] on img at bounding box center [723, 566] width 13 height 13
click at [31, 234] on div at bounding box center [29, 233] width 10 height 10
click at [26, 286] on div at bounding box center [29, 285] width 10 height 10
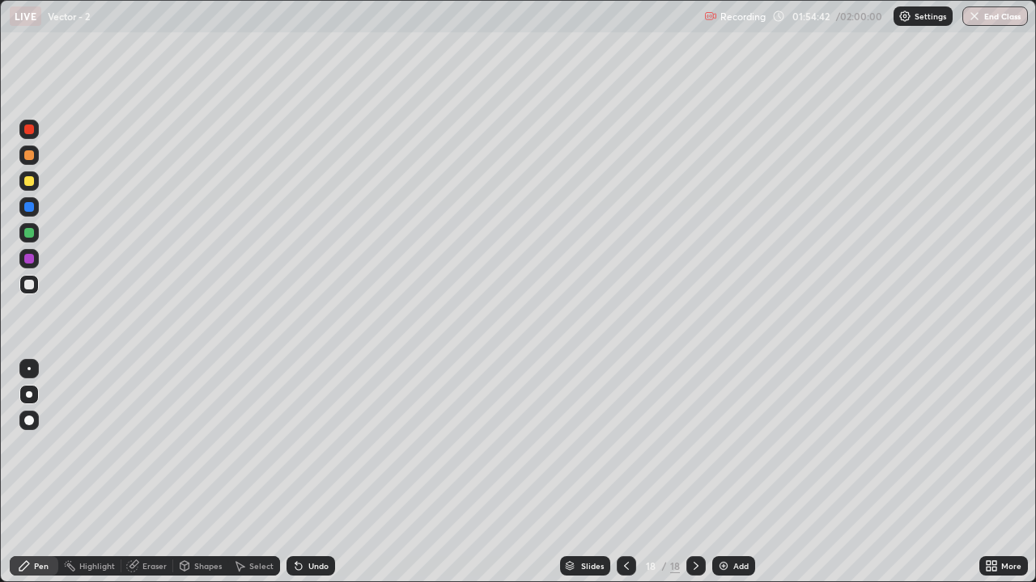
click at [308, 479] on div "Undo" at bounding box center [318, 566] width 20 height 8
click at [28, 231] on div at bounding box center [29, 233] width 10 height 10
click at [31, 178] on div at bounding box center [29, 181] width 10 height 10
click at [316, 479] on div "Undo" at bounding box center [318, 566] width 20 height 8
click at [201, 479] on div "Shapes" at bounding box center [208, 566] width 28 height 8
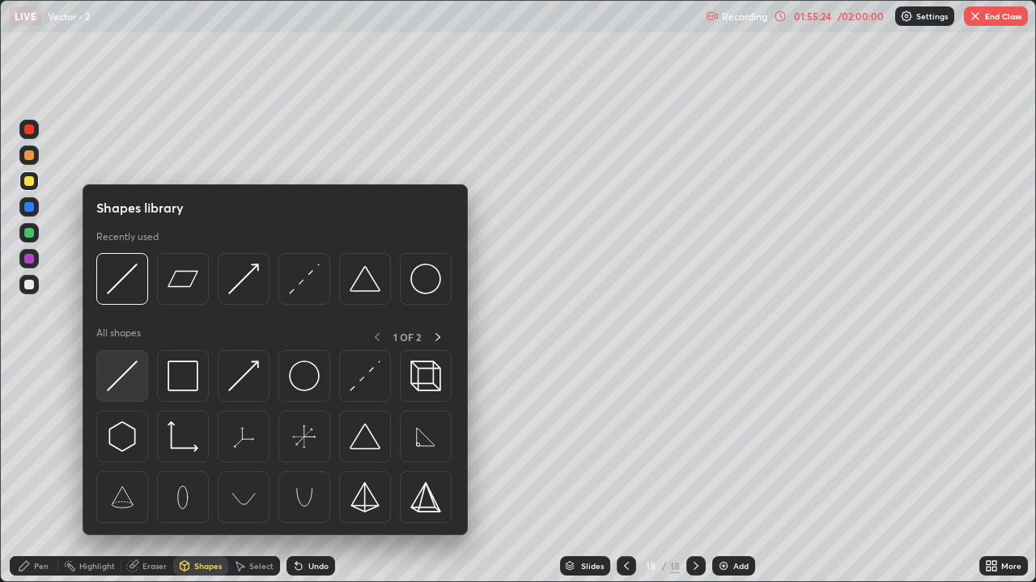
click at [122, 383] on img at bounding box center [122, 376] width 31 height 31
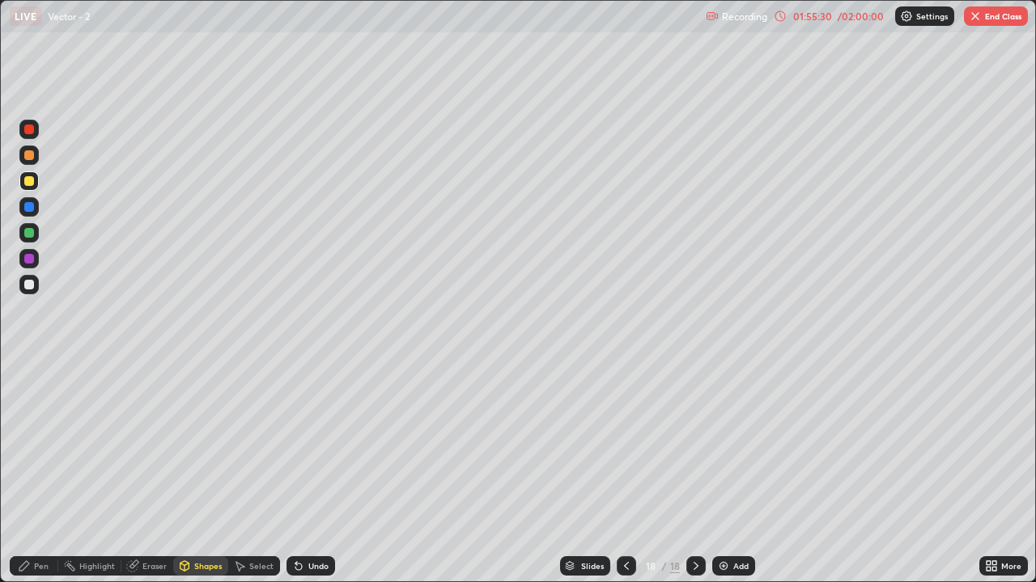
click at [31, 286] on div at bounding box center [29, 285] width 10 height 10
click at [32, 479] on div "Pen" at bounding box center [34, 566] width 49 height 19
click at [201, 479] on div "Shapes" at bounding box center [208, 566] width 28 height 8
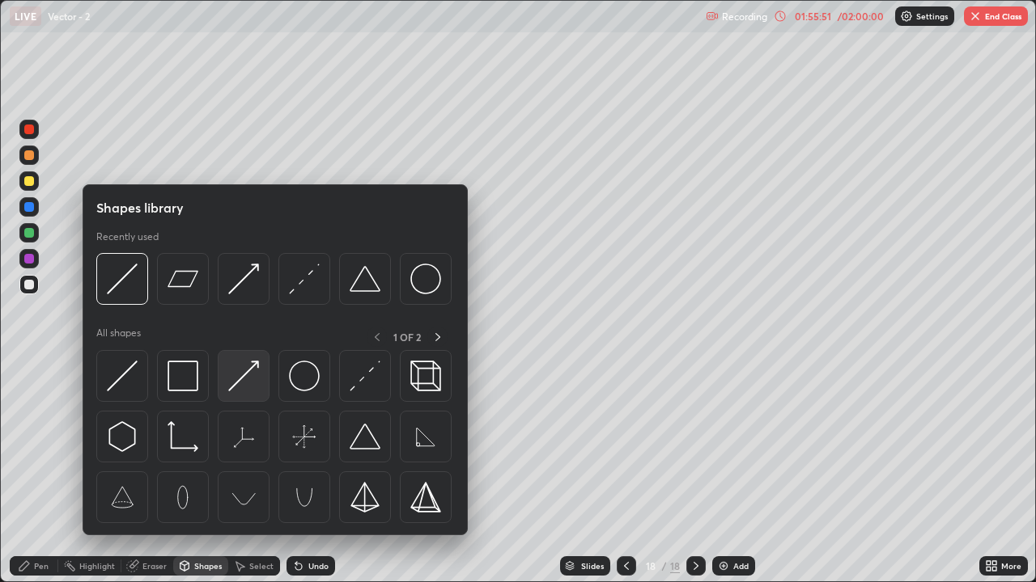
click at [237, 378] on img at bounding box center [243, 376] width 31 height 31
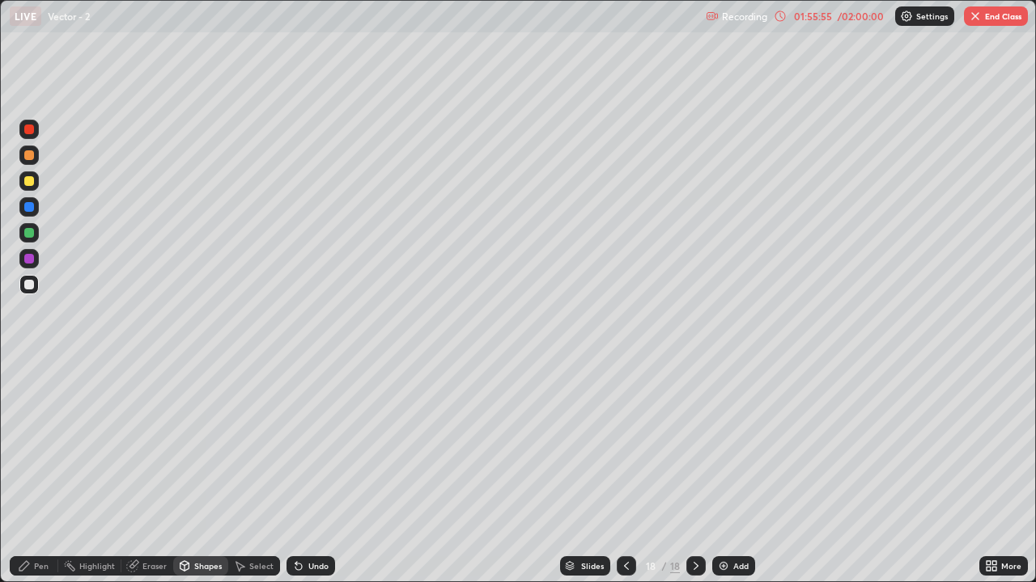
click at [32, 479] on div "Pen" at bounding box center [34, 566] width 49 height 19
click at [142, 479] on div "Eraser" at bounding box center [147, 566] width 52 height 19
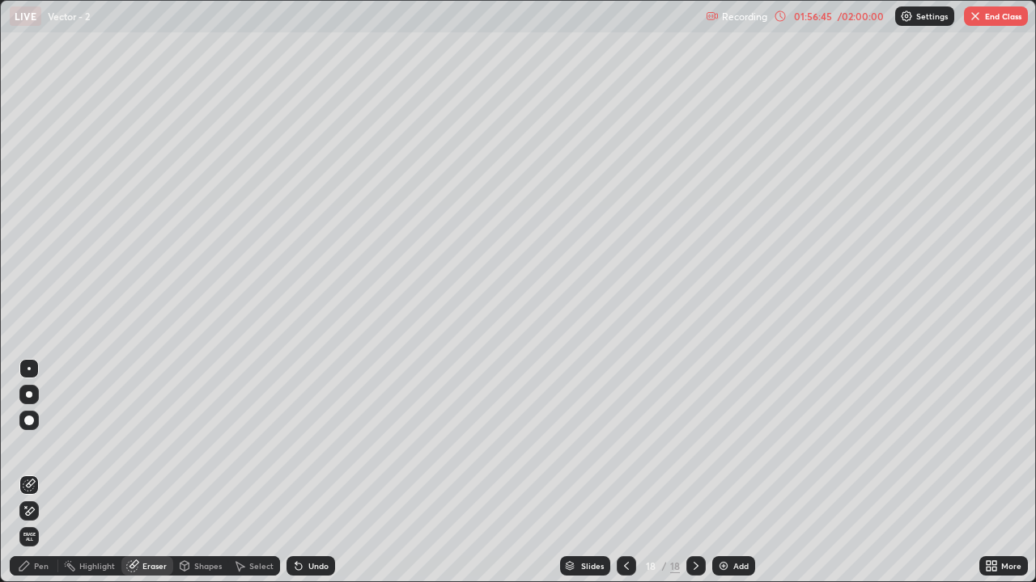
click at [32, 479] on div "Pen" at bounding box center [34, 566] width 49 height 19
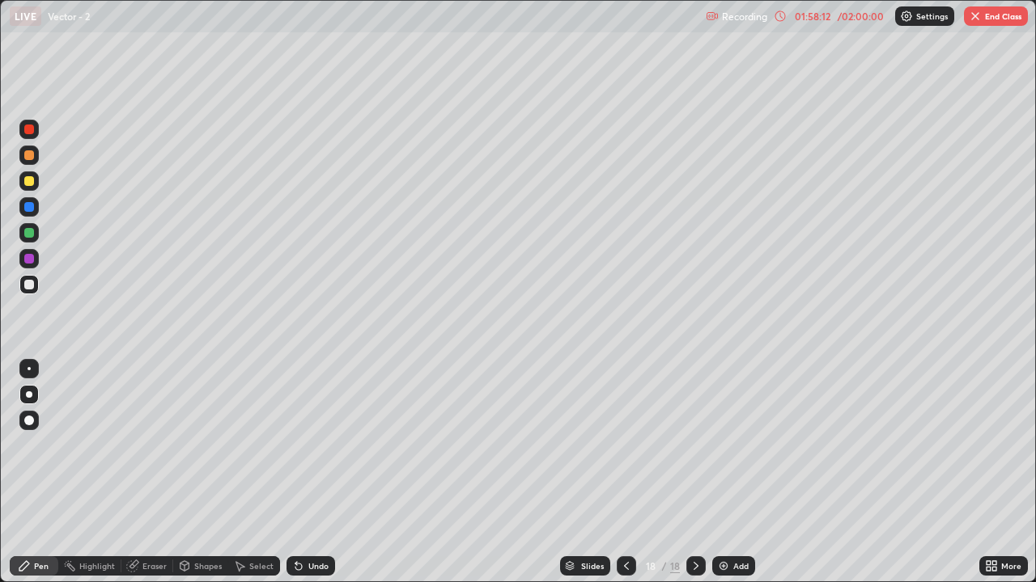
click at [152, 479] on div "Eraser" at bounding box center [154, 566] width 24 height 8
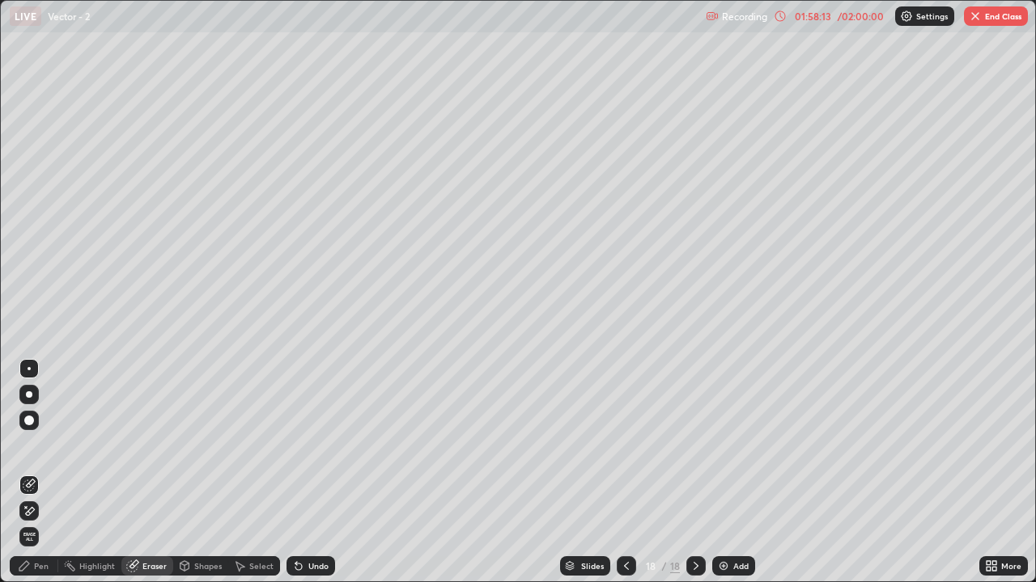
click at [31, 479] on icon at bounding box center [29, 512] width 13 height 14
click at [40, 479] on div "Pen" at bounding box center [41, 566] width 15 height 8
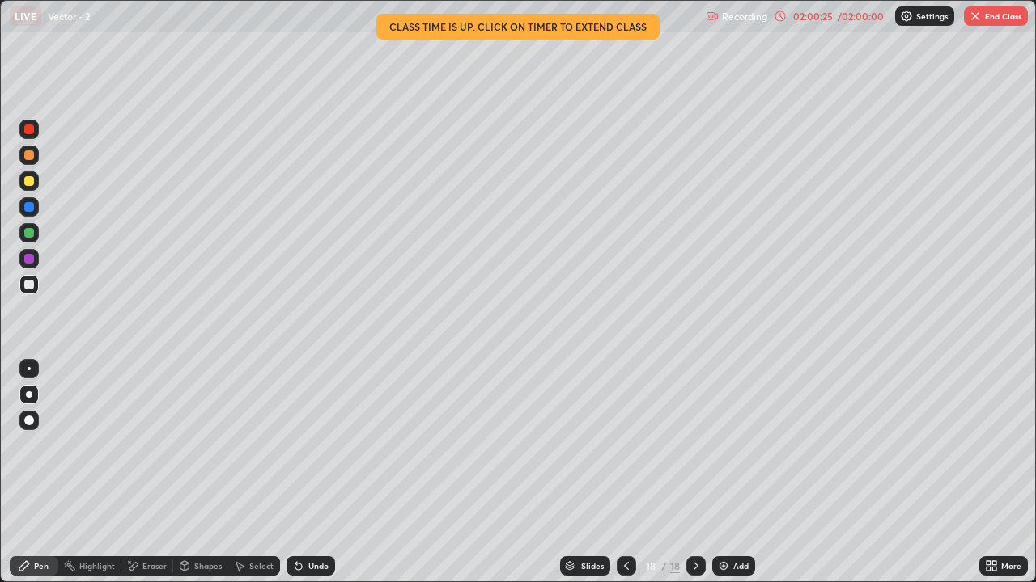
click at [146, 479] on div "Eraser" at bounding box center [147, 566] width 52 height 19
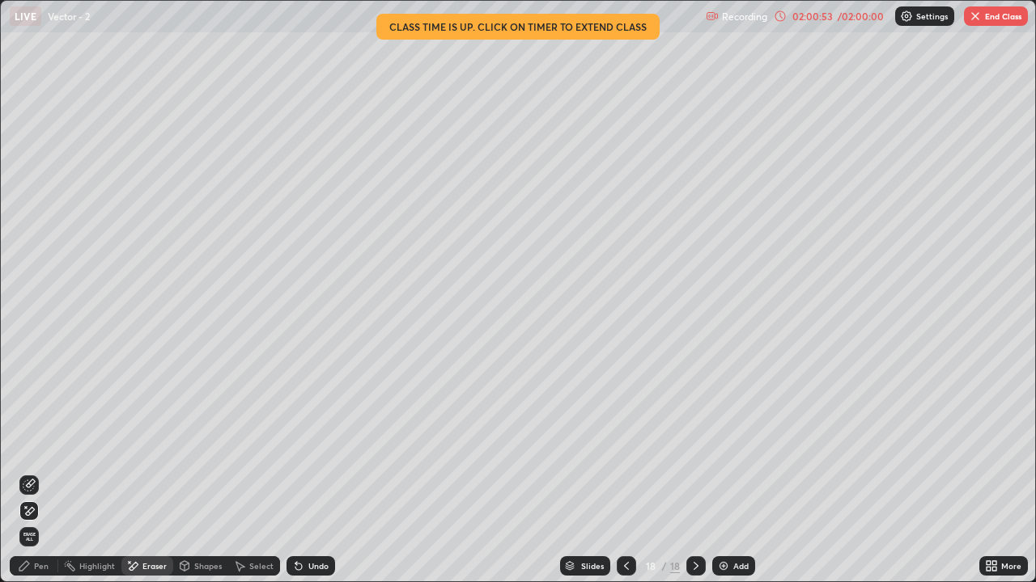
click at [40, 479] on div "Pen" at bounding box center [34, 566] width 49 height 19
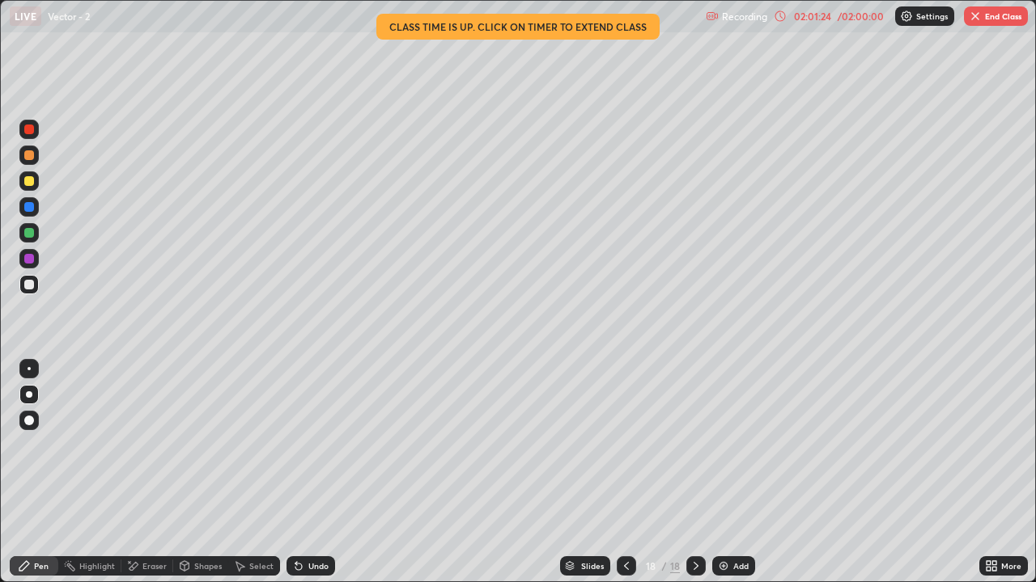
click at [32, 292] on div at bounding box center [28, 284] width 19 height 19
click at [726, 479] on img at bounding box center [723, 566] width 13 height 13
click at [196, 479] on div "Shapes" at bounding box center [200, 566] width 55 height 19
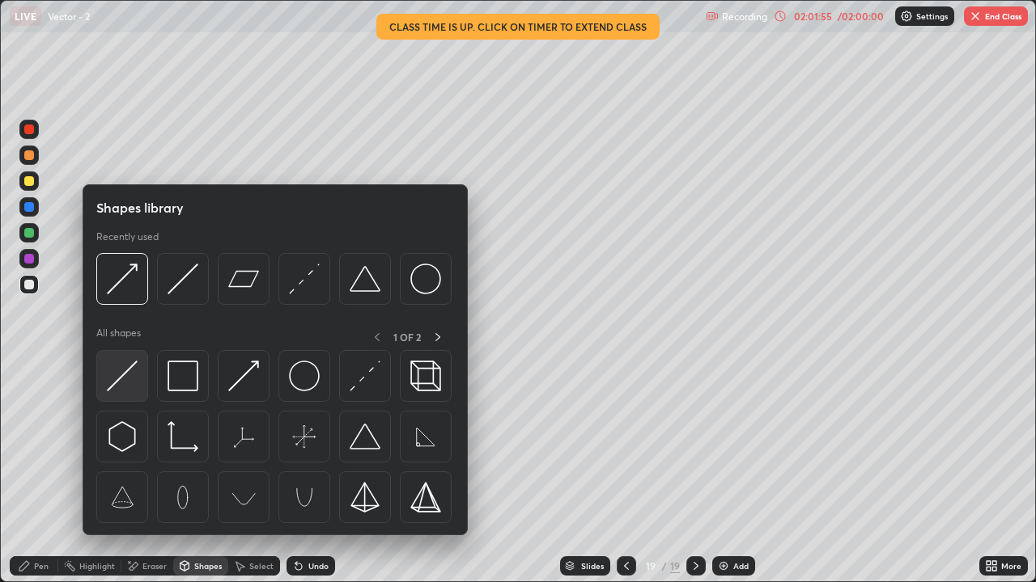
click at [128, 384] on img at bounding box center [122, 376] width 31 height 31
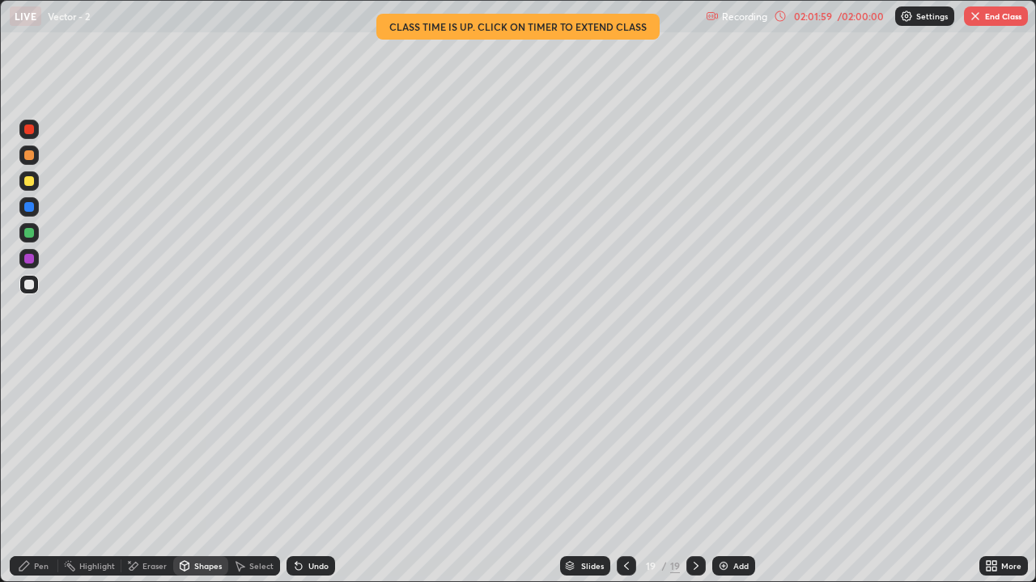
click at [25, 230] on div at bounding box center [29, 233] width 10 height 10
click at [36, 479] on div "Pen" at bounding box center [34, 566] width 49 height 19
click at [315, 479] on div "Undo" at bounding box center [318, 566] width 20 height 8
click at [316, 479] on div "Undo" at bounding box center [318, 566] width 20 height 8
click at [320, 479] on div "Undo" at bounding box center [318, 566] width 20 height 8
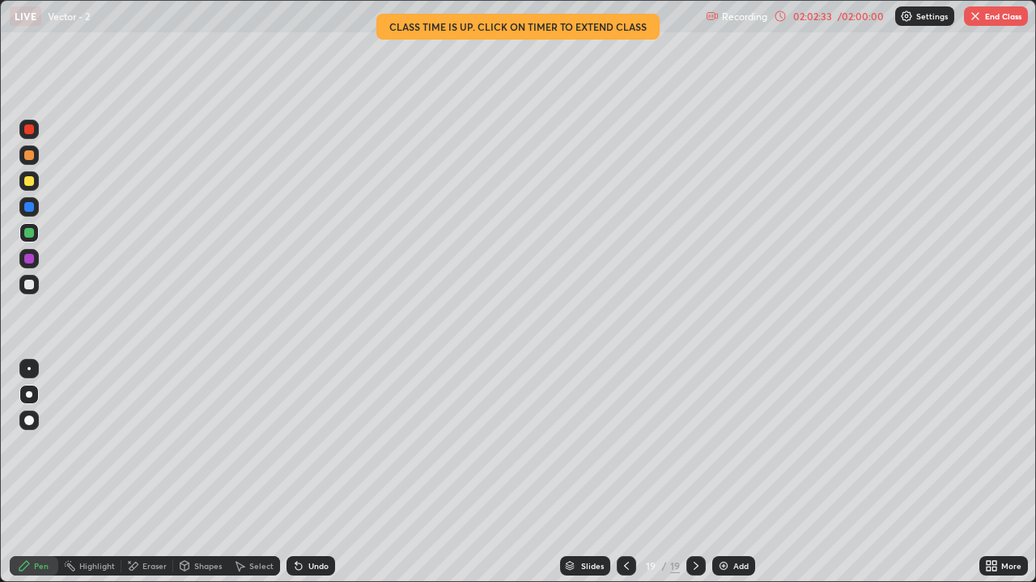
click at [302, 479] on div "Undo" at bounding box center [310, 566] width 49 height 19
click at [303, 479] on div "Undo" at bounding box center [310, 566] width 49 height 19
click at [989, 23] on button "End Class" at bounding box center [996, 15] width 64 height 19
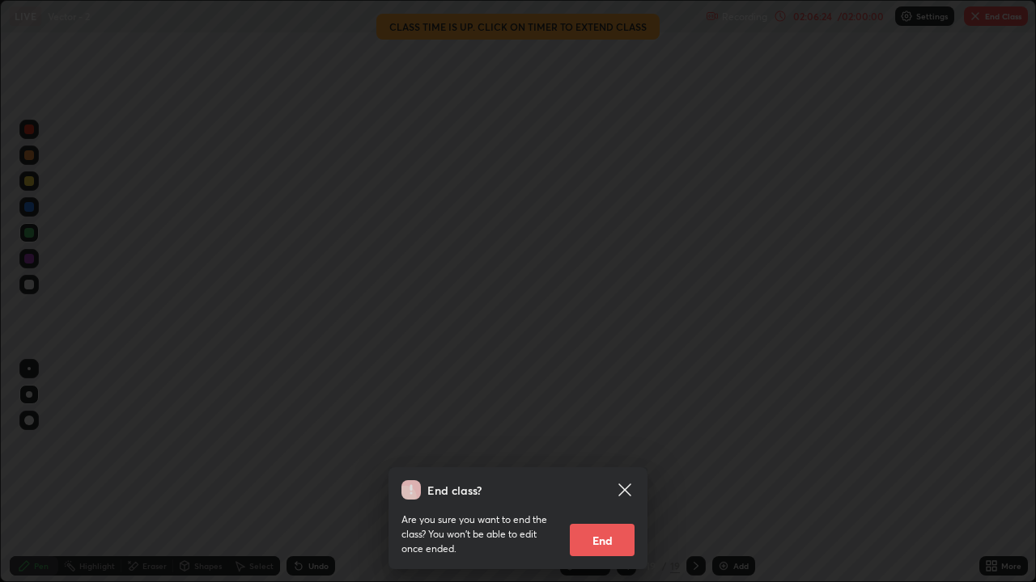
click at [622, 479] on button "End" at bounding box center [602, 540] width 65 height 32
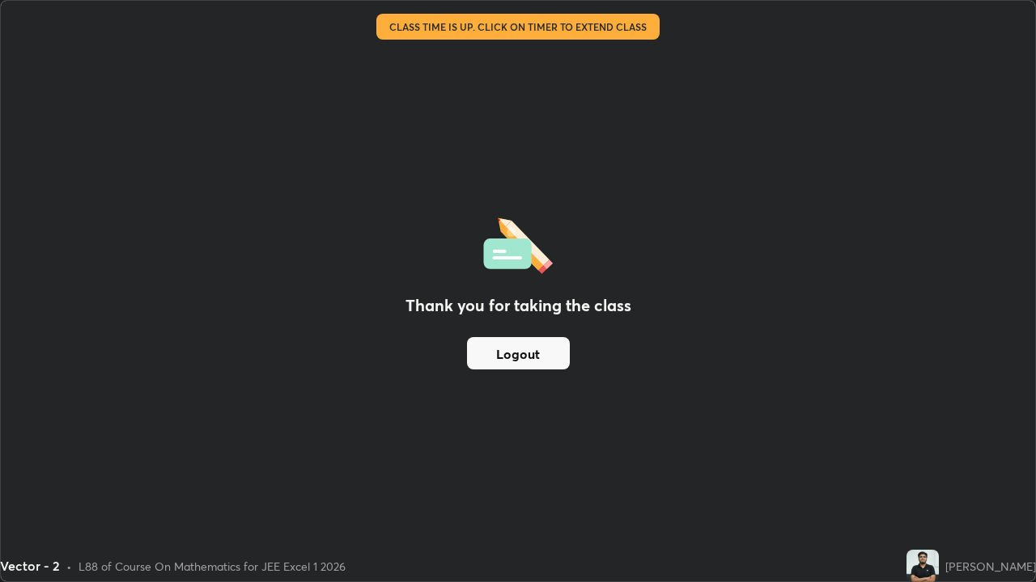
click at [549, 366] on button "Logout" at bounding box center [518, 353] width 103 height 32
